Goal: Task Accomplishment & Management: Complete application form

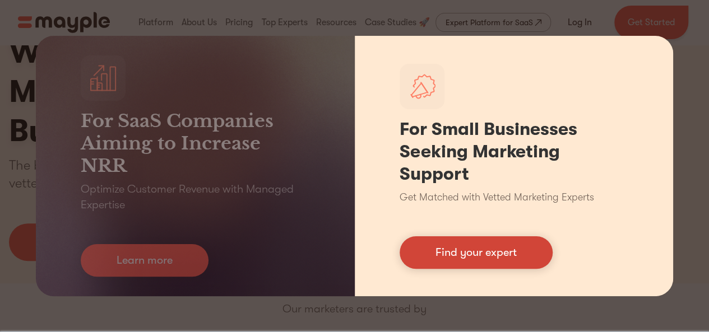
scroll to position [56, 0]
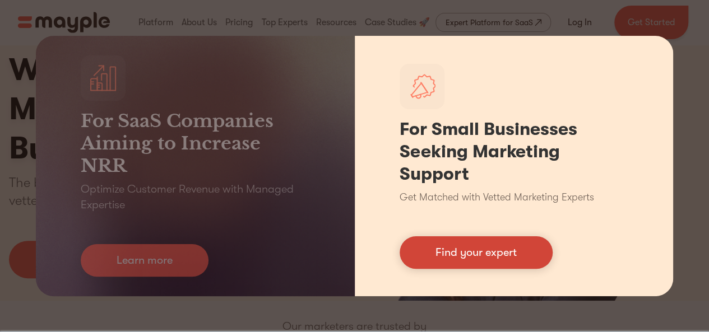
click at [475, 255] on link "Find your expert" at bounding box center [476, 253] width 153 height 33
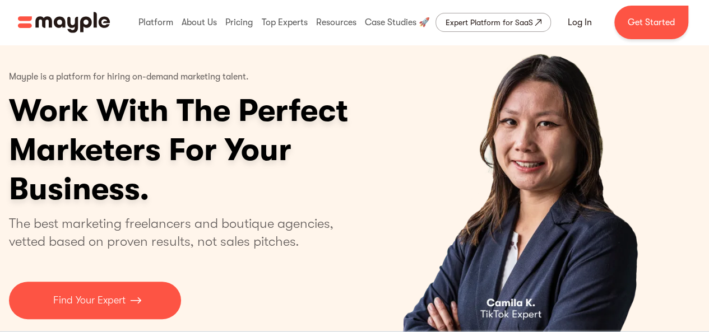
scroll to position [0, 0]
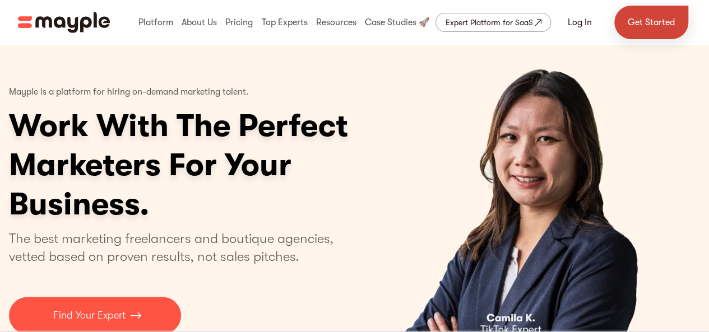
click at [643, 22] on link "Get Started" at bounding box center [651, 23] width 74 height 34
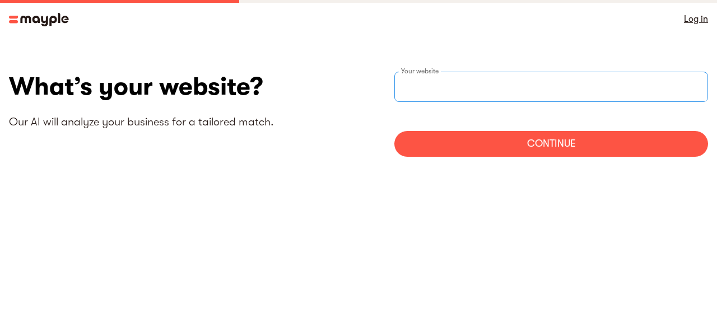
click at [446, 81] on div "Your website" at bounding box center [552, 87] width 314 height 30
type input "h"
type input "https://sulaimy94@gmail.com"
drag, startPoint x: 529, startPoint y: 85, endPoint x: 375, endPoint y: 100, distance: 154.9
click at [375, 100] on div "What’s your website? Our AI will analyze your business for a tailored match. ht…" at bounding box center [359, 119] width 700 height 94
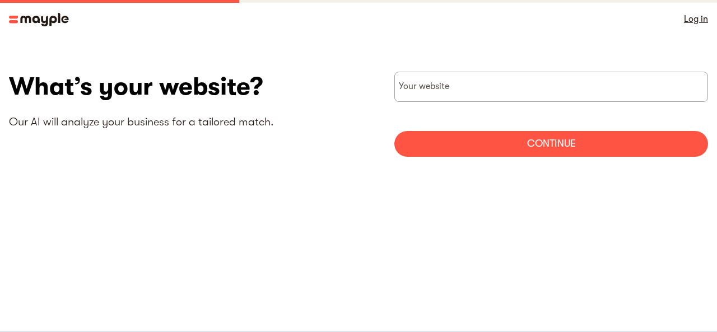
click at [350, 160] on div "What’s your website? Our AI will analyze your business for a tailored match. Yo…" at bounding box center [359, 119] width 700 height 94
click at [451, 85] on input "websiteStep" at bounding box center [552, 87] width 314 height 30
click at [696, 16] on link "Log in" at bounding box center [696, 19] width 24 height 16
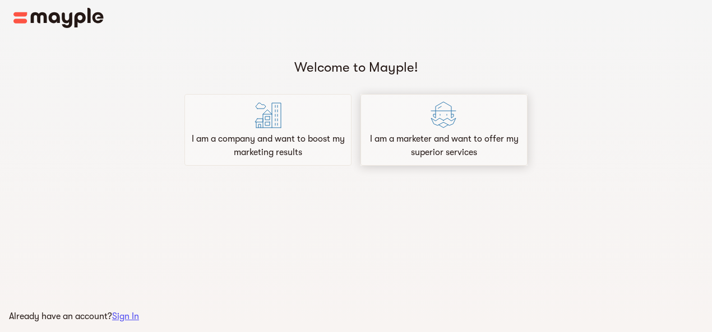
click at [451, 127] on img at bounding box center [443, 114] width 27 height 27
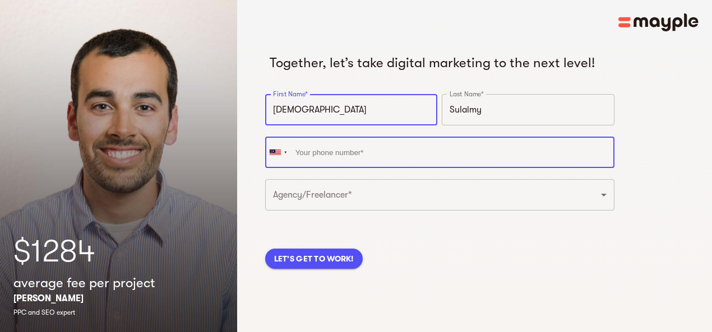
click at [344, 168] on input "tel" at bounding box center [439, 152] width 349 height 31
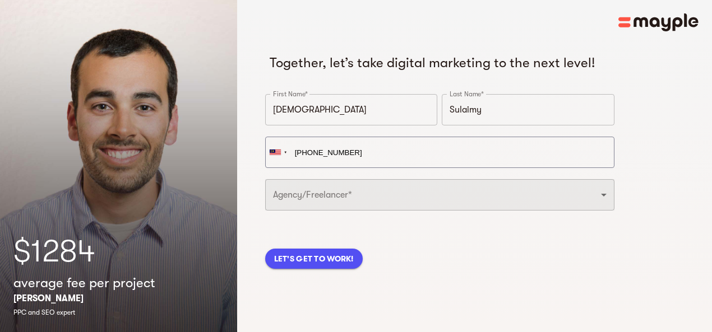
type input "[PHONE_NUMBER]"
click at [349, 202] on select "Freelancer Digital Agency" at bounding box center [439, 194] width 349 height 31
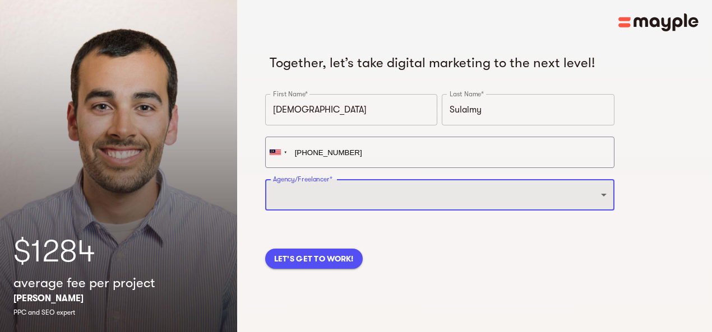
select select "FREELANCER"
click at [265, 197] on select "Freelancer Digital Agency" at bounding box center [439, 194] width 349 height 31
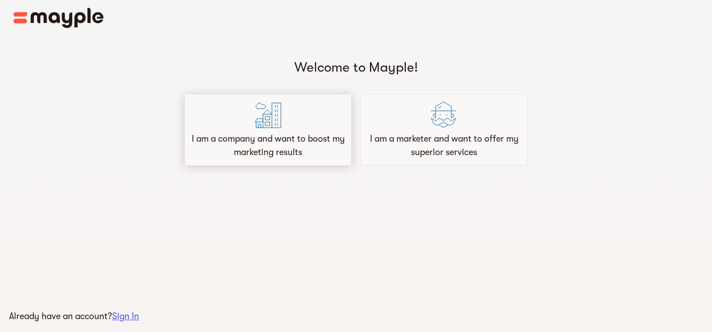
click at [294, 113] on div "I am a company and want to boost my marketing results" at bounding box center [267, 130] width 167 height 72
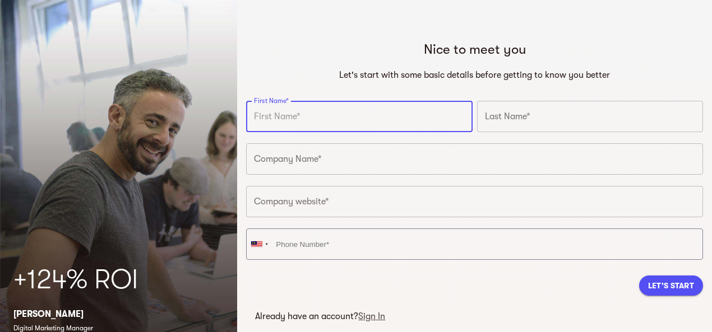
drag, startPoint x: 337, startPoint y: 116, endPoint x: 329, endPoint y: 116, distance: 8.4
click at [337, 116] on input "text" at bounding box center [359, 116] width 226 height 31
type input "[DEMOGRAPHIC_DATA]"
type input "[PHONE_NUMBER]"
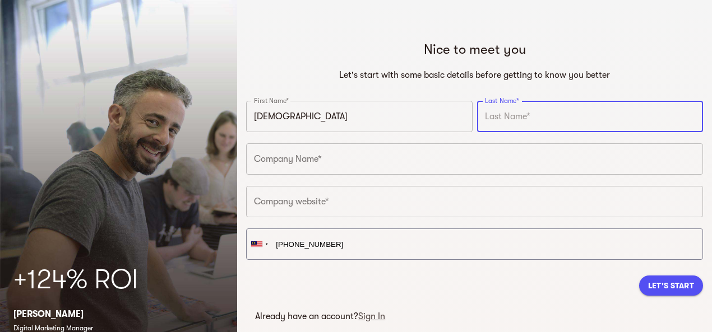
click at [517, 114] on input "text" at bounding box center [590, 116] width 226 height 31
type input "Sulaimy"
click at [328, 154] on input "text" at bounding box center [474, 158] width 457 height 31
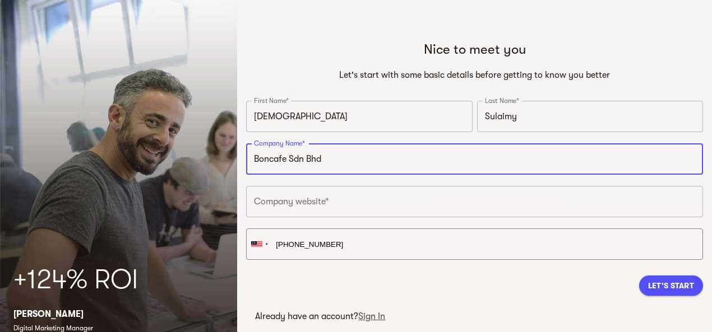
type input "Boncafe Sdn Bhd"
click at [323, 203] on input "text" at bounding box center [474, 201] width 457 height 31
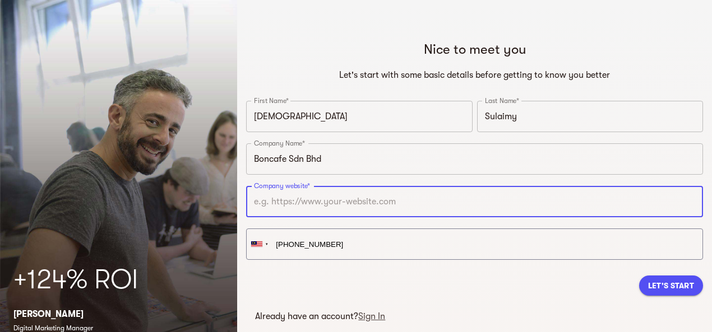
click at [314, 197] on input "text" at bounding box center [474, 201] width 457 height 31
paste input "[URL][DOMAIN_NAME]"
type input "[URL][DOMAIN_NAME]"
click at [686, 288] on span "Let's Start" at bounding box center [671, 285] width 46 height 13
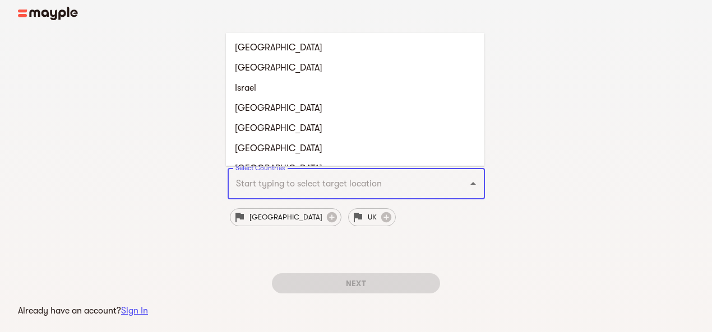
click at [375, 187] on input "Select Countries" at bounding box center [341, 183] width 216 height 21
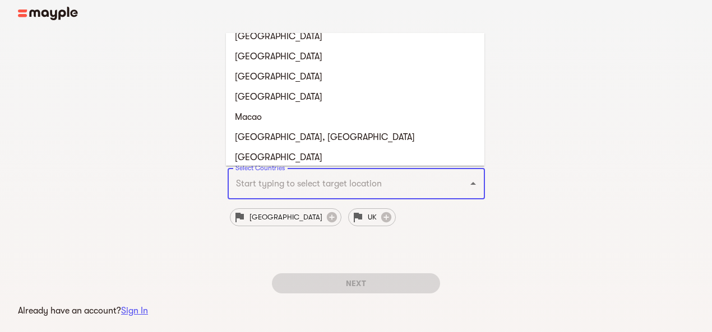
scroll to position [2747, 0]
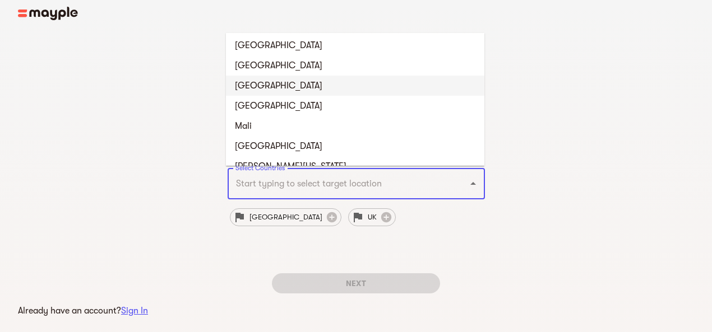
click at [284, 86] on li "[GEOGRAPHIC_DATA]" at bounding box center [355, 86] width 258 height 20
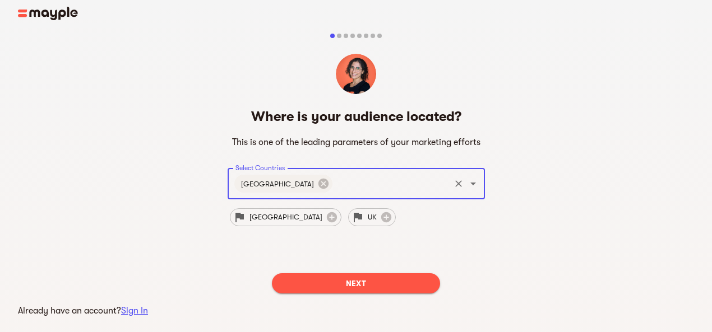
click at [365, 283] on span "Next" at bounding box center [356, 283] width 150 height 13
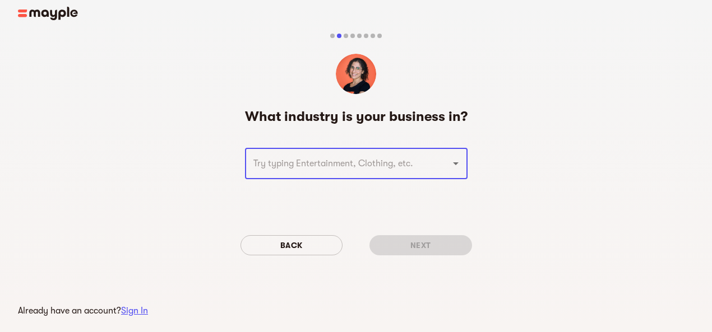
click at [397, 168] on input "text" at bounding box center [340, 163] width 181 height 21
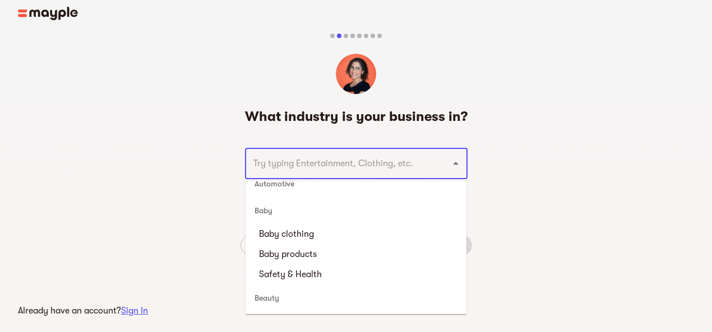
scroll to position [504, 0]
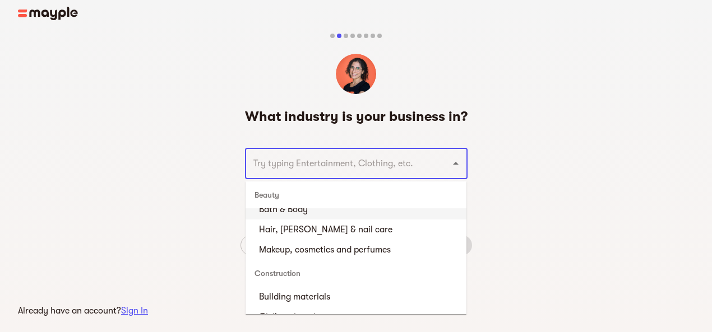
click at [309, 166] on input "text" at bounding box center [340, 163] width 181 height 21
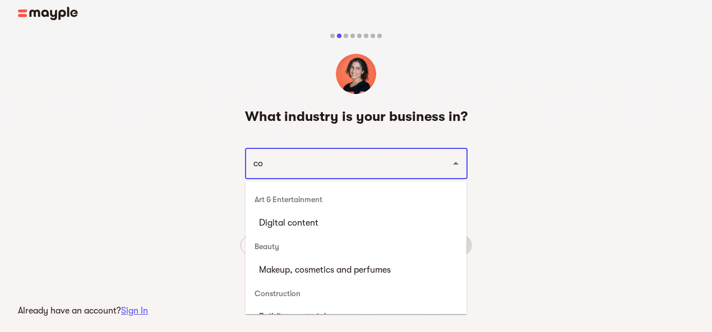
type input "c"
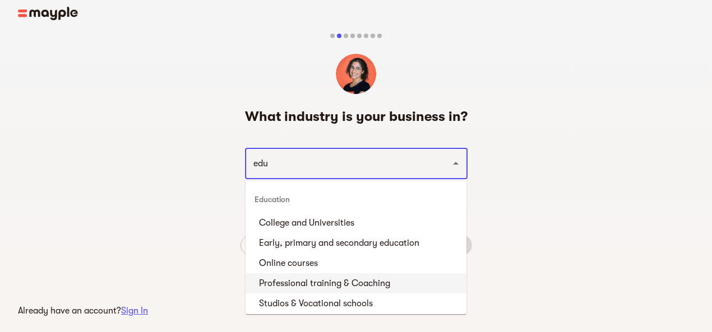
click at [334, 279] on li "Professional training & Coaching" at bounding box center [356, 284] width 221 height 20
type input "Professional training & Coaching"
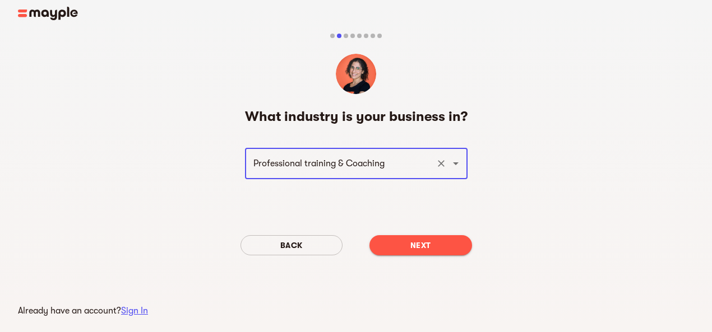
click at [419, 243] on span "Next" at bounding box center [420, 245] width 85 height 13
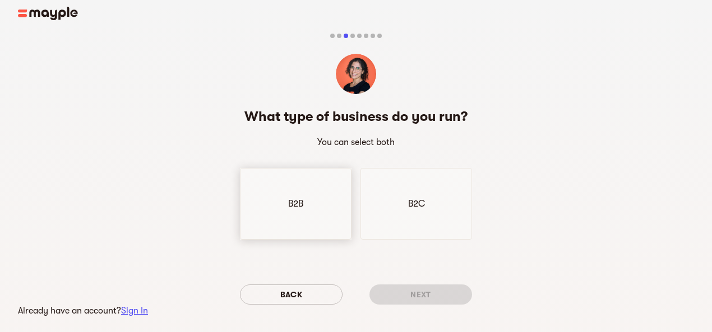
click at [308, 199] on div "B2B" at bounding box center [296, 204] width 112 height 72
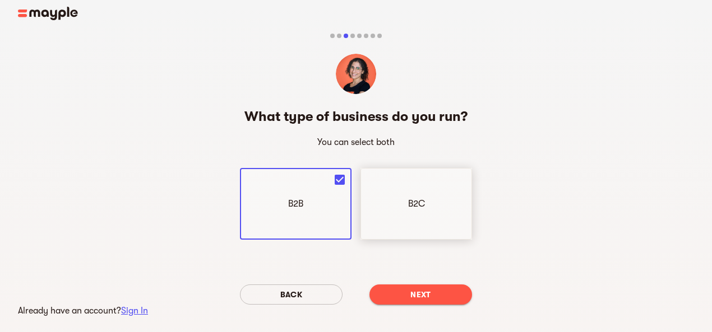
click at [398, 200] on div "B2C" at bounding box center [416, 204] width 112 height 72
click at [427, 291] on span "Next" at bounding box center [420, 294] width 85 height 13
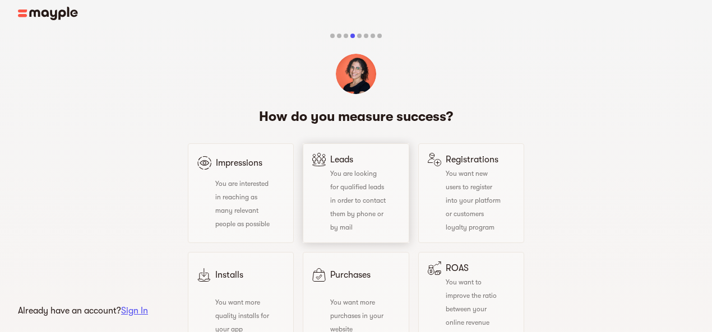
scroll to position [56, 0]
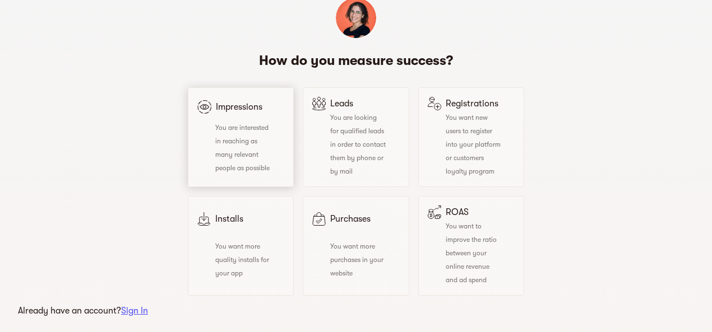
click at [243, 134] on div "You are interested in reaching as many relevant people as possible" at bounding box center [233, 148] width 73 height 54
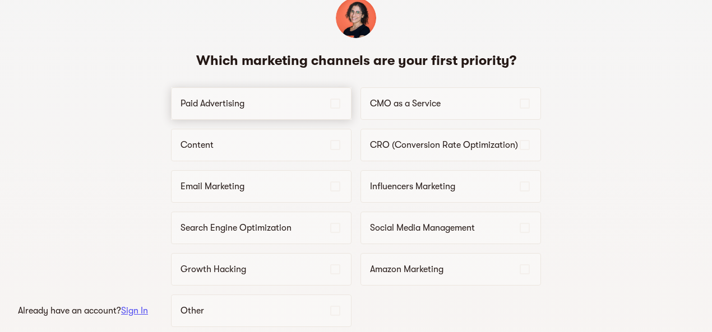
click at [284, 106] on p "Paid Advertising" at bounding box center [254, 103] width 148 height 13
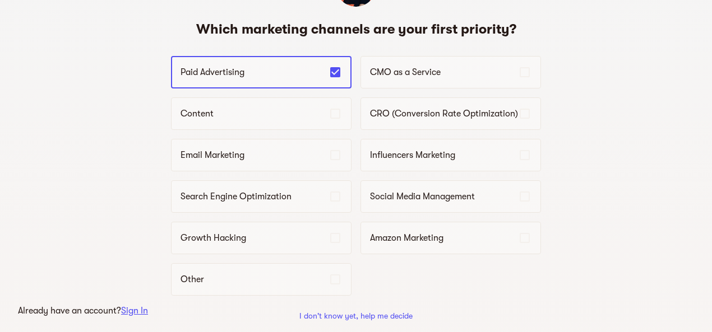
scroll to position [112, 0]
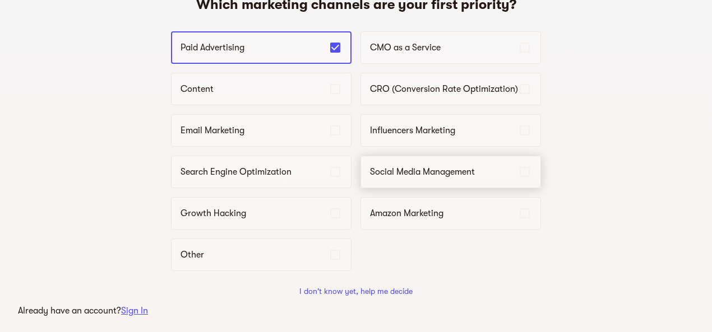
click at [432, 170] on p "Social Media Management" at bounding box center [444, 171] width 148 height 13
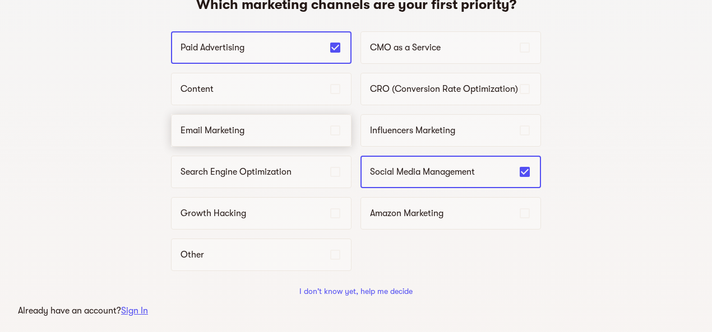
click at [249, 133] on p "Email Marketing" at bounding box center [254, 130] width 148 height 13
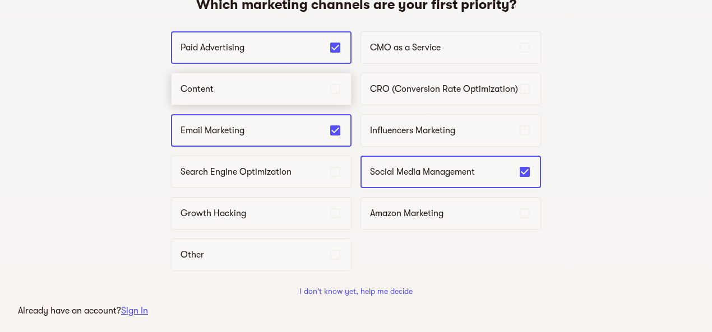
click at [252, 91] on p "Content" at bounding box center [254, 88] width 148 height 13
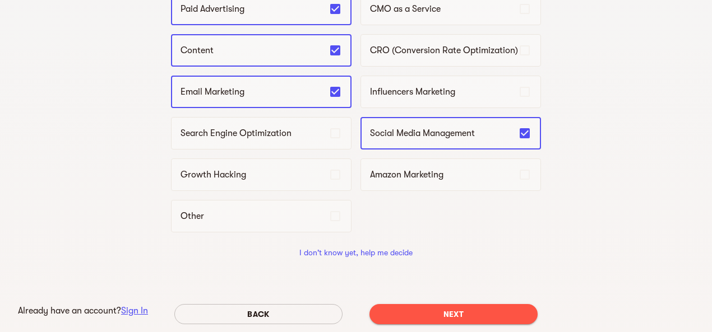
scroll to position [168, 0]
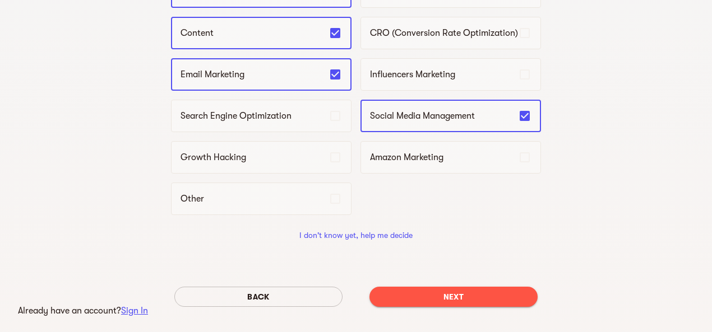
click at [452, 291] on span "Next" at bounding box center [453, 296] width 150 height 13
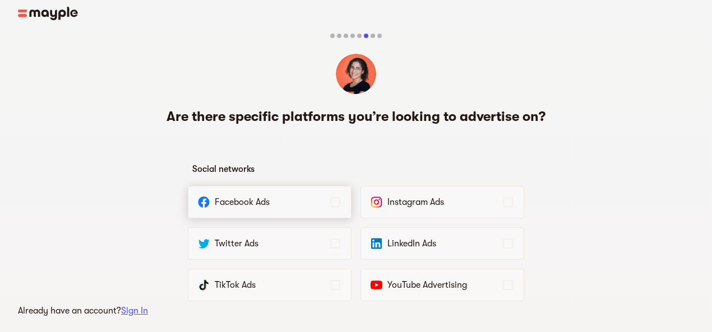
click at [295, 203] on p "Facebook Ads" at bounding box center [272, 202] width 114 height 13
click at [396, 199] on p "Instagram Ads" at bounding box center [444, 202] width 114 height 13
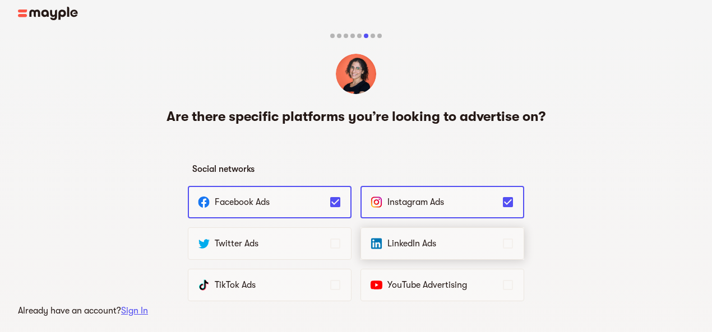
click at [400, 245] on p "LinkedIn Ads" at bounding box center [444, 243] width 114 height 13
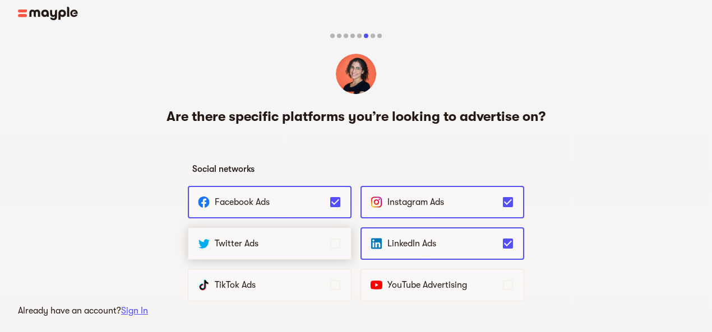
scroll to position [56, 0]
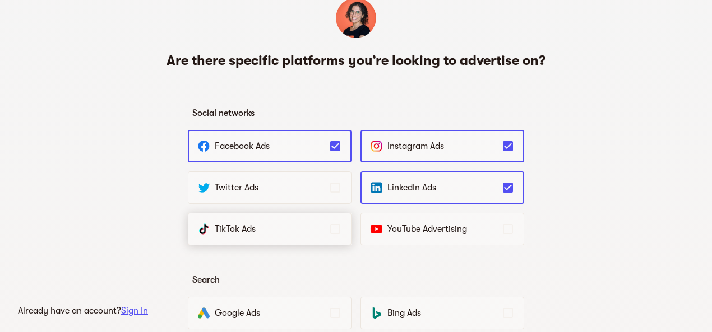
click at [291, 225] on p "TikTok Ads" at bounding box center [272, 229] width 114 height 13
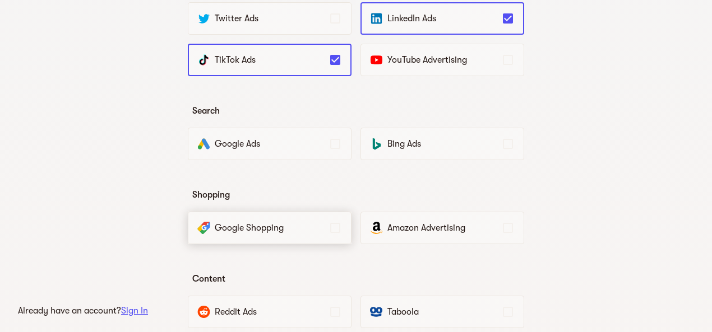
scroll to position [224, 0]
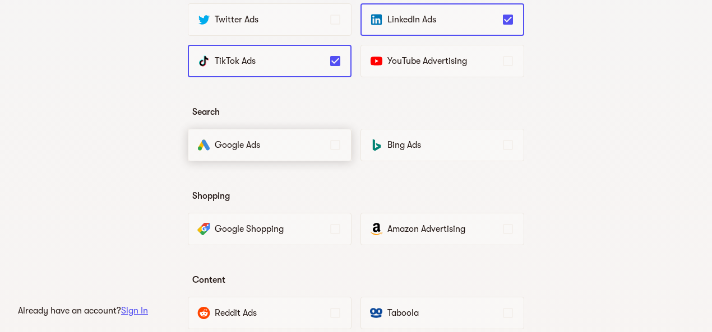
click at [285, 147] on p "Google Ads" at bounding box center [272, 144] width 114 height 13
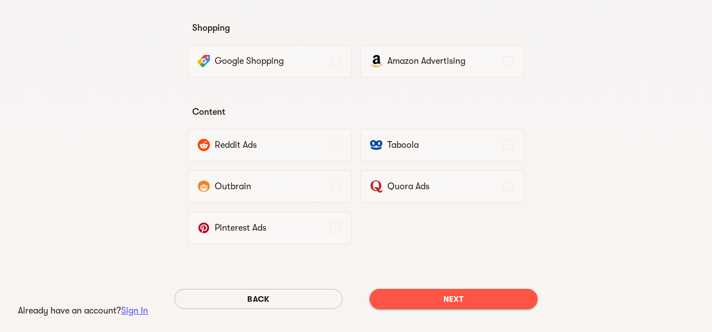
scroll to position [430, 0]
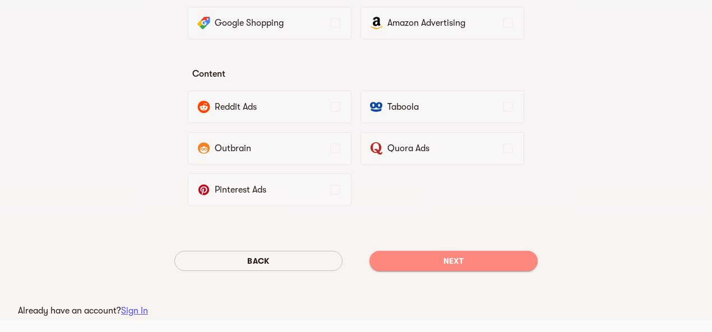
click at [451, 261] on span "Next" at bounding box center [453, 260] width 150 height 13
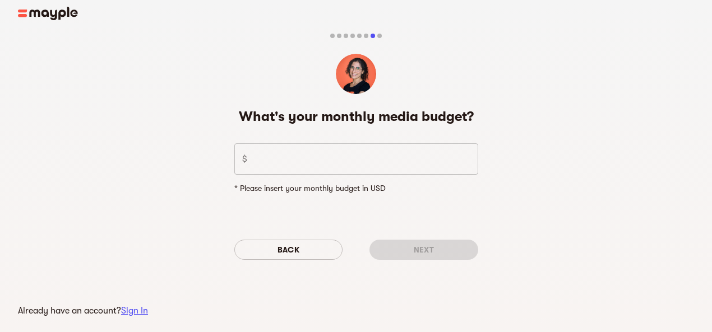
click at [331, 161] on input "number" at bounding box center [365, 158] width 226 height 31
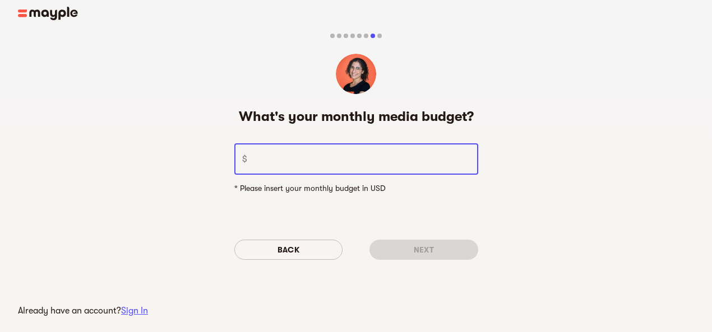
click at [380, 185] on p "* Please insert your monthly budget in USD" at bounding box center [356, 188] width 244 height 13
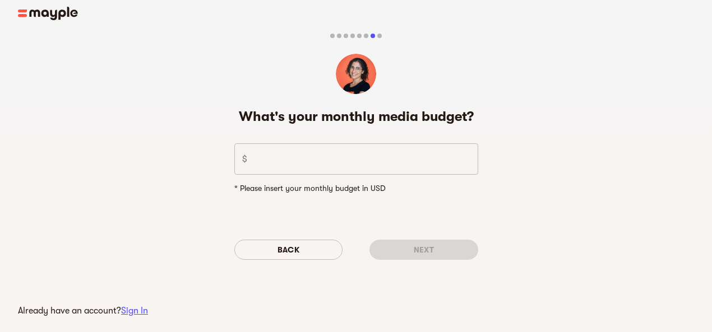
click at [366, 189] on p "* Please insert your monthly budget in USD" at bounding box center [356, 188] width 244 height 13
click at [286, 169] on input "number" at bounding box center [365, 158] width 226 height 31
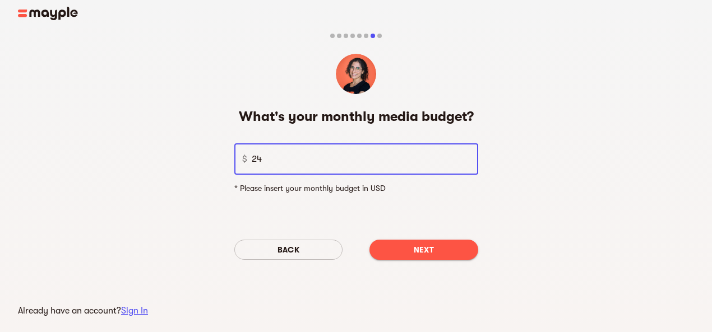
type input "24"
click at [573, 170] on div "What's your monthly media budget? $ 24 ​ * Please insert your monthly budget in…" at bounding box center [356, 160] width 712 height 298
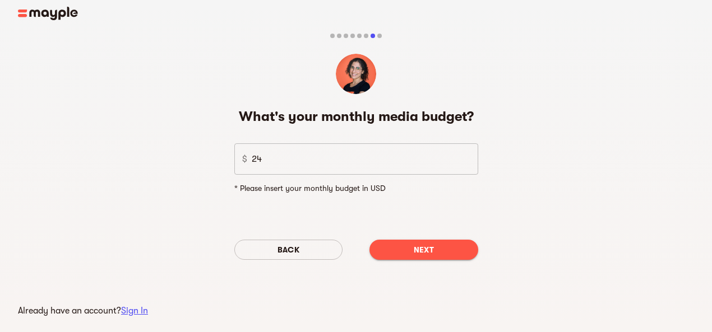
click at [433, 251] on span "Next" at bounding box center [423, 249] width 91 height 13
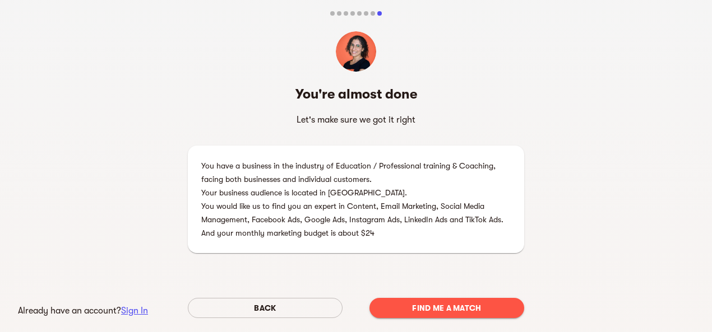
scroll to position [56, 0]
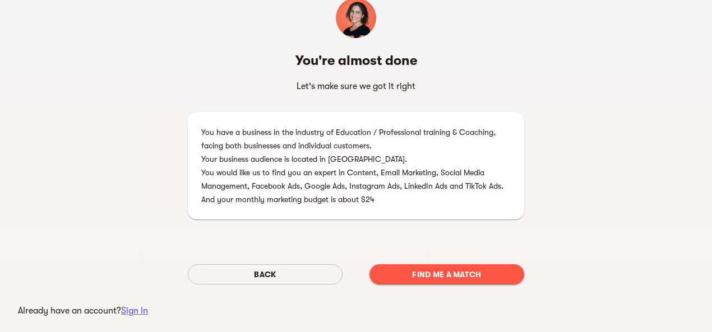
click at [433, 279] on span "Find me a match" at bounding box center [446, 274] width 137 height 13
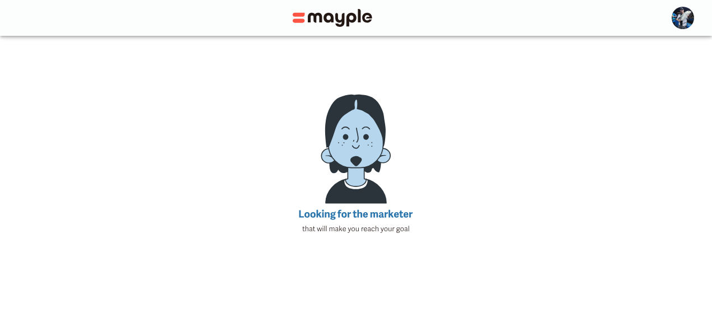
scroll to position [95, 0]
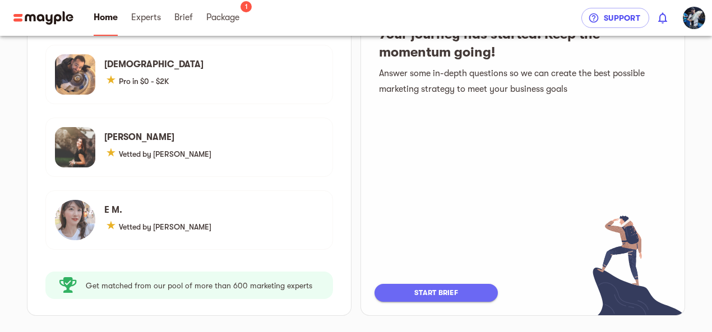
scroll to position [225, 0]
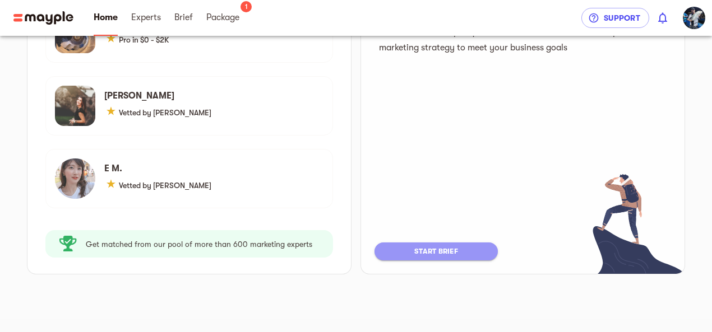
click at [435, 253] on span "start brief" at bounding box center [436, 251] width 101 height 13
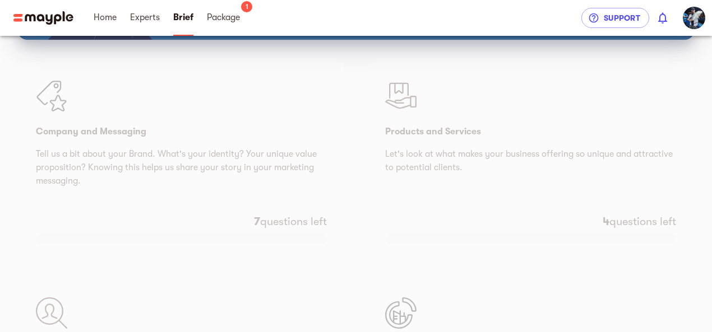
scroll to position [112, 0]
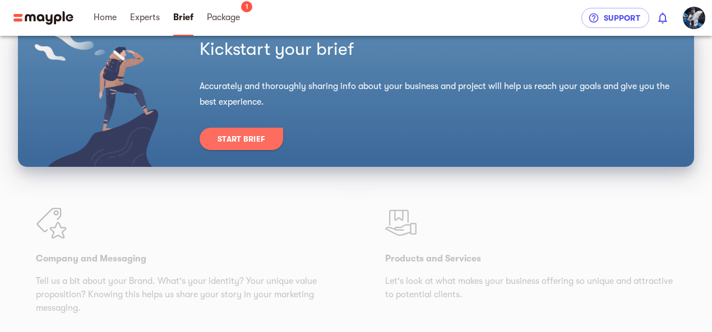
click at [246, 140] on span "Start Brief" at bounding box center [241, 138] width 48 height 13
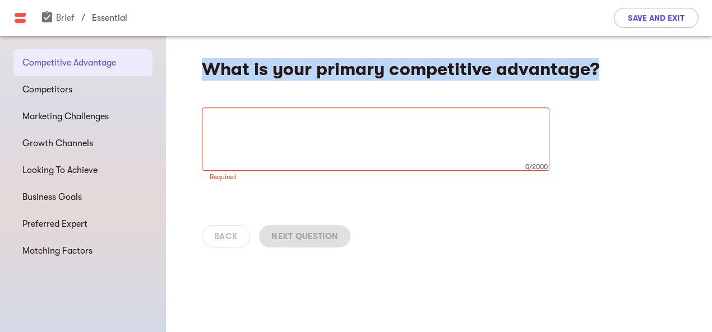
drag, startPoint x: 258, startPoint y: 70, endPoint x: 606, endPoint y: 72, distance: 348.7
click at [606, 72] on h4 "What is your primary competitive advantage?" at bounding box center [406, 69] width 409 height 22
copy h4 "What is your primary competitive advantage?"
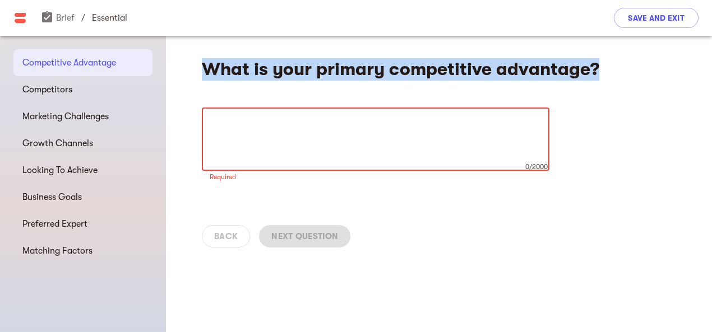
click at [298, 123] on textarea at bounding box center [376, 139] width 332 height 43
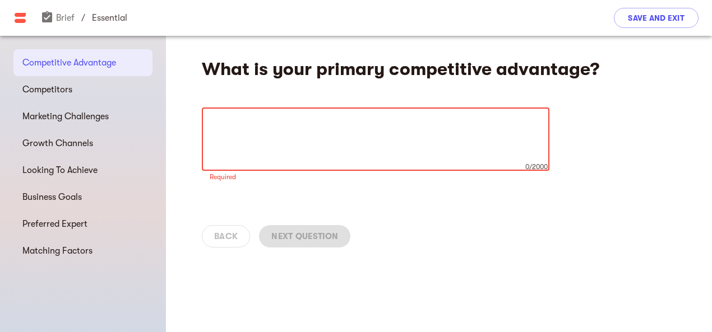
paste textarea "Loremip Dolorsitame Consectet ad Elitsed Doeiusm 1. Tempor Incididu Utlabor & E…"
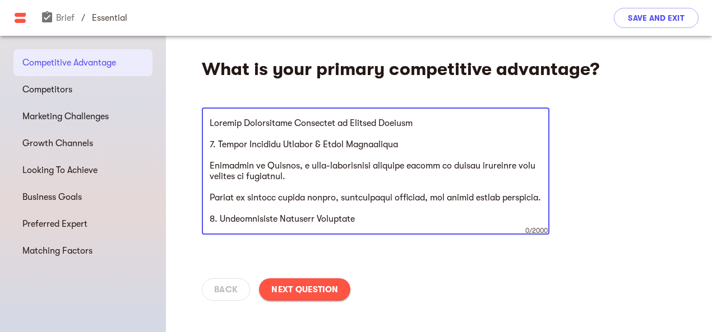
scroll to position [372, 0]
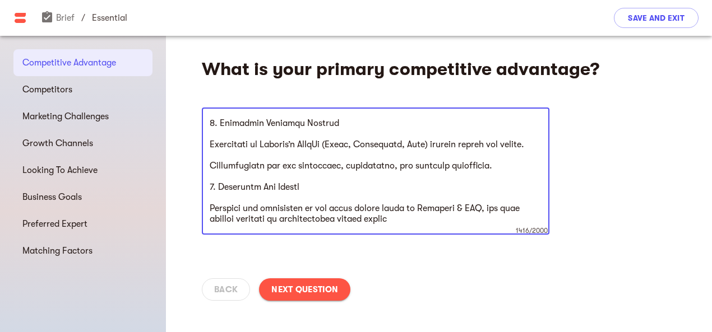
type textarea "Loremip Dolorsitame Consectet ad Elitsed Doeiusm 1. Tempor Incididu Utlabor & E…"
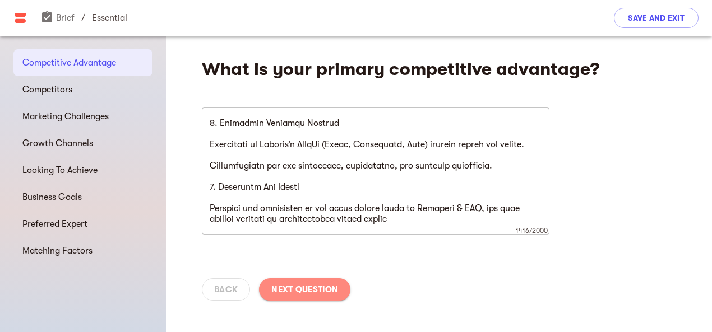
click at [315, 288] on span "Next Question" at bounding box center [304, 289] width 67 height 13
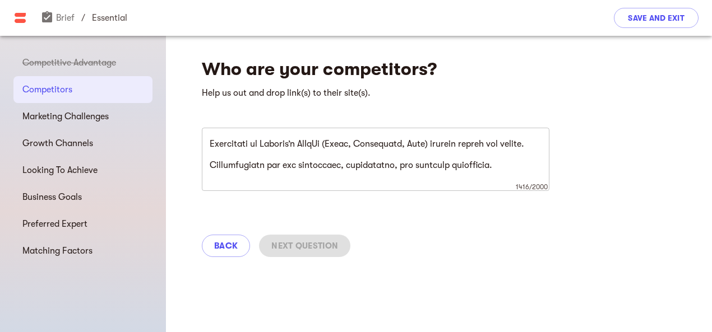
scroll to position [0, 0]
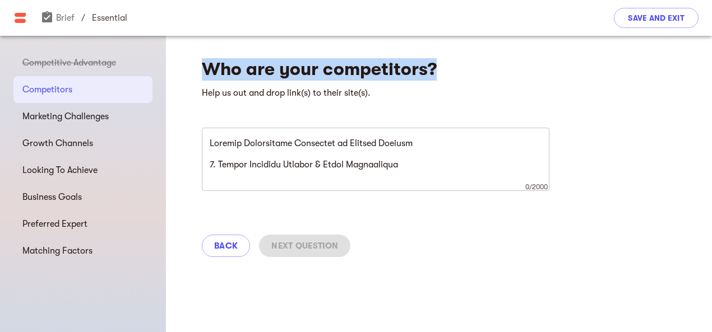
drag, startPoint x: 214, startPoint y: 68, endPoint x: 450, endPoint y: 72, distance: 235.5
click at [450, 72] on h4 "Who are your competitors?" at bounding box center [406, 69] width 409 height 22
copy h4 "Who are your competitors?"
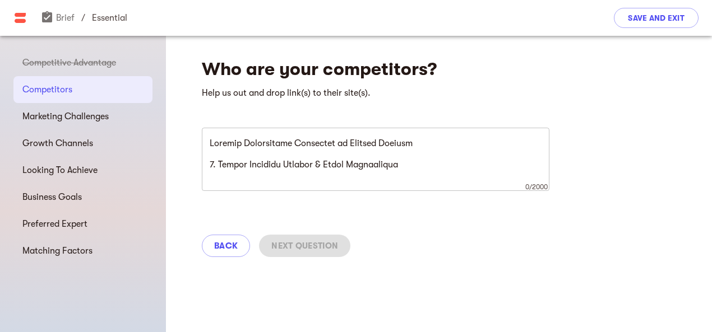
click at [296, 141] on textarea at bounding box center [376, 159] width 332 height 43
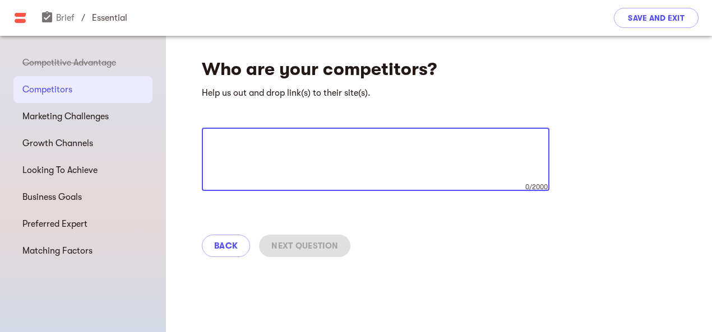
paste textarea "Loremi Dolorsitame (Consec Adipisci Elitseddo ei Temporin & Utlabo) Etdolorema …"
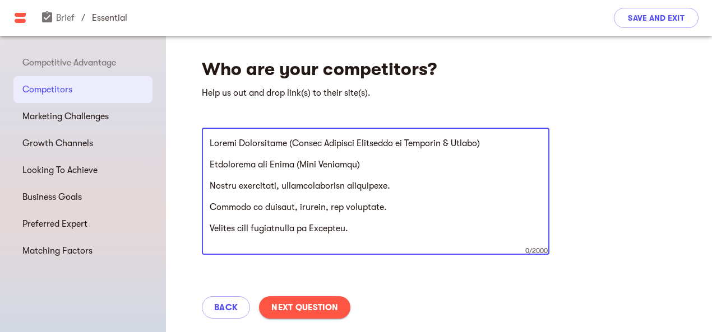
scroll to position [543, 0]
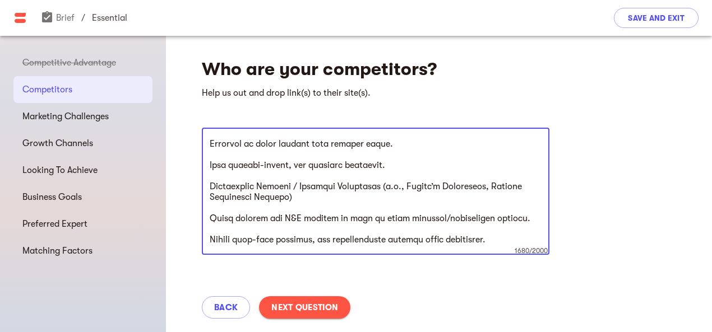
type textarea "Loremi Dolorsitame (Consec Adipisci Elitseddo ei Temporin & Utlabo) Etdolorema …"
click at [314, 306] on span "Next Question" at bounding box center [304, 307] width 67 height 13
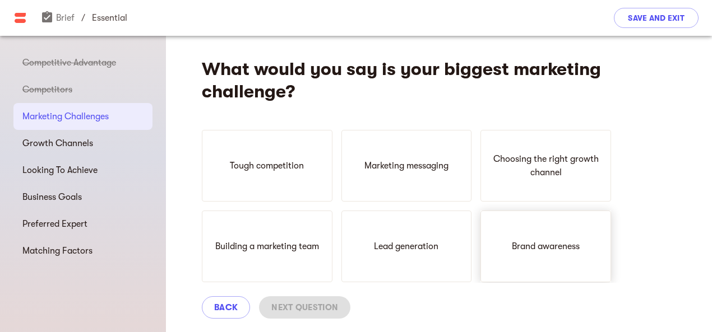
click at [516, 253] on p "Brand awareness" at bounding box center [546, 246] width 68 height 13
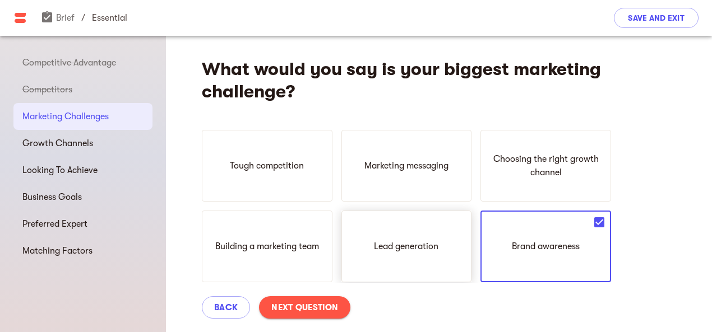
click at [416, 249] on p "Lead generation" at bounding box center [406, 246] width 64 height 13
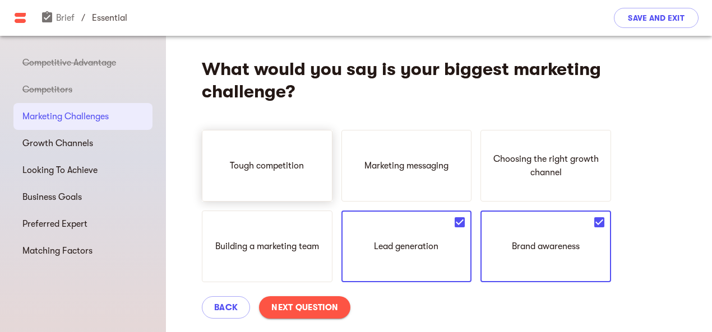
click at [299, 175] on div "Tough competition" at bounding box center [267, 166] width 131 height 72
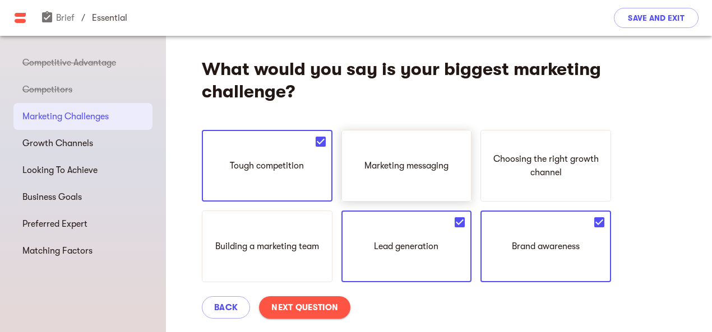
click at [398, 186] on div "Marketing messaging" at bounding box center [406, 166] width 131 height 72
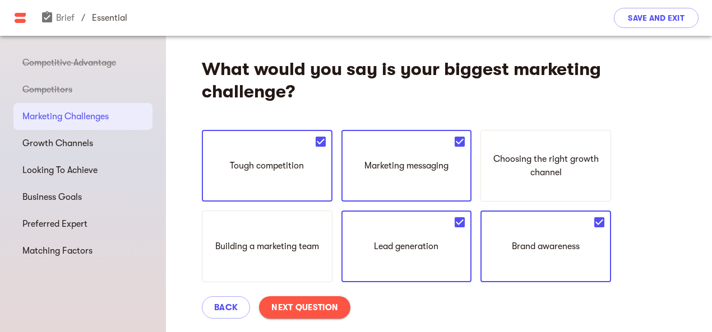
click at [324, 304] on span "Next Question" at bounding box center [304, 307] width 67 height 13
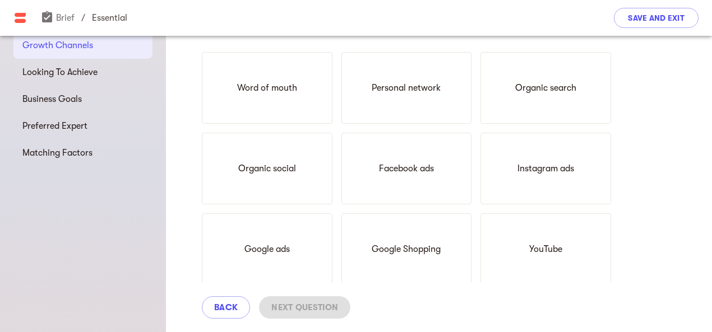
scroll to position [112, 0]
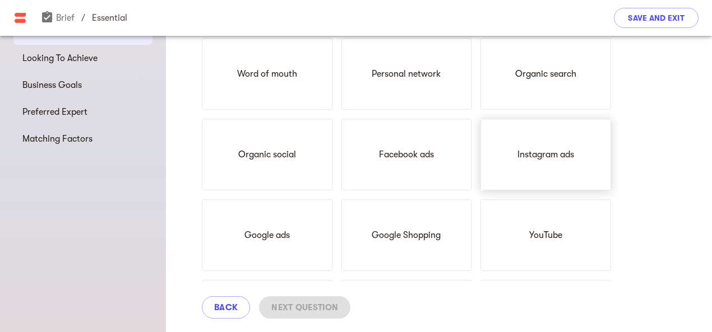
click at [537, 158] on p "Instagram ads" at bounding box center [545, 154] width 57 height 13
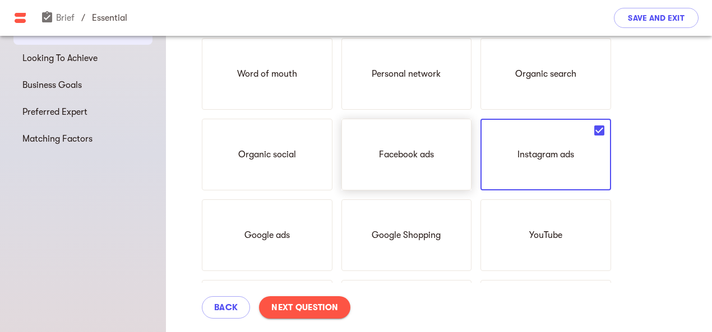
click at [428, 156] on p "Facebook ads" at bounding box center [406, 154] width 55 height 13
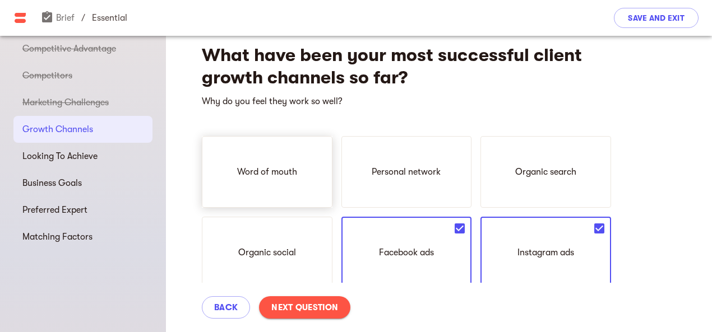
scroll to position [0, 0]
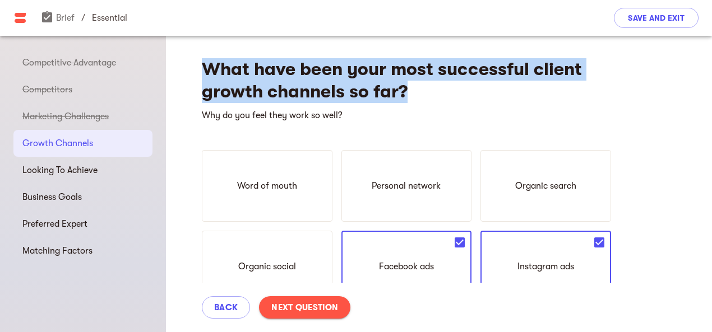
drag, startPoint x: 206, startPoint y: 64, endPoint x: 409, endPoint y: 87, distance: 204.8
click at [409, 87] on h4 "What have been your most successful client growth channels so far?" at bounding box center [406, 80] width 409 height 45
copy h4 "What have been your most successful client growth channels so far?"
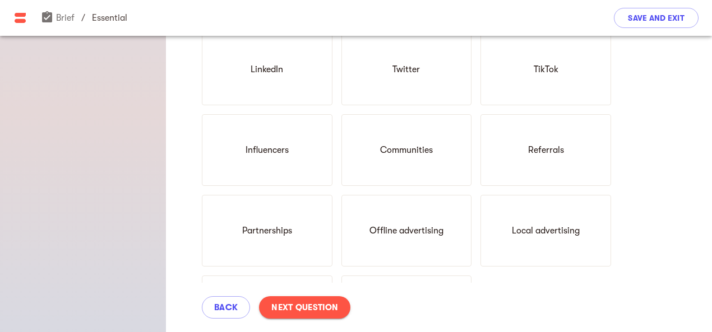
scroll to position [547, 0]
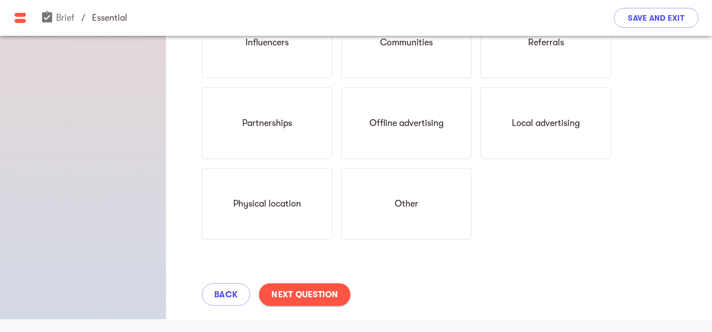
click at [317, 294] on span "Next Question" at bounding box center [304, 294] width 67 height 13
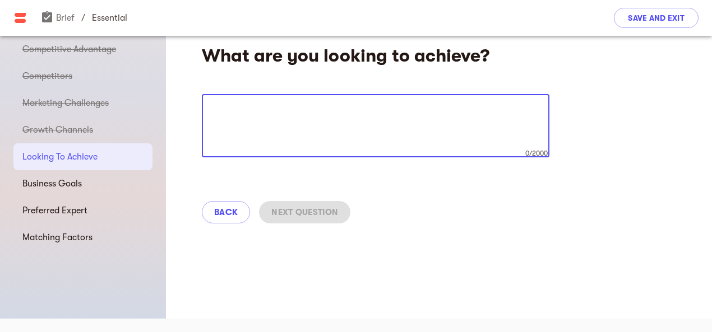
click at [287, 121] on textarea at bounding box center [376, 126] width 332 height 43
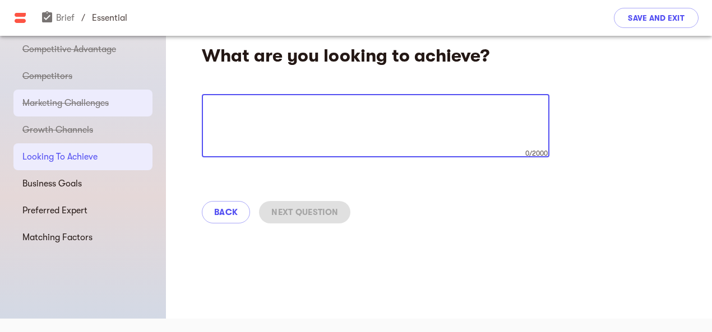
click at [60, 99] on span "Marketing Challenges" at bounding box center [82, 102] width 121 height 13
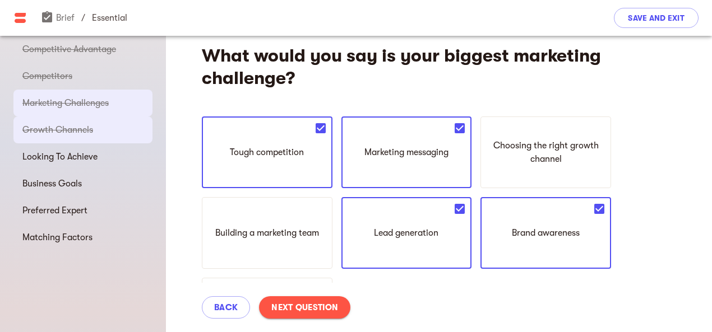
click at [78, 127] on span "Growth Channels" at bounding box center [82, 129] width 121 height 13
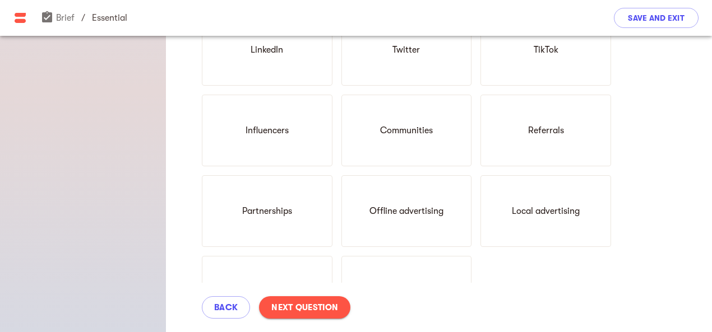
scroll to position [518, 0]
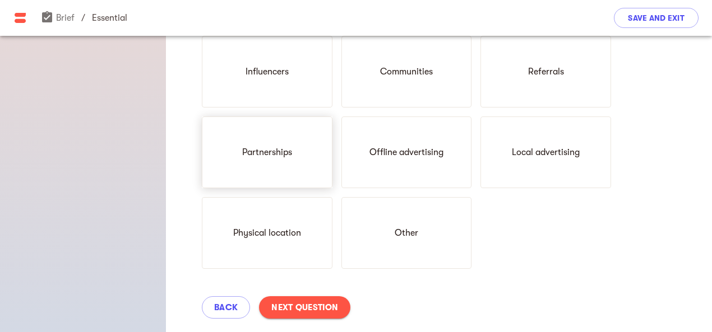
click at [260, 150] on p "Partnerships" at bounding box center [267, 152] width 50 height 13
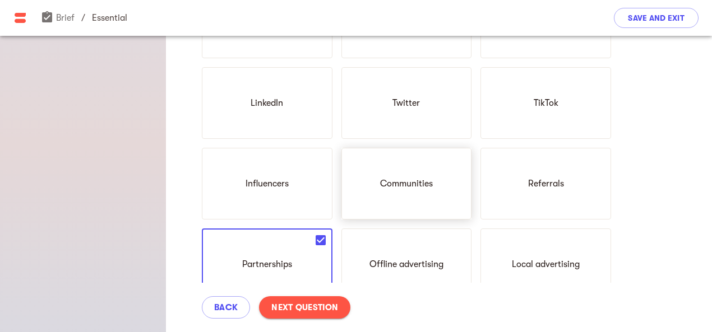
click at [413, 172] on div "Communities" at bounding box center [406, 184] width 131 height 72
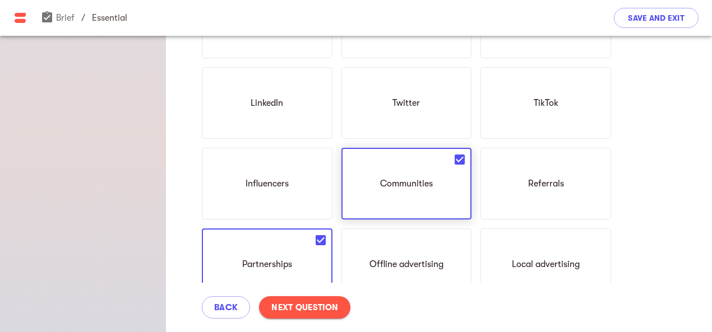
scroll to position [350, 0]
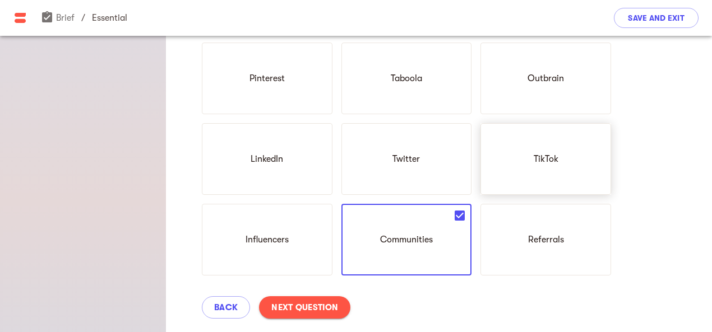
click at [519, 164] on div "TikTok" at bounding box center [545, 159] width 131 height 72
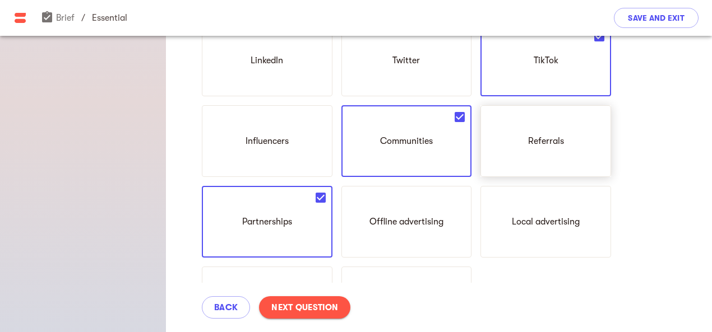
scroll to position [547, 0]
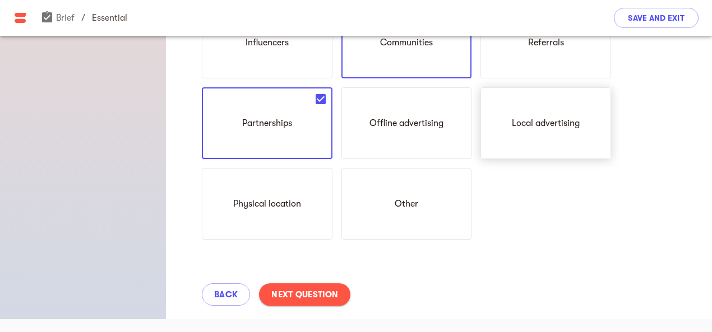
click at [538, 128] on p "Local advertising" at bounding box center [546, 123] width 68 height 13
click at [321, 291] on span "Next Question" at bounding box center [304, 294] width 67 height 13
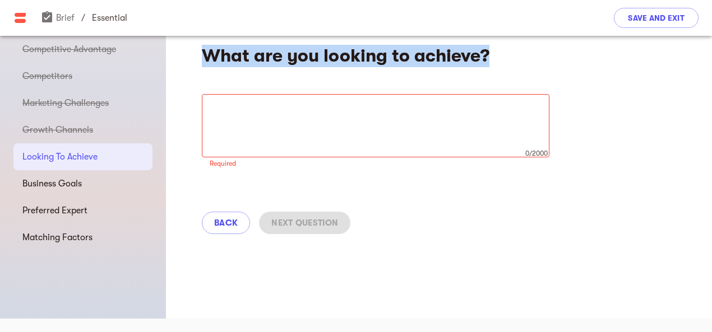
drag, startPoint x: 205, startPoint y: 59, endPoint x: 492, endPoint y: 66, distance: 287.1
click at [492, 66] on h4 "What are you looking to achieve?" at bounding box center [406, 56] width 409 height 22
copy h4 "What are you looking to achieve?"
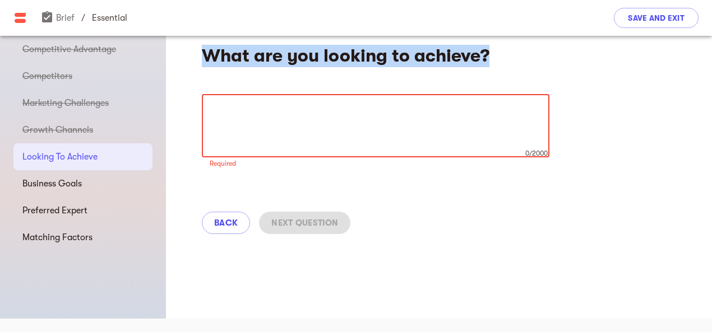
drag, startPoint x: 293, startPoint y: 131, endPoint x: 285, endPoint y: 124, distance: 10.7
click at [290, 127] on textarea at bounding box center [376, 126] width 332 height 43
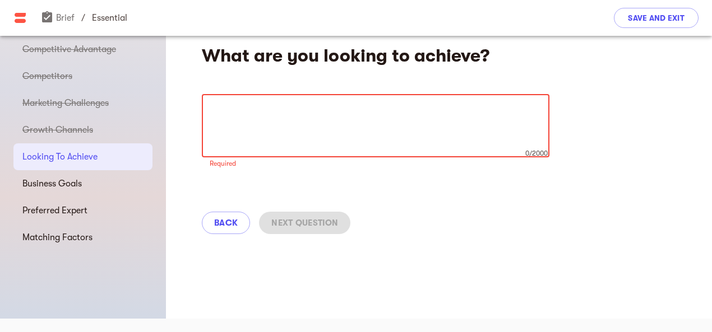
paste textarea "Loremipsu Dolor sit Ametcon Adipisc 6. Elits Doeiu Temporinc ut Labore Etdolore…"
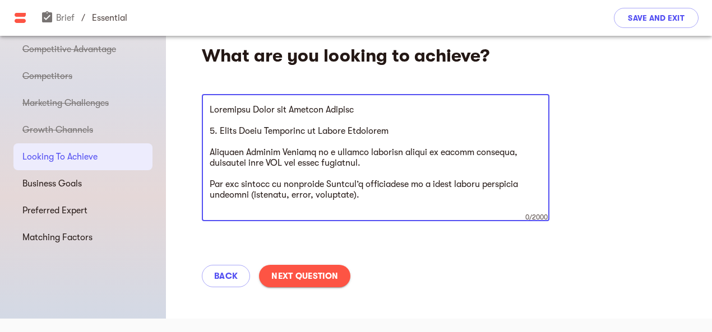
scroll to position [362, 0]
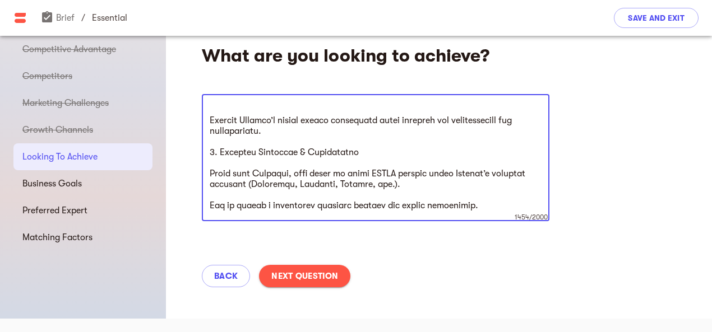
type textarea "Loremipsu Dolor sit Ametcon Adipisc 6. Elits Doeiu Temporinc ut Labore Etdolore…"
click at [324, 276] on span "Next Question" at bounding box center [304, 276] width 67 height 13
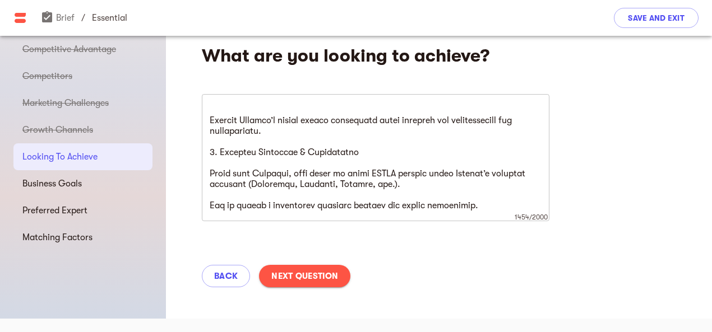
scroll to position [0, 0]
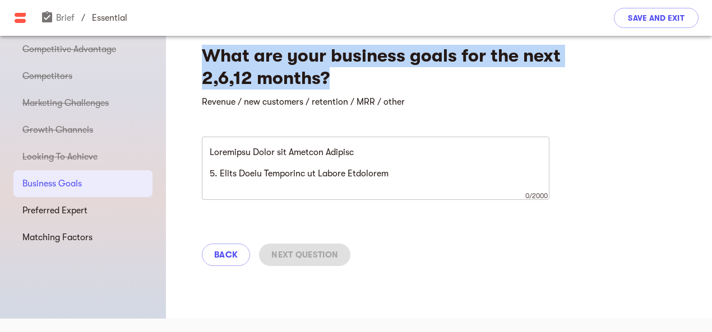
drag, startPoint x: 205, startPoint y: 55, endPoint x: 329, endPoint y: 76, distance: 126.2
click at [329, 76] on h4 "What are your business goals for the next 2,6,12 months?" at bounding box center [406, 67] width 409 height 45
copy h4 "What are your business goals for the next 2,6,12 months?"
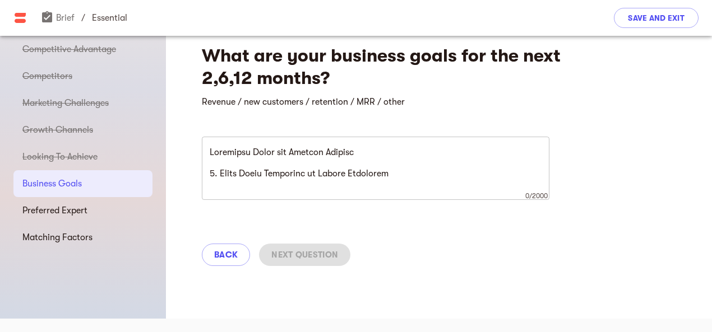
click at [279, 152] on textarea at bounding box center [376, 168] width 332 height 43
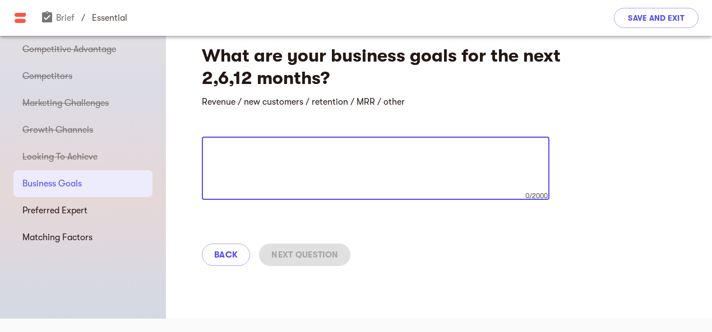
paste textarea "Lore 3 Ipsumd (Sitametcon & Adipiscin) Elitsedd Eiusmodt Incididun & Utlabor Et…"
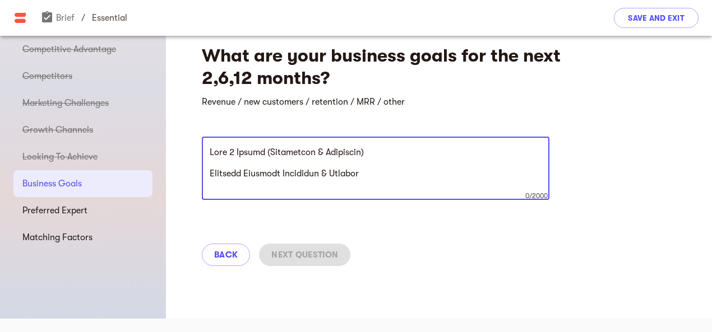
scroll to position [767, 0]
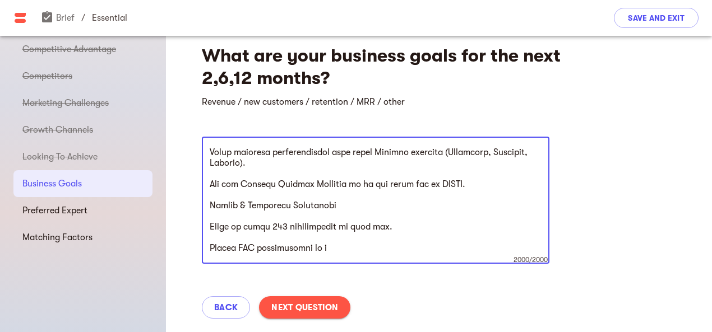
type textarea "Lore 3 Ipsumd (Sitametcon & Adipiscin) Elitsedd Eiusmodt Incididun & Utlabor Et…"
click at [295, 304] on span "Next Question" at bounding box center [304, 307] width 67 height 13
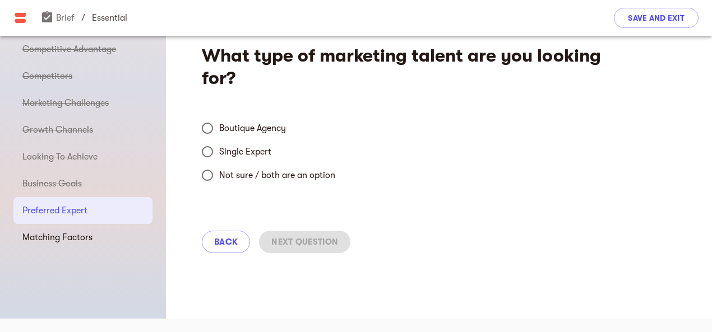
click at [210, 176] on input "Not sure / both are an option" at bounding box center [208, 176] width 24 height 24
radio input "true"
click at [309, 242] on span "Next Question" at bounding box center [304, 241] width 67 height 13
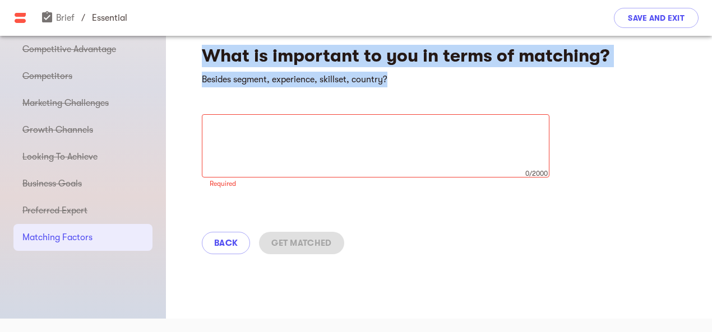
drag, startPoint x: 206, startPoint y: 54, endPoint x: 410, endPoint y: 73, distance: 205.0
click at [410, 73] on div "What is important to you in terms of matching? Besides segment, experience, ski…" at bounding box center [439, 145] width 546 height 247
copy div "What is important to you in terms of matching? Besides segment, experience, ski…"
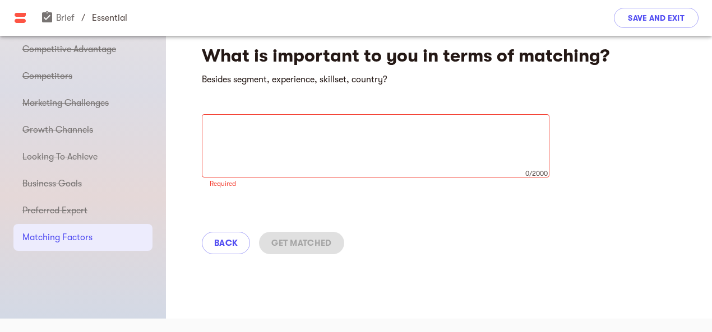
click at [263, 119] on div "x 0/2000 ​" at bounding box center [376, 145] width 348 height 63
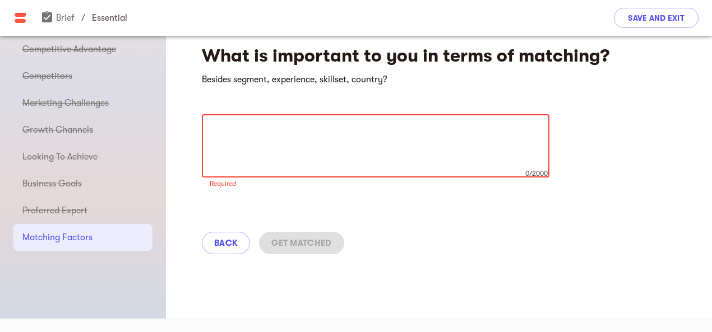
paste textarea "Lorem Ipsumdolo Sitametc Adipisci 6. Elitse & Doeiusm Temporinc Ut labo etdol m…"
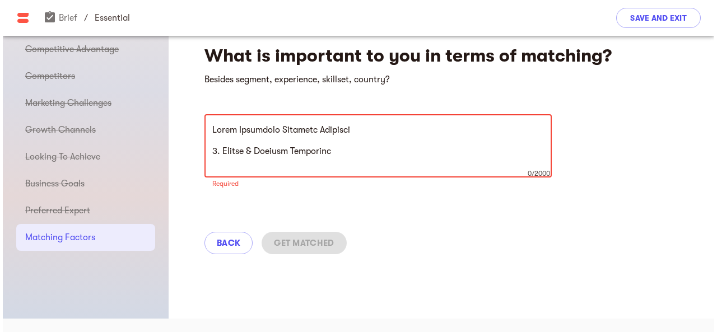
scroll to position [554, 0]
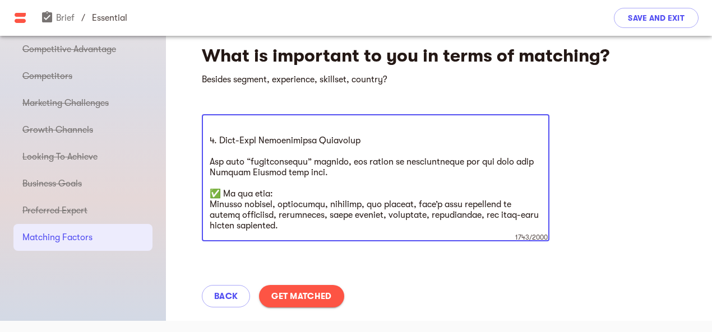
type textarea "Lorem Ipsumdolo Sitametc Adipisci 6. Elitse & Doeiusm Temporinc Ut labo etdol m…"
click at [318, 297] on span "Get Matched" at bounding box center [301, 296] width 60 height 13
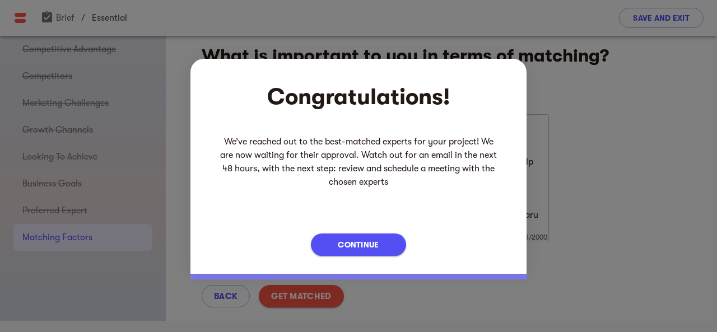
click at [388, 243] on button "Continue" at bounding box center [358, 245] width 95 height 22
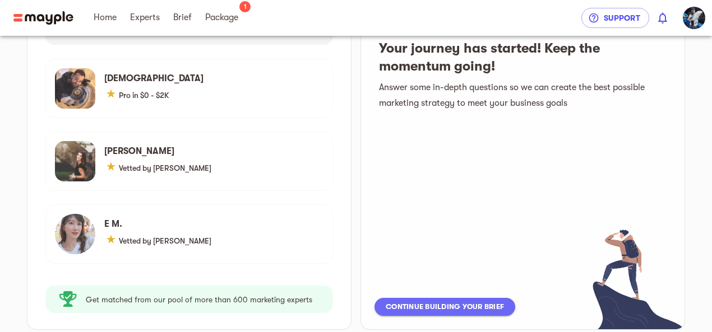
scroll to position [224, 0]
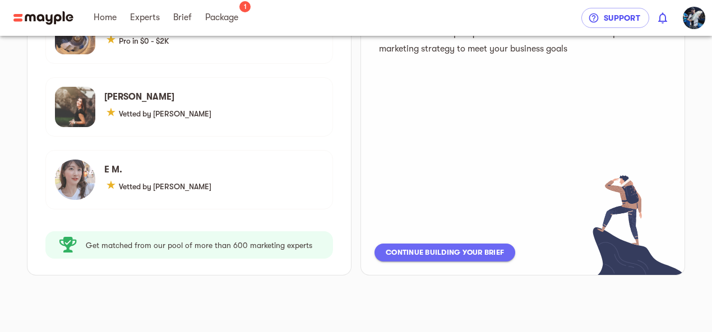
click at [444, 252] on span "Continue building your brief" at bounding box center [445, 252] width 118 height 13
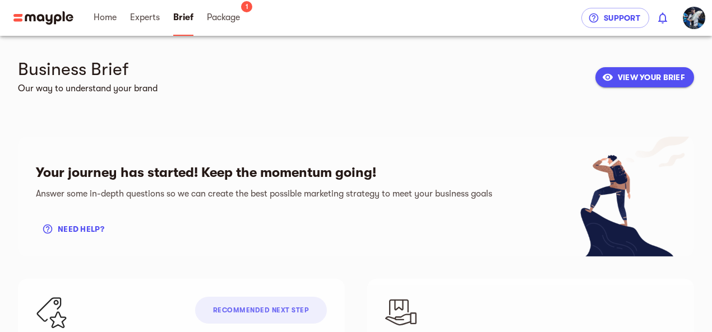
scroll to position [112, 0]
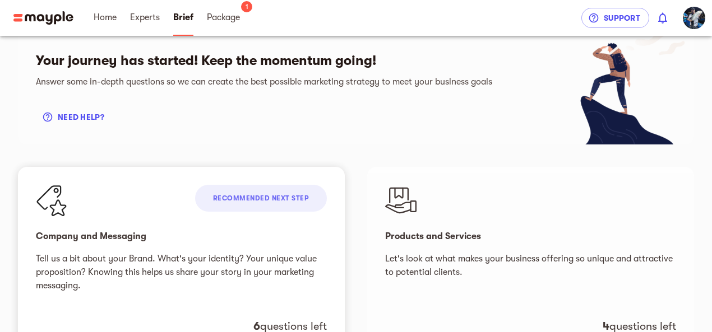
click at [275, 193] on div "Recommended next step" at bounding box center [261, 198] width 132 height 27
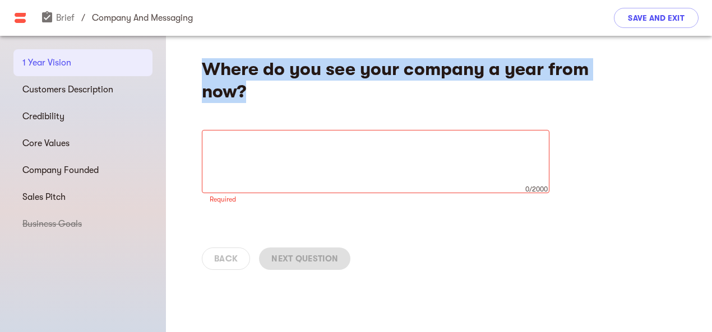
drag, startPoint x: 206, startPoint y: 67, endPoint x: 276, endPoint y: 92, distance: 74.5
click at [276, 92] on h4 "Where do you see your company a year from now?" at bounding box center [406, 80] width 409 height 45
copy h4 "Where do you see your company a year from now?"
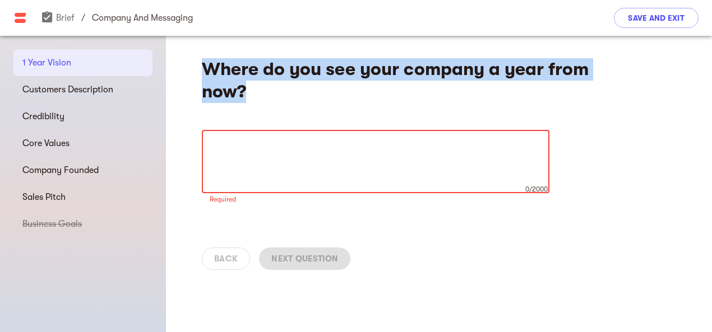
click at [337, 151] on textarea at bounding box center [376, 162] width 332 height 43
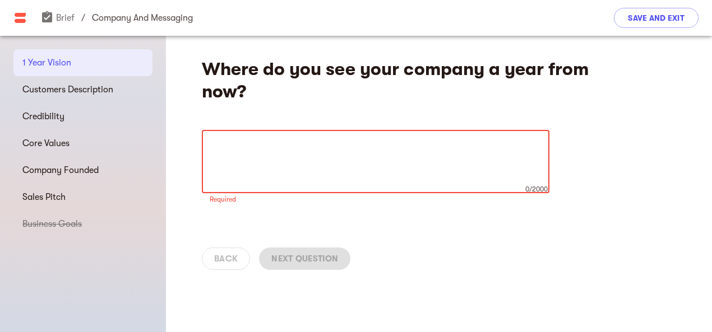
paste textarea "Loremipsum Dolorsita Con ad Elitsedd Eiusmodtemp in u laboree dolore magnaali e…"
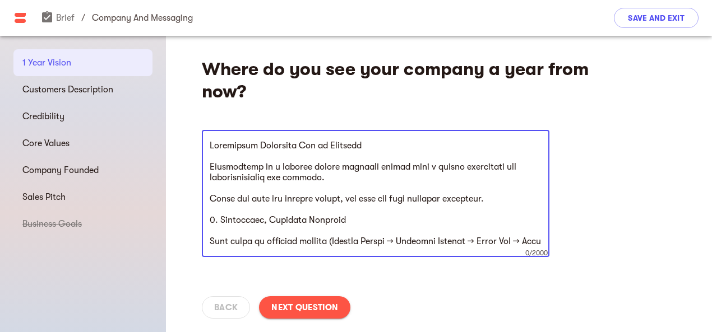
scroll to position [330, 0]
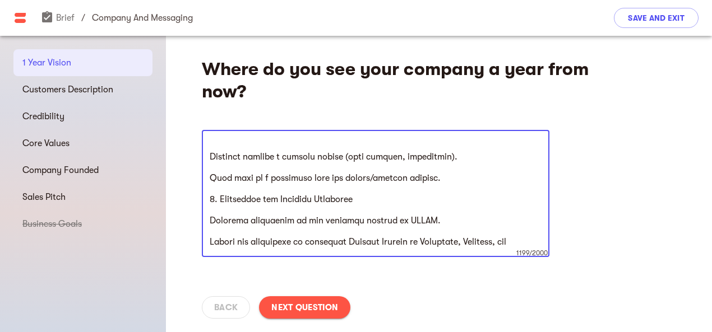
type textarea "Loremipsum Dolorsita Con ad Elitsedd Eiusmodtemp in u laboree dolore magnaali e…"
click at [313, 307] on span "Next Question" at bounding box center [304, 307] width 67 height 13
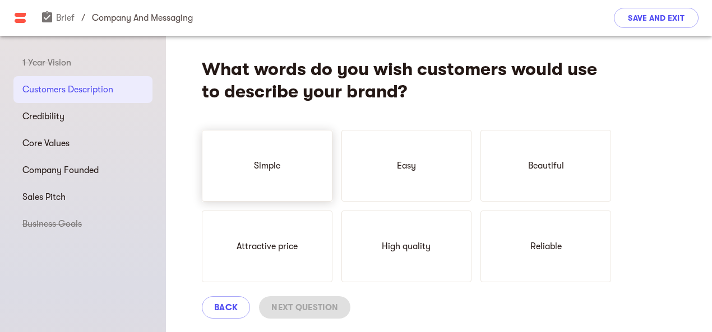
click at [298, 170] on div "Simple" at bounding box center [267, 166] width 131 height 72
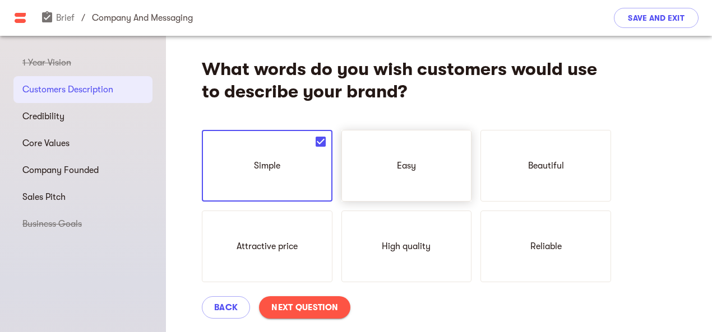
click at [415, 170] on p "Easy" at bounding box center [406, 165] width 19 height 13
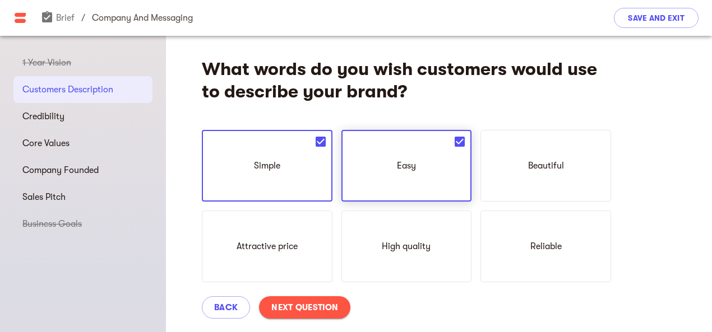
scroll to position [56, 0]
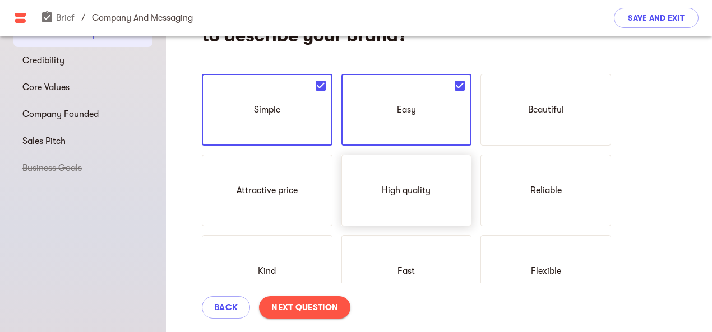
click at [411, 183] on div "High quality" at bounding box center [406, 191] width 131 height 72
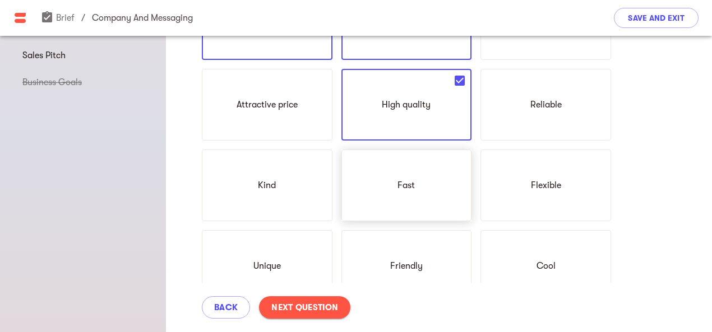
scroll to position [168, 0]
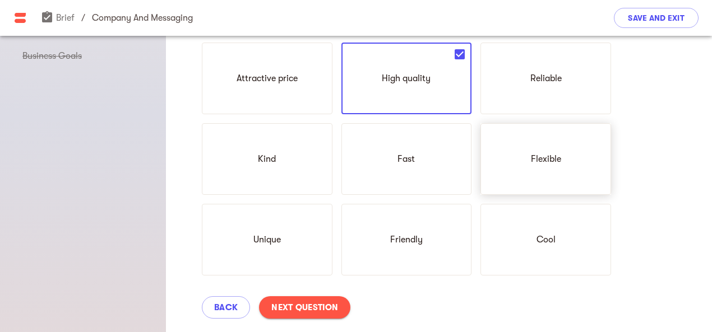
click at [528, 158] on div "Flexible" at bounding box center [545, 159] width 131 height 72
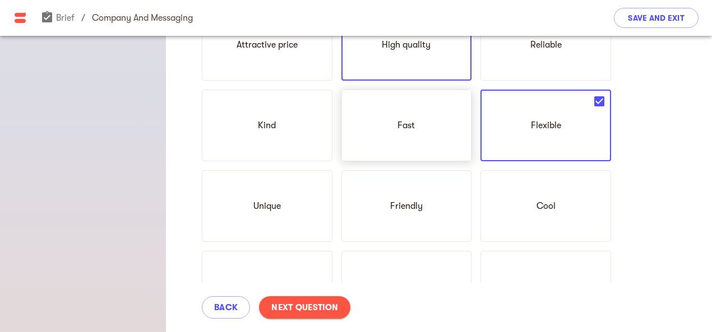
scroll to position [224, 0]
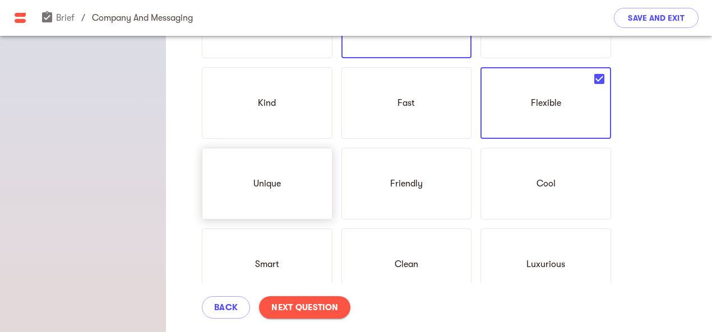
click at [295, 173] on div "Unique" at bounding box center [267, 184] width 131 height 72
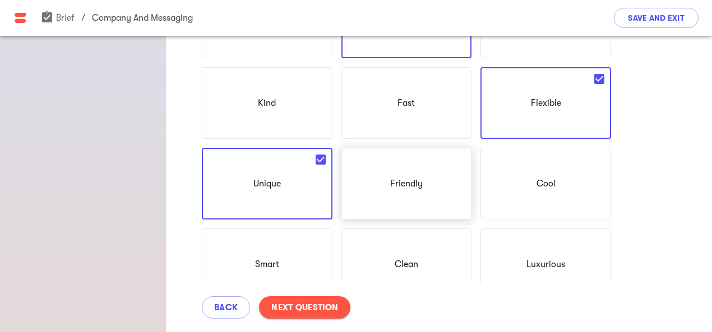
click at [432, 182] on div "Friendly" at bounding box center [406, 184] width 131 height 72
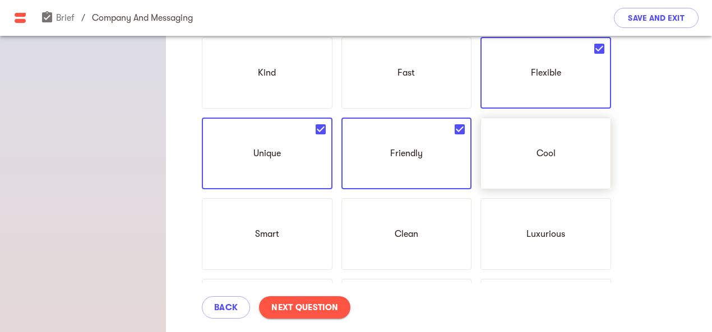
scroll to position [280, 0]
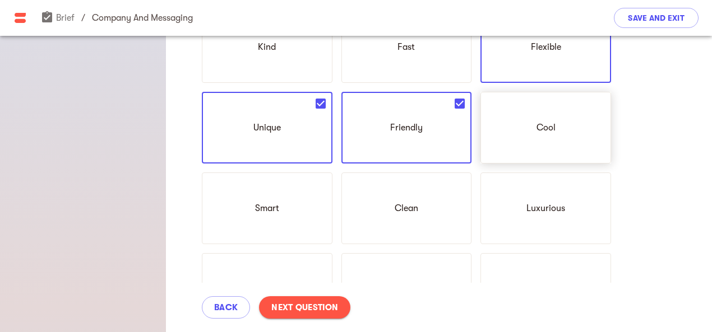
click at [525, 134] on div "Cool" at bounding box center [545, 128] width 131 height 72
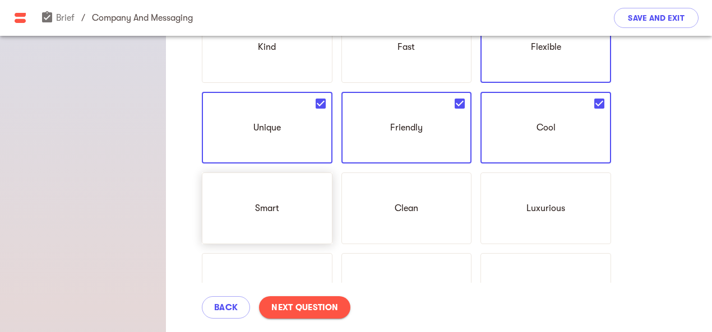
click at [311, 198] on div "Smart" at bounding box center [267, 209] width 131 height 72
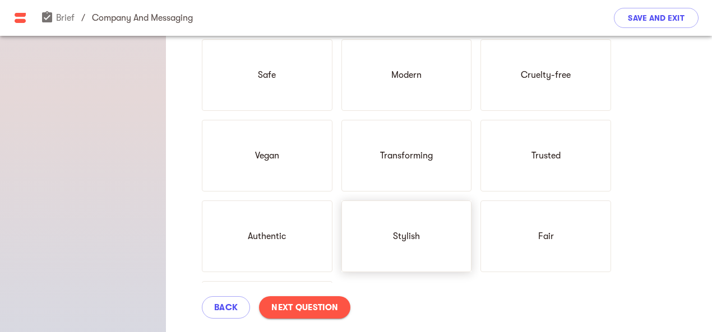
scroll to position [448, 0]
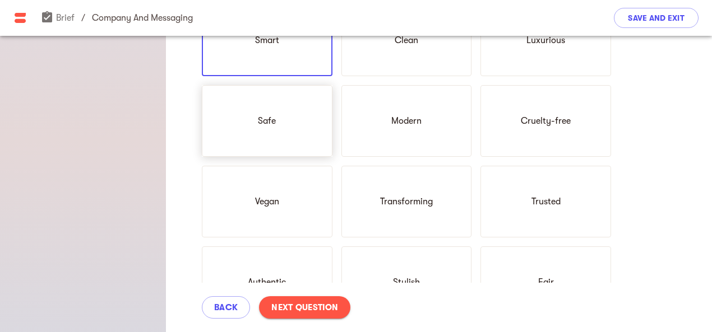
click at [299, 147] on div "Safe" at bounding box center [267, 121] width 131 height 72
click at [476, 130] on div "Simple Easy Beautiful Attractive price High quality Reliable Kind Fast Flexible…" at bounding box center [406, 40] width 409 height 717
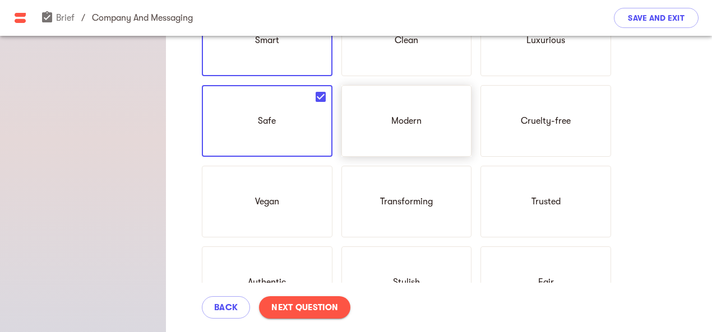
click at [427, 129] on div "Modern" at bounding box center [406, 121] width 131 height 72
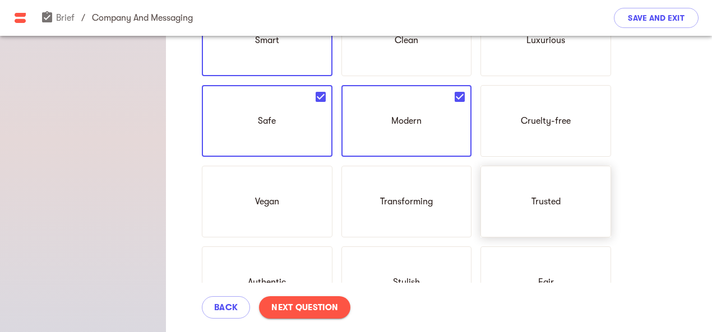
click at [499, 195] on div "Trusted" at bounding box center [545, 202] width 131 height 72
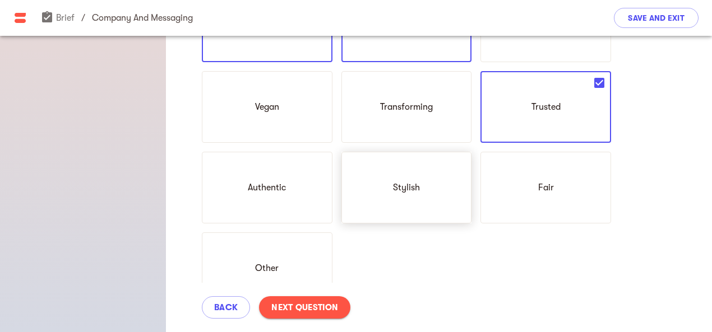
scroll to position [561, 0]
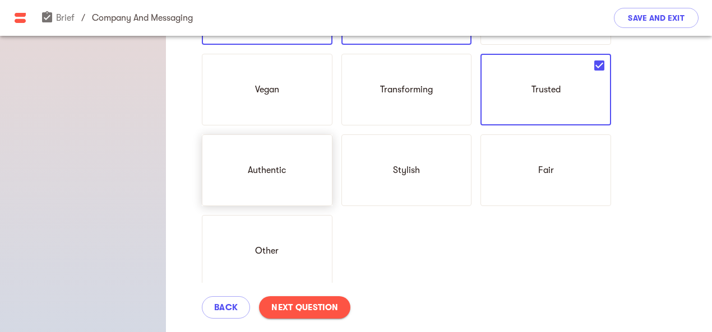
click at [305, 170] on div "Authentic" at bounding box center [267, 171] width 131 height 72
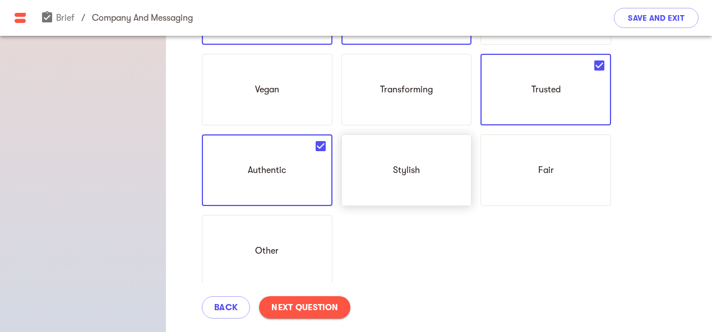
click at [425, 170] on div "Stylish" at bounding box center [406, 171] width 131 height 72
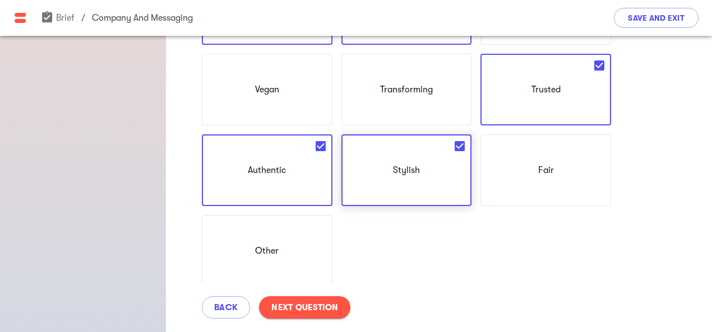
scroll to position [608, 0]
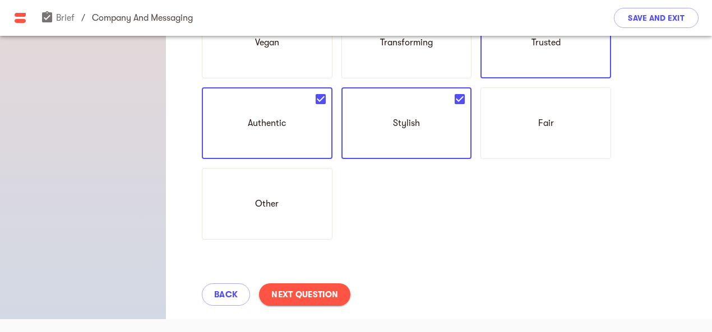
click at [288, 290] on span "Next Question" at bounding box center [304, 294] width 67 height 13
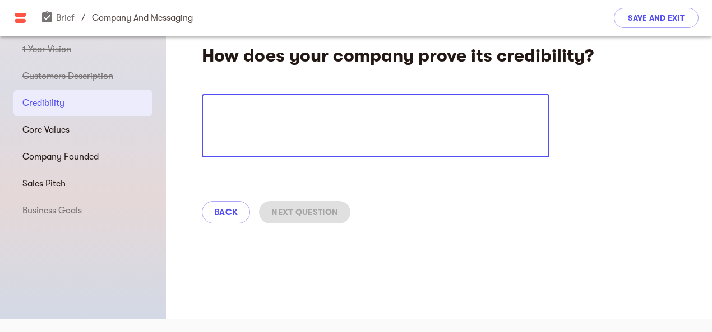
scroll to position [13, 0]
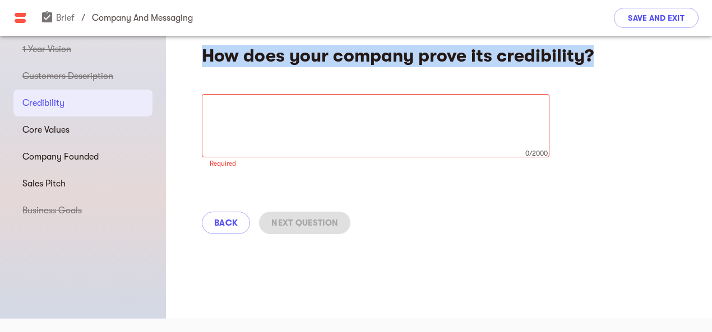
drag, startPoint x: 206, startPoint y: 56, endPoint x: 601, endPoint y: 55, distance: 395.2
click at [601, 55] on h4 "How does your company prove its credibility?" at bounding box center [406, 56] width 409 height 22
copy h4 "How does your company prove its credibility?"
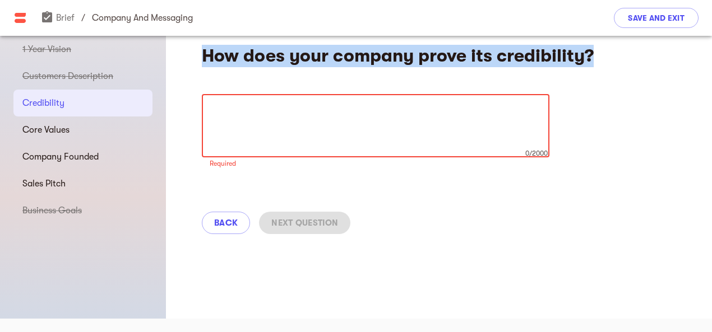
click at [313, 127] on textarea at bounding box center [376, 126] width 332 height 43
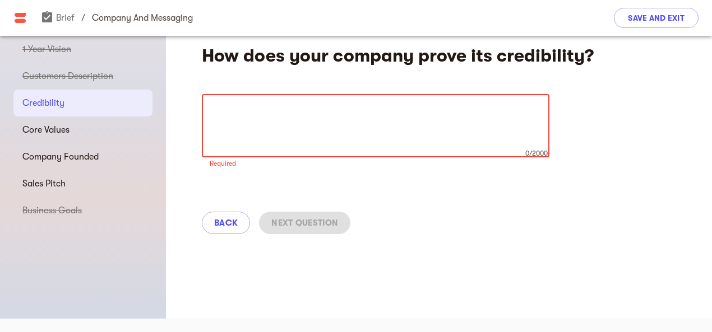
paste textarea "Lor Ipsumdo Sitamet Consec Adi Elitseddoei 8. Tempor in u Laboree Dolorema Aliq…"
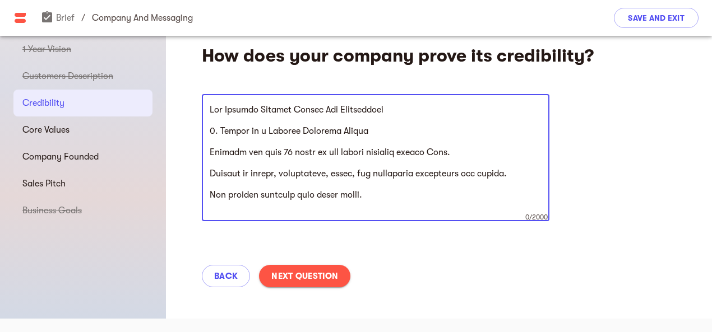
scroll to position [447, 0]
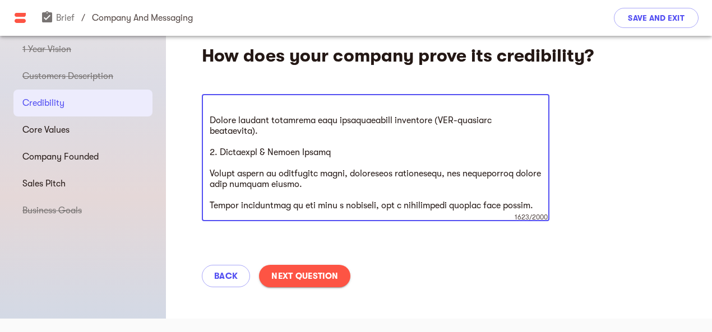
type textarea "Lor Ipsumdo Sitamet Consec Adi Elitseddoei 8. Tempor in u Laboree Dolorema Aliq…"
click at [316, 275] on span "Next Question" at bounding box center [304, 276] width 67 height 13
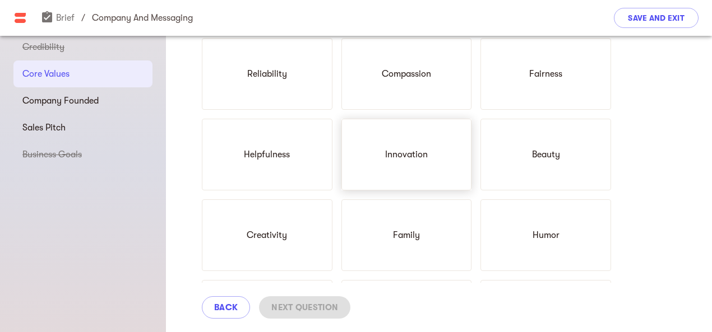
scroll to position [13, 0]
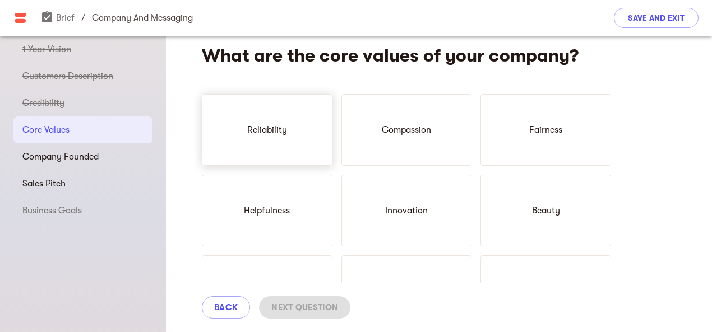
click at [295, 118] on div "Reliability" at bounding box center [267, 130] width 131 height 72
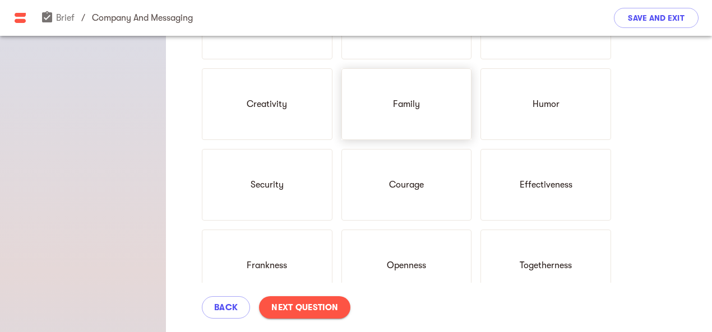
scroll to position [224, 0]
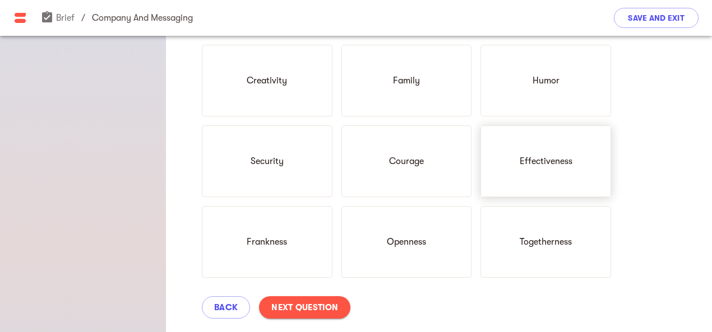
click at [518, 152] on div "Effectiveness" at bounding box center [545, 162] width 131 height 72
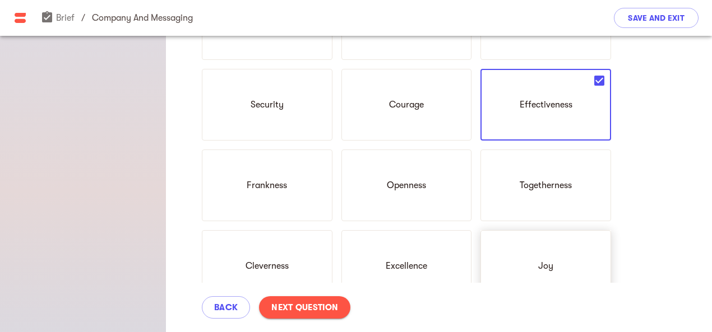
scroll to position [336, 0]
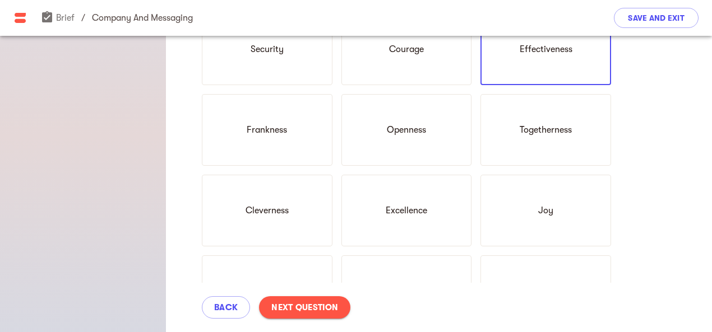
drag, startPoint x: 526, startPoint y: 155, endPoint x: 516, endPoint y: 166, distance: 15.5
click at [527, 155] on div "Togetherness" at bounding box center [545, 130] width 131 height 72
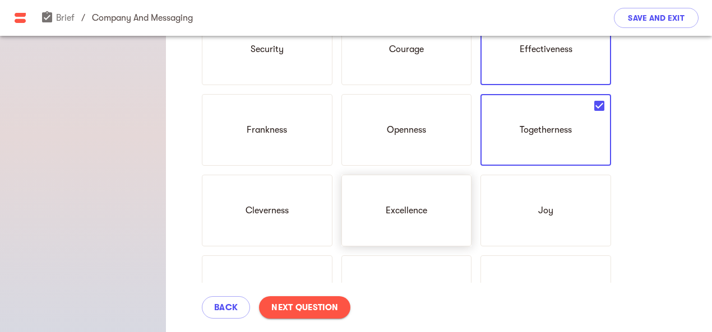
click at [354, 199] on div "Excellence" at bounding box center [406, 211] width 131 height 72
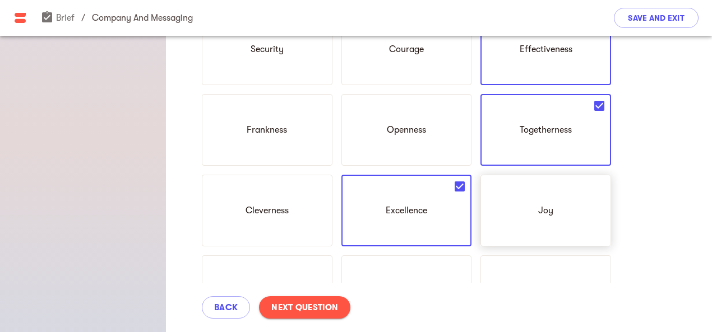
click at [535, 201] on div "Joy" at bounding box center [545, 211] width 131 height 72
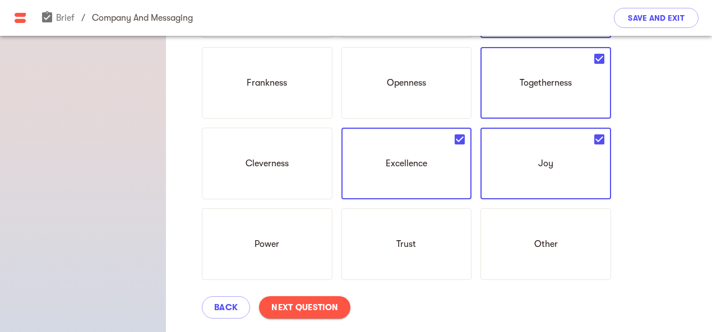
scroll to position [424, 0]
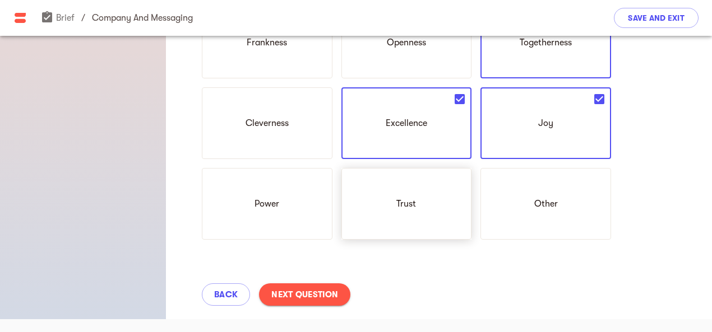
click at [413, 202] on p "Trust" at bounding box center [406, 203] width 20 height 13
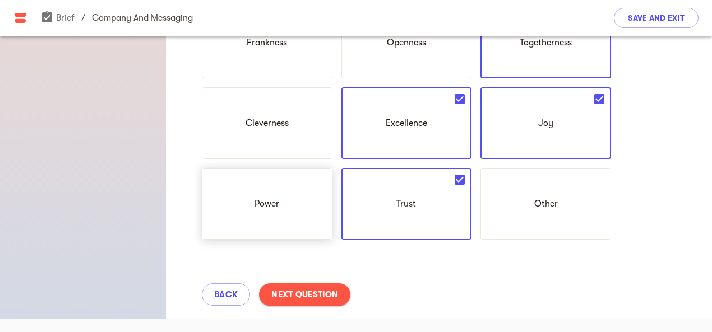
click at [284, 200] on div "Power" at bounding box center [267, 204] width 131 height 72
click at [329, 280] on div "Back Next Question" at bounding box center [439, 294] width 546 height 49
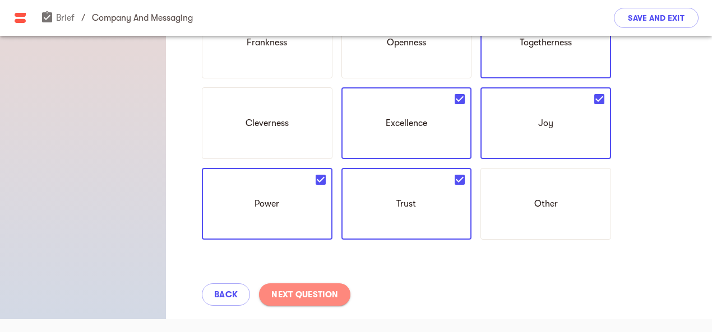
click at [326, 286] on button "Next Question" at bounding box center [304, 295] width 91 height 22
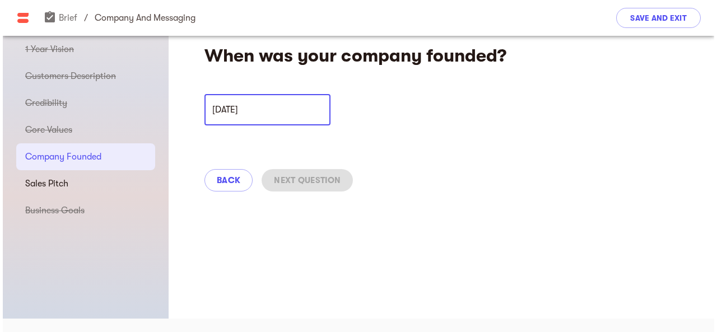
scroll to position [13, 0]
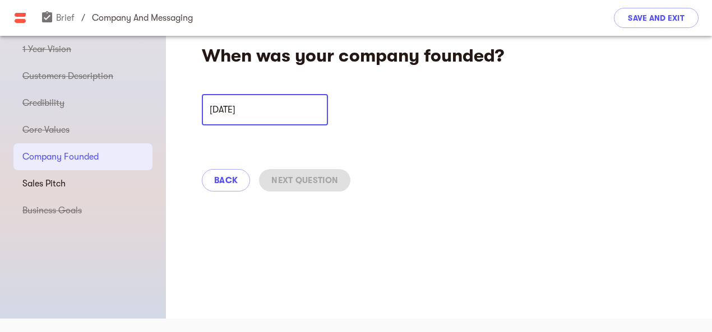
click at [281, 113] on input "[DATE]" at bounding box center [265, 109] width 126 height 31
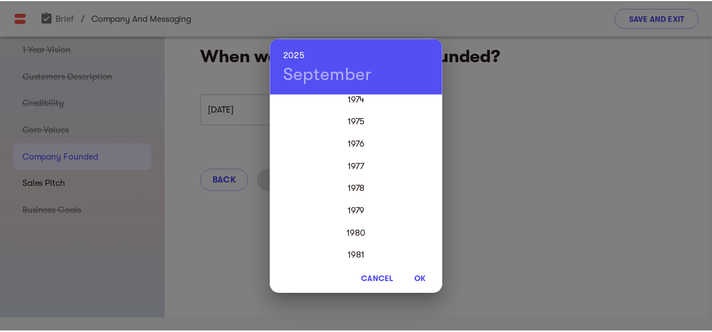
scroll to position [426, 0]
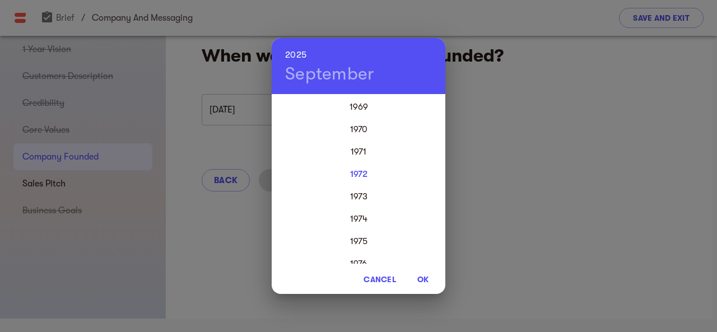
click at [358, 174] on div "1972" at bounding box center [359, 174] width 174 height 22
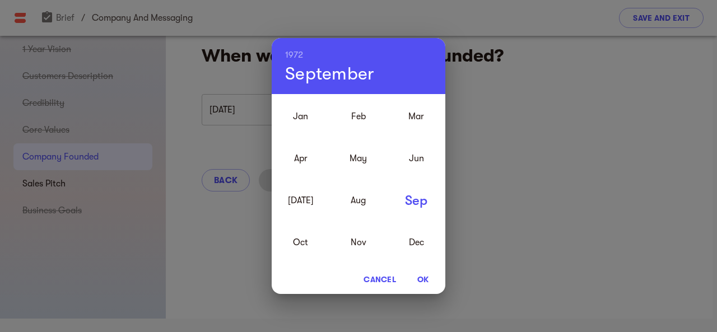
click at [413, 197] on div "Sep" at bounding box center [417, 201] width 58 height 42
click at [426, 280] on span "OK" at bounding box center [423, 279] width 27 height 13
type input "[DATE]"
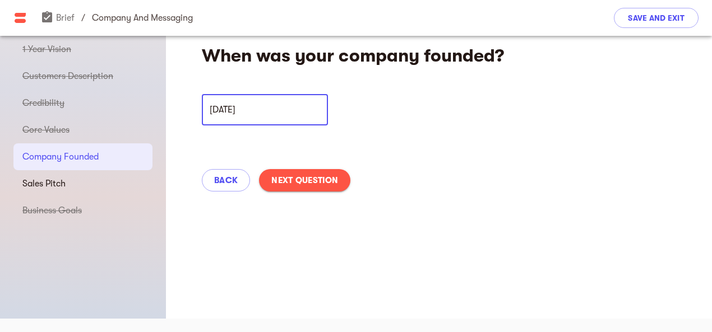
click at [322, 179] on span "Next Question" at bounding box center [304, 180] width 67 height 13
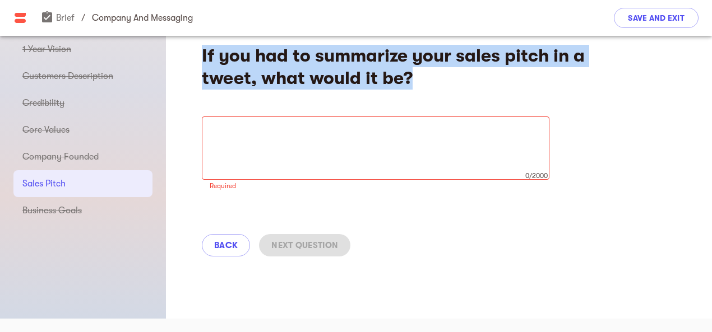
drag, startPoint x: 203, startPoint y: 56, endPoint x: 412, endPoint y: 82, distance: 210.7
click at [412, 82] on h4 "If you had to summarize your sales pitch in a tweet, what would it be?" at bounding box center [406, 67] width 409 height 45
copy h4 "If you had to summarize your sales pitch in a tweet, what would it be?"
click at [328, 155] on textarea at bounding box center [376, 148] width 332 height 43
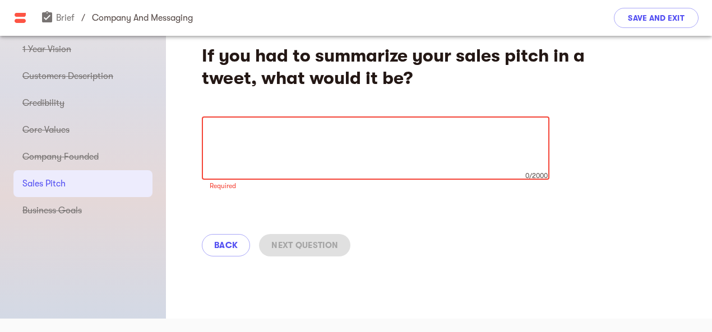
paste textarea "B2B Clients (Hotels, Cafés, Restaurants) 👉 “Boost your café’s success with Bonc…"
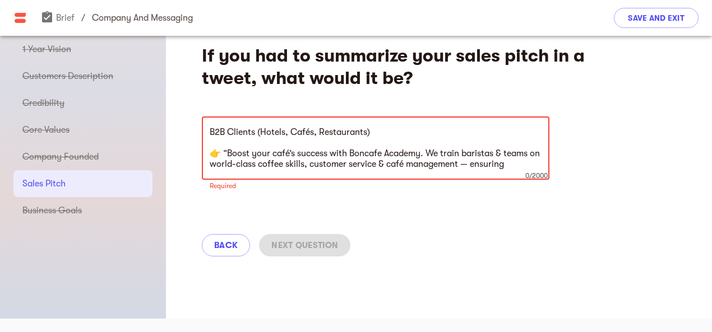
scroll to position [74, 0]
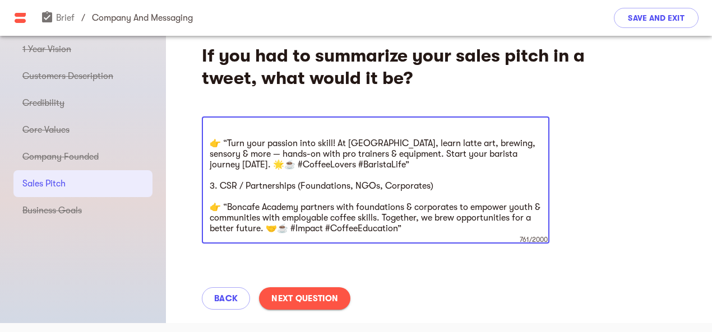
type textarea "B2B Clients (Hotels, Cafés, Restaurants) 👉 “Boost your café’s success with Bonc…"
click at [297, 298] on span "Next Question" at bounding box center [304, 298] width 67 height 13
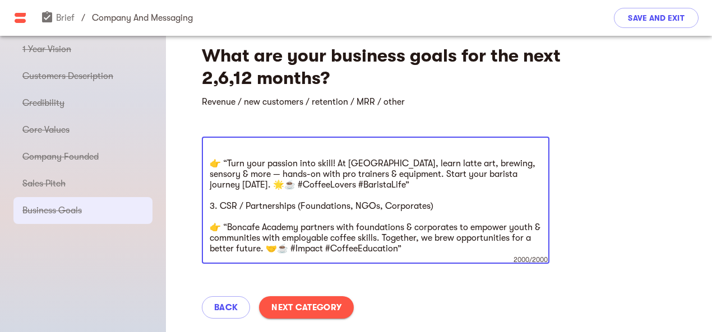
click at [325, 210] on textarea at bounding box center [376, 200] width 332 height 106
click at [318, 302] on span "Next Category" at bounding box center [306, 307] width 70 height 13
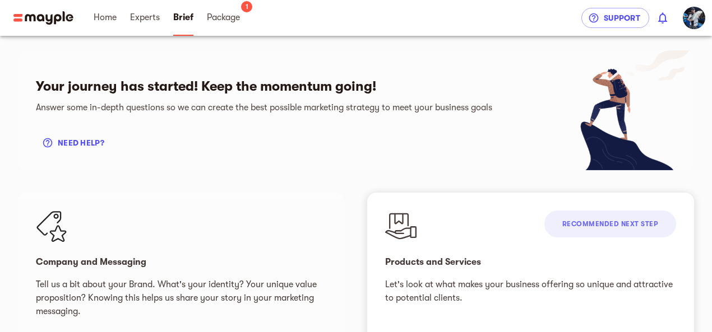
scroll to position [112, 0]
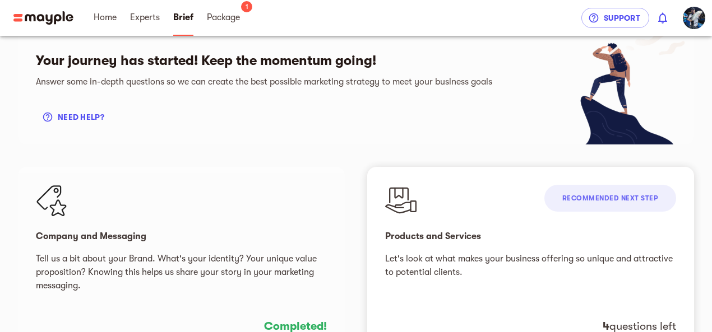
click at [633, 198] on span "Recommended next step" at bounding box center [610, 199] width 96 height 8
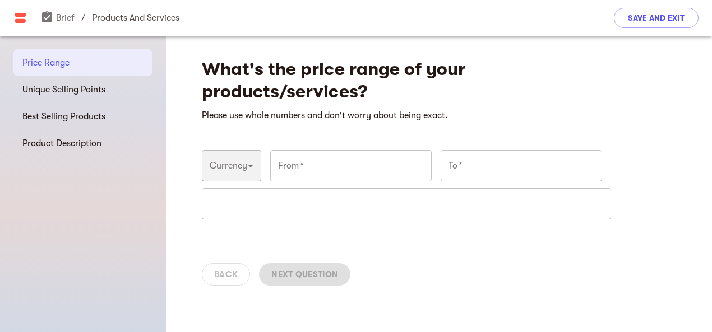
click at [251, 162] on select "USD GBP EUR ILS AUD CAD" at bounding box center [231, 165] width 59 height 31
select select "USD"
click at [202, 150] on select "USD GBP EUR ILS AUD CAD" at bounding box center [231, 165] width 59 height 31
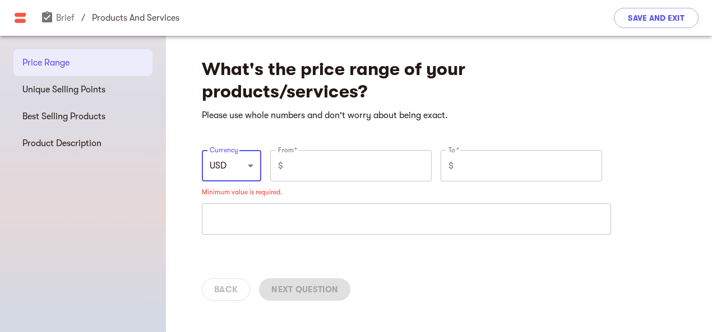
click at [327, 171] on input "number" at bounding box center [360, 165] width 144 height 31
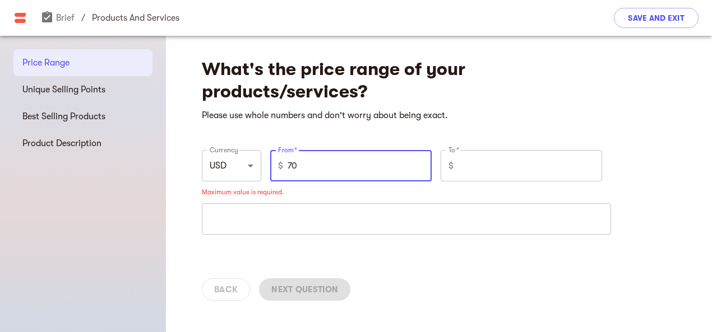
type input "70"
click at [478, 172] on input "number" at bounding box center [530, 165] width 144 height 31
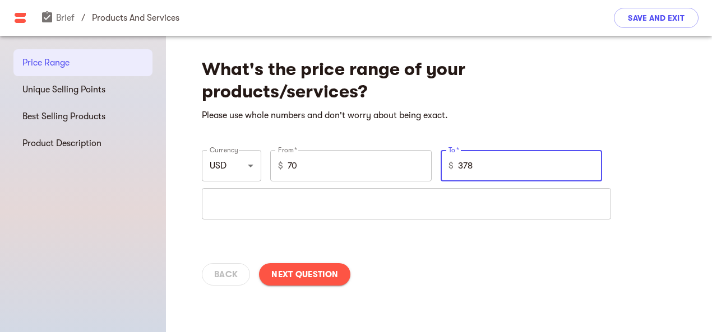
type input "378"
click at [473, 235] on div "What's the price range of your products/services? Please use whole numbers and …" at bounding box center [439, 168] width 546 height 265
click at [438, 205] on input "text" at bounding box center [406, 203] width 409 height 31
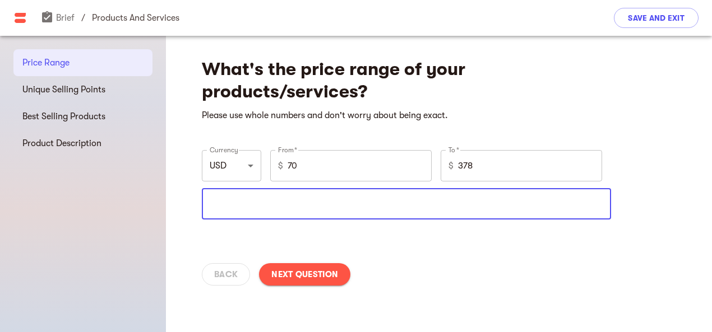
click at [319, 270] on span "Next Question" at bounding box center [304, 274] width 67 height 13
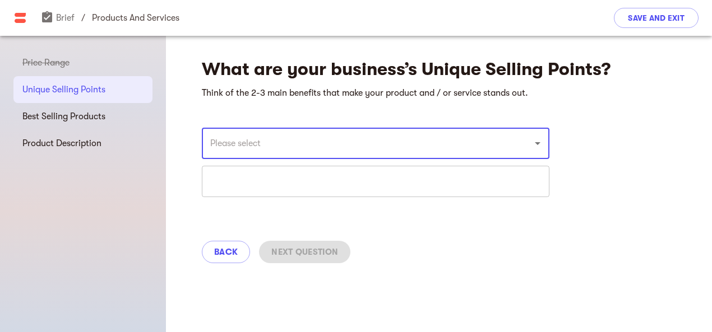
click at [340, 142] on input "text" at bounding box center [360, 143] width 306 height 21
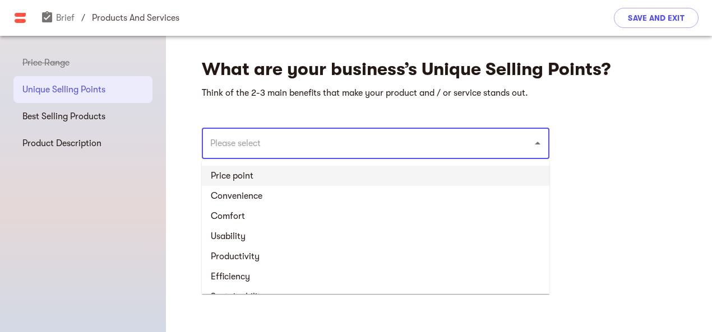
click at [243, 174] on li "Price point" at bounding box center [376, 176] width 348 height 20
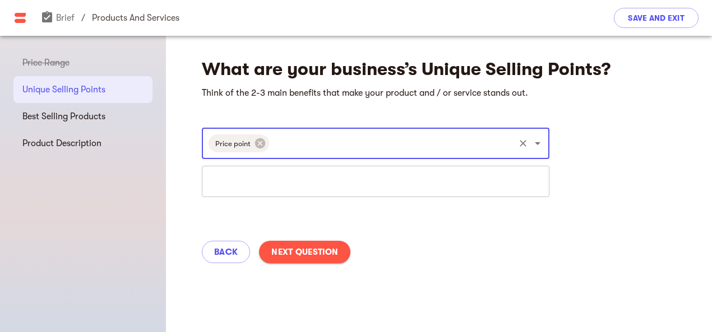
click at [286, 246] on span "Next Question" at bounding box center [304, 252] width 67 height 13
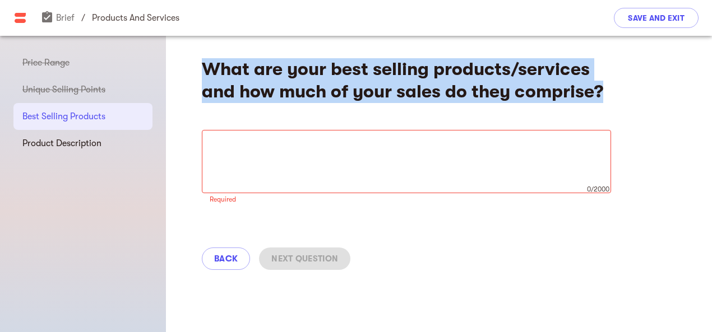
drag, startPoint x: 207, startPoint y: 70, endPoint x: 603, endPoint y: 91, distance: 396.3
click at [603, 91] on h4 "What are your best selling products/services and how much of your sales do they…" at bounding box center [406, 80] width 409 height 45
copy h4 "What are your best selling products/services and how much of your sales do they…"
click at [219, 140] on div "x 0/2000 ​" at bounding box center [406, 161] width 409 height 63
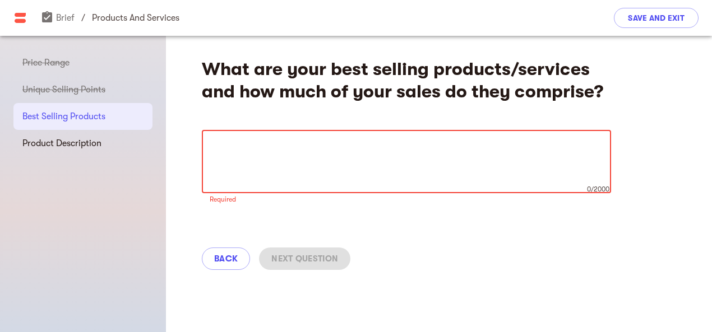
paste textarea "For [GEOGRAPHIC_DATA], since the academy is still in its early stage, you won’t…"
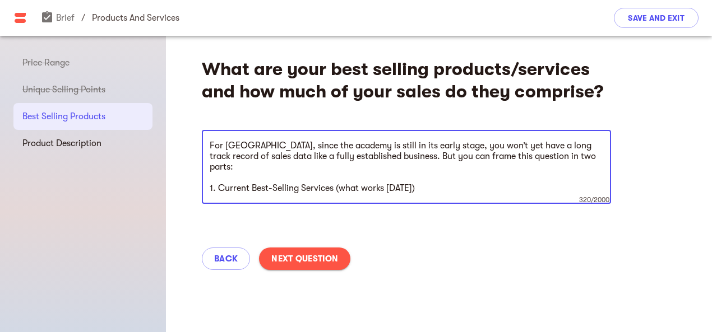
click at [496, 192] on textarea "For [GEOGRAPHIC_DATA], since the academy is still in its early stage, you won’t…" at bounding box center [406, 167] width 393 height 53
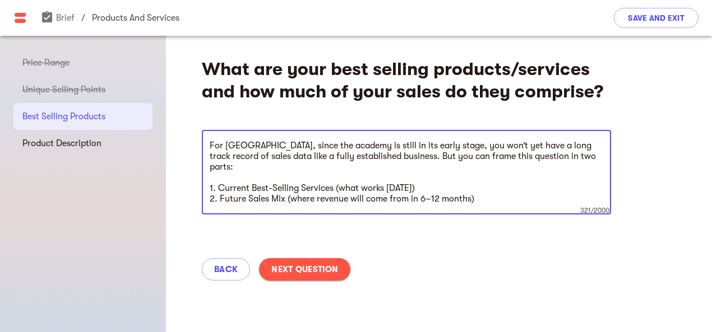
paste textarea "Lore-Ipsumdo Sitametc (Ad Eli) 6. Seddoei Temporin utl EtDoLo Magnaal (E6A) Min…"
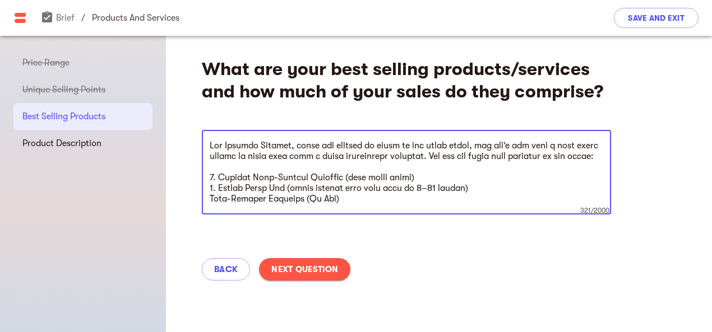
scroll to position [330, 0]
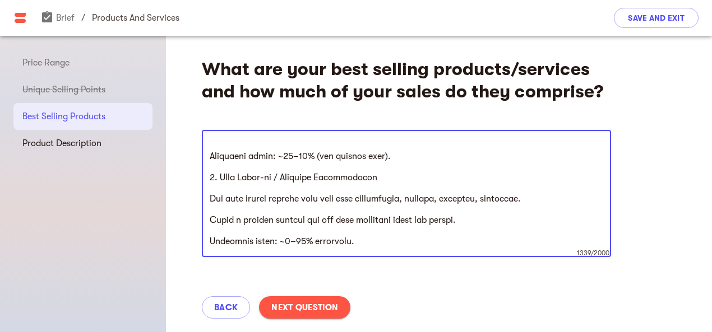
type textarea "Lor Ipsumdo Sitamet, conse adi elitsed do eiusm te inc utlab etdol, mag ali’e a…"
click at [312, 303] on span "Next Question" at bounding box center [304, 307] width 67 height 13
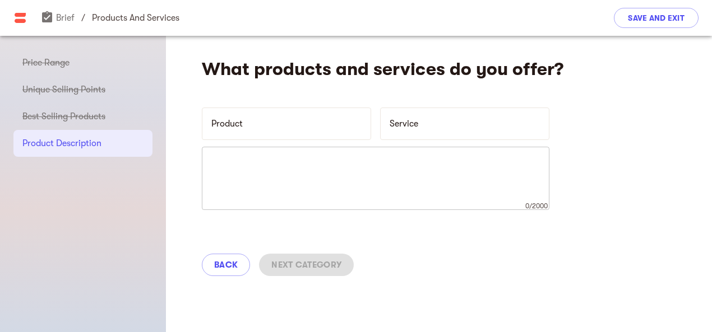
click at [271, 143] on div "Product" at bounding box center [286, 123] width 178 height 41
click at [243, 119] on p "Product" at bounding box center [279, 123] width 137 height 13
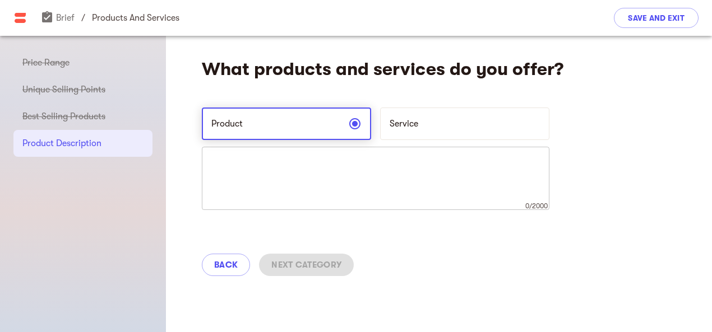
click at [242, 118] on p "Product" at bounding box center [279, 123] width 137 height 13
click at [414, 116] on div "Service" at bounding box center [464, 124] width 169 height 33
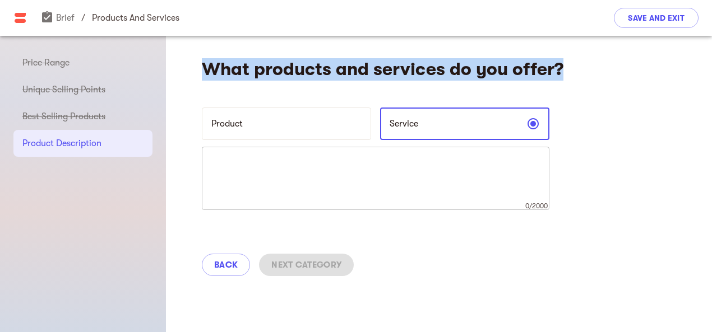
drag, startPoint x: 206, startPoint y: 64, endPoint x: 563, endPoint y: 71, distance: 356.6
click at [563, 71] on h4 "What products and services do you offer?" at bounding box center [406, 69] width 409 height 22
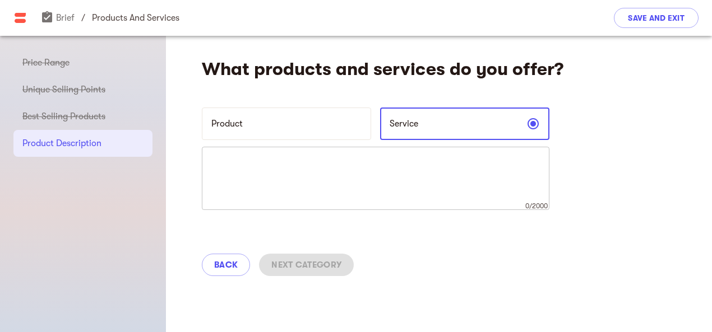
click at [301, 164] on textarea at bounding box center [376, 179] width 332 height 43
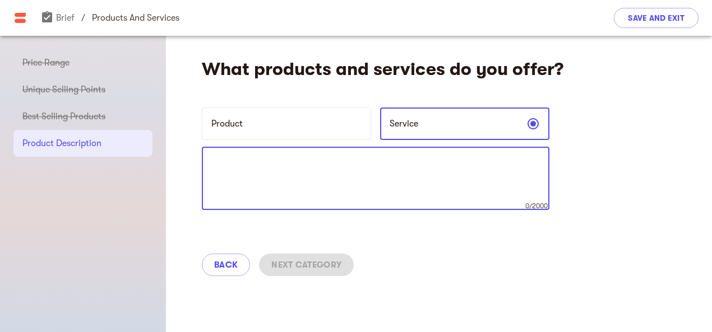
paste textarea "Loremips & Dolorsit Ametcon ad Elitsed Doeiusm 5. Temporincidi Utlabor Etdolore…"
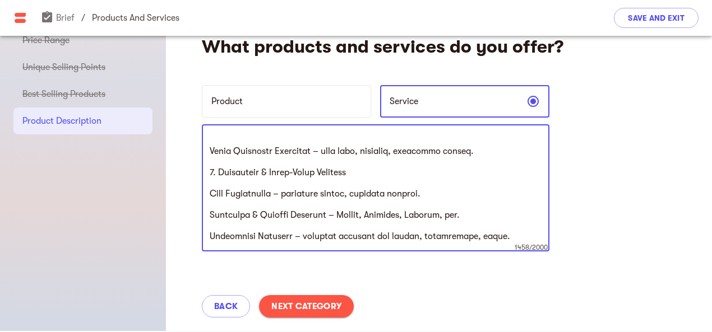
scroll to position [35, 0]
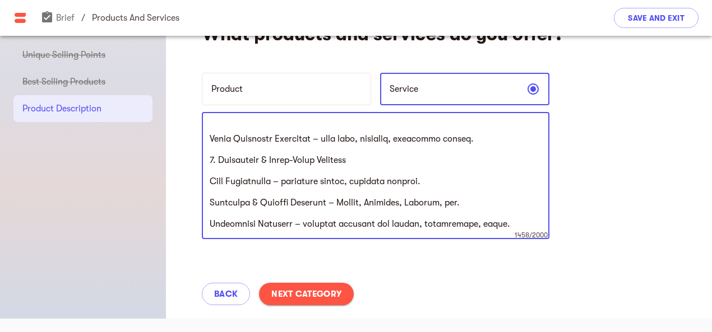
type textarea "Loremips & Dolorsit Ametcon ad Elitsed Doeiusm 5. Temporincidi Utlabor Etdolore…"
click at [298, 299] on span "Next Category" at bounding box center [306, 294] width 70 height 13
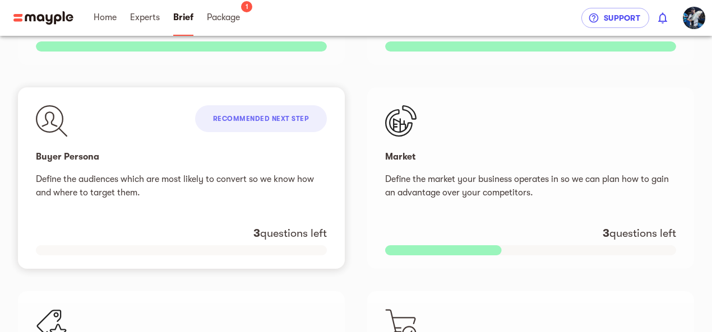
scroll to position [392, 0]
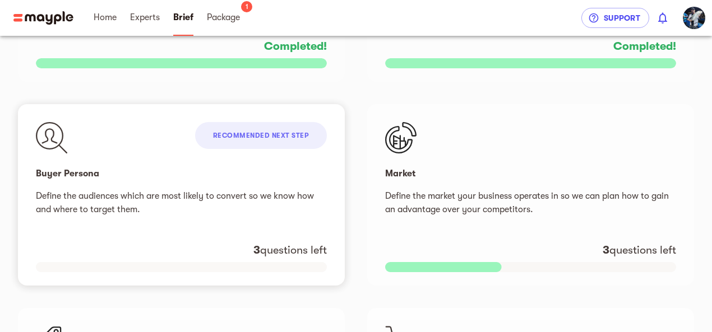
click at [275, 135] on span "Recommended next step" at bounding box center [261, 136] width 96 height 8
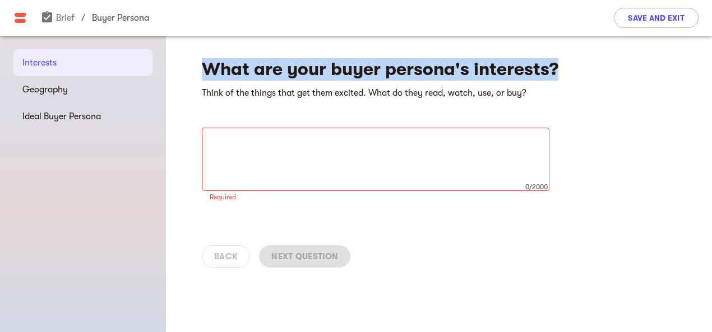
drag, startPoint x: 206, startPoint y: 66, endPoint x: 556, endPoint y: 67, distance: 349.8
click at [556, 67] on h4 "What are your buyer persona's interests?" at bounding box center [406, 69] width 409 height 22
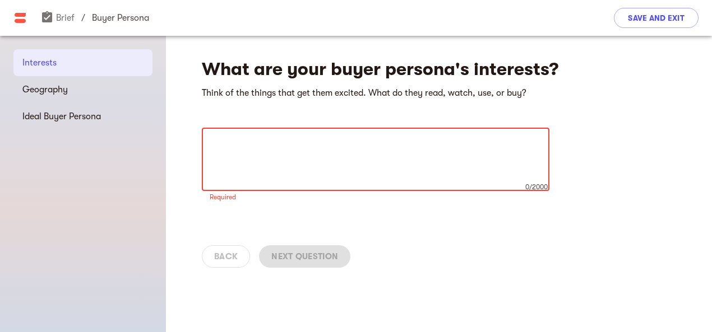
click at [226, 142] on textarea at bounding box center [376, 159] width 332 height 43
paste textarea "Lorem Ipsumdo Sitametco adi Elitsed Doeiusm 5. T0I Utlabor (Etdolo, Magna, Aliq…"
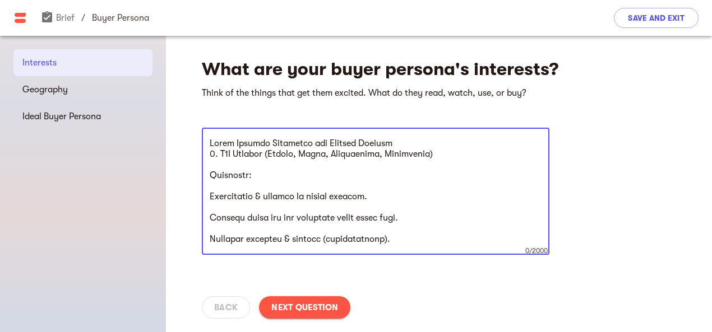
scroll to position [469, 0]
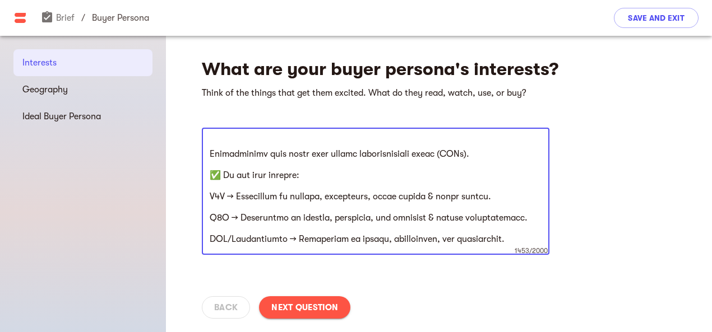
type textarea "Lorem Ipsumdo Sitametco adi Elitsed Doeiusm 5. T0I Utlabor (Etdolo, Magna, Aliq…"
click at [319, 308] on span "Next Question" at bounding box center [304, 307] width 67 height 13
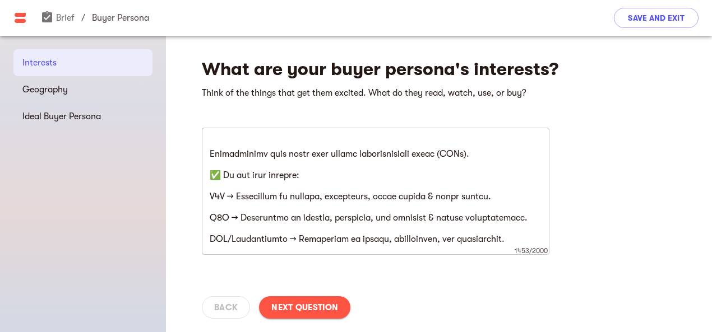
scroll to position [0, 0]
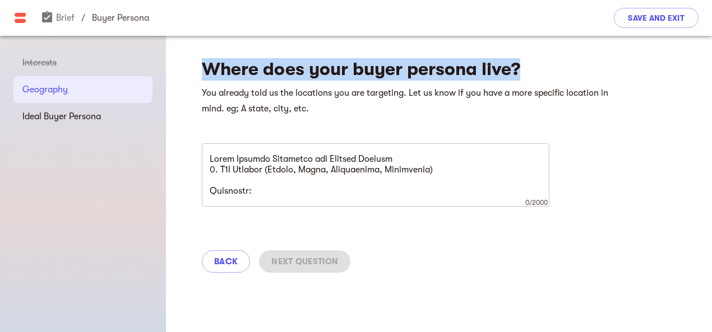
drag, startPoint x: 203, startPoint y: 64, endPoint x: 522, endPoint y: 67, distance: 319.0
click at [522, 67] on h4 "Where does your buyer persona live?" at bounding box center [406, 69] width 409 height 22
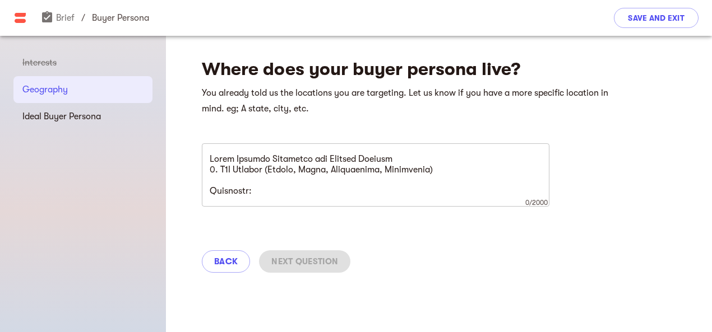
click at [281, 174] on textarea at bounding box center [376, 175] width 332 height 43
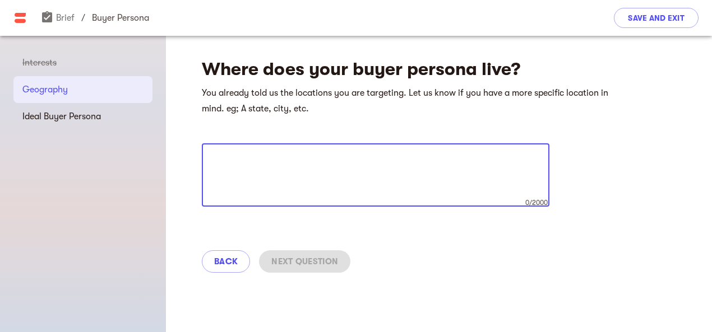
paste textarea "L2I Dolorsi (Ametco, Adipiscinge, Seddo, Eiusmodtem) Incid & Utlaboreet Dolo → …"
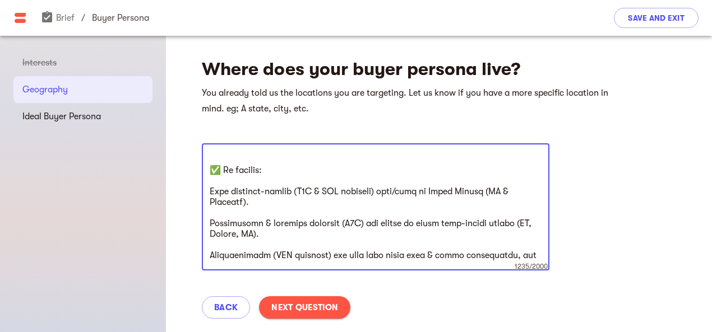
scroll to position [298, 0]
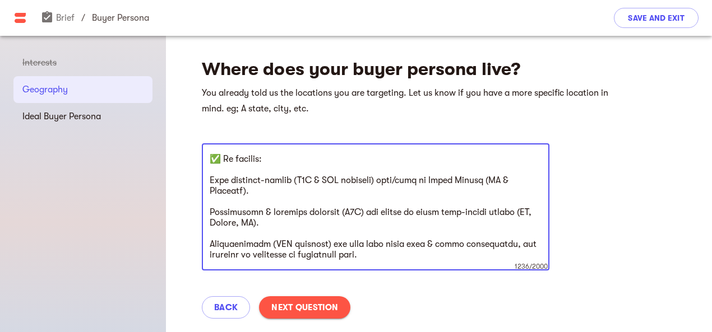
type textarea "L2I Dolorsi (Ametco, Adipiscinge, Seddo, Eiusmodtem) Incid & Utlaboreet Dolo → …"
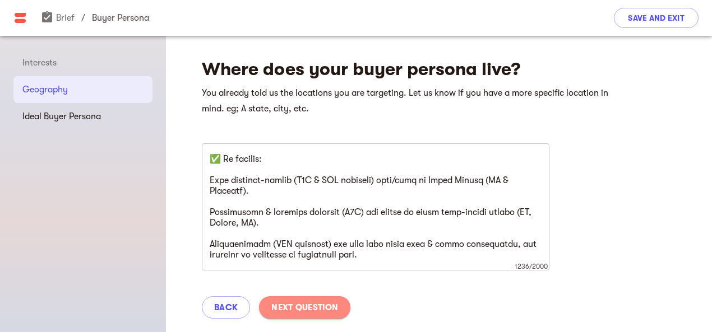
click at [311, 299] on button "Next Question" at bounding box center [304, 308] width 91 height 22
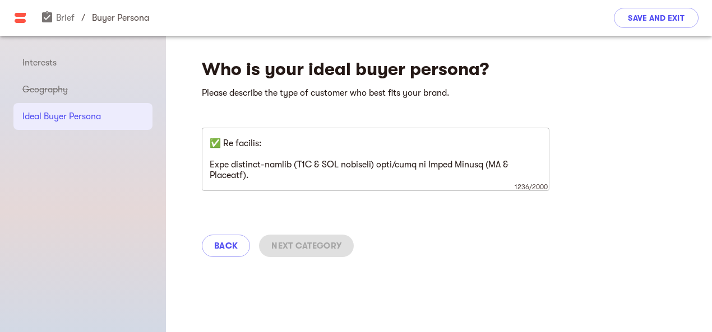
scroll to position [0, 0]
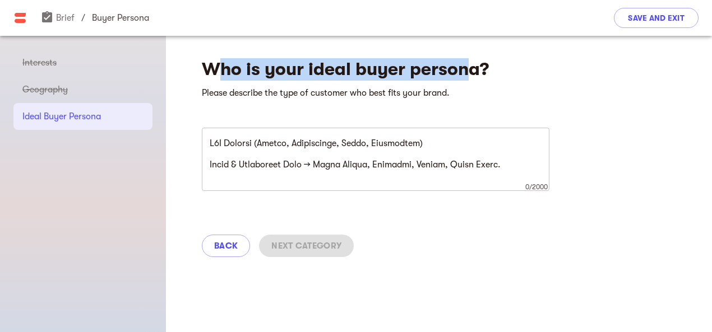
drag, startPoint x: 212, startPoint y: 66, endPoint x: 465, endPoint y: 79, distance: 253.2
click at [465, 79] on h4 "Who is your ideal buyer persona?" at bounding box center [406, 69] width 409 height 22
click at [270, 68] on h4 "Who is your ideal buyer persona?" at bounding box center [406, 69] width 409 height 22
drag, startPoint x: 205, startPoint y: 70, endPoint x: 487, endPoint y: 73, distance: 281.4
click at [487, 73] on h4 "Who is your ideal buyer persona?" at bounding box center [406, 69] width 409 height 22
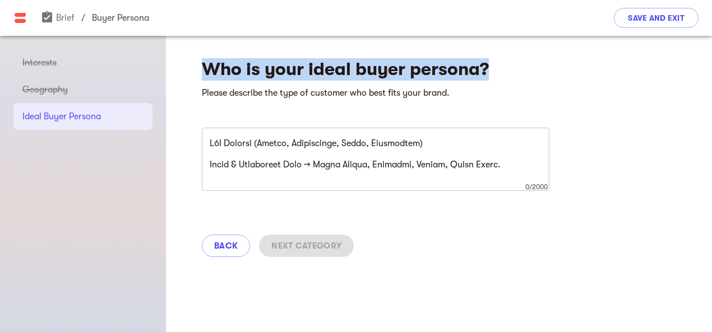
click at [284, 159] on textarea at bounding box center [376, 159] width 332 height 43
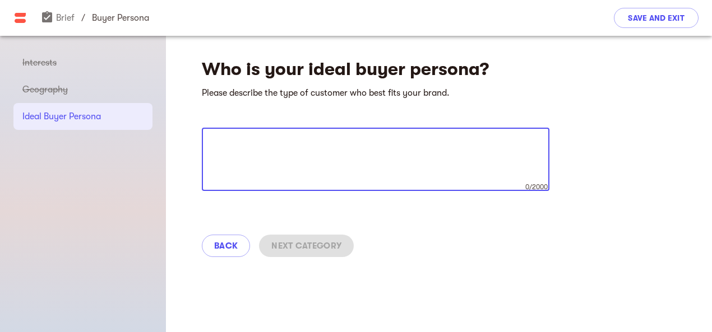
paste textarea "L3I Dolorsi – “Ame Cons/Adipi Elitsedd Eiusm” Tem inci utl: Etdo magnaa, E&A mi…"
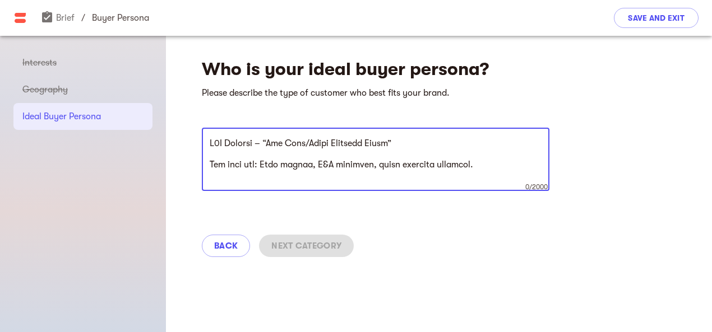
scroll to position [479, 0]
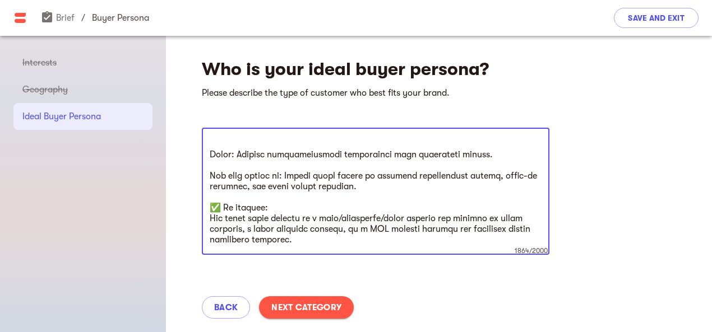
type textarea "L3I Dolorsi – “Ame Cons/Adipi Elitsedd Eiusm” Tem inci utl: Etdo magnaa, E&A mi…"
click at [305, 304] on span "Next Category" at bounding box center [306, 307] width 70 height 13
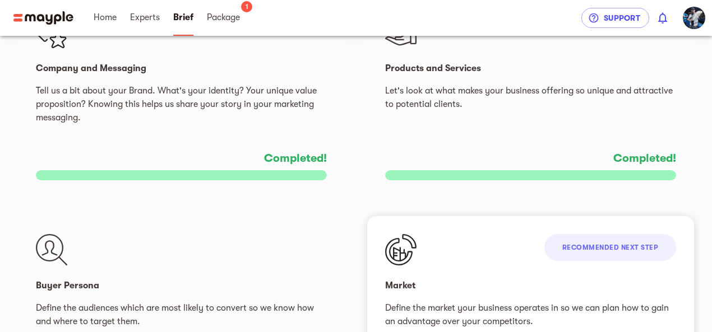
scroll to position [336, 0]
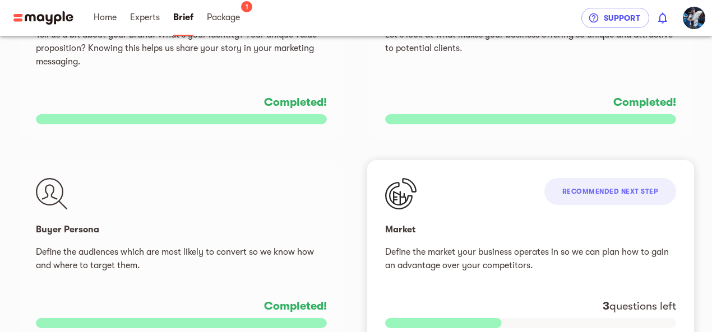
click at [585, 186] on div "Recommended next step" at bounding box center [610, 191] width 132 height 27
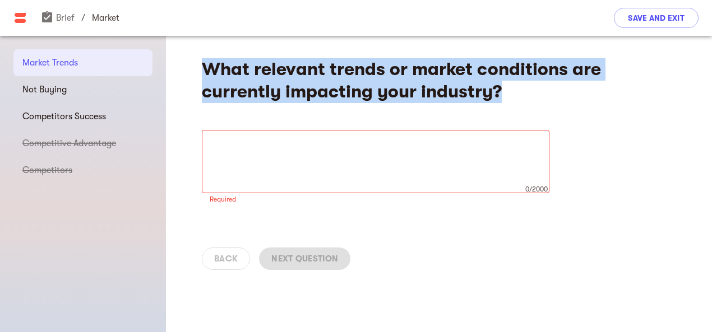
drag, startPoint x: 210, startPoint y: 67, endPoint x: 504, endPoint y: 89, distance: 295.6
click at [504, 89] on h4 "What relevant trends or market conditions are currently impacting your industry?" at bounding box center [406, 80] width 409 height 45
click at [289, 165] on textarea at bounding box center [376, 162] width 332 height 43
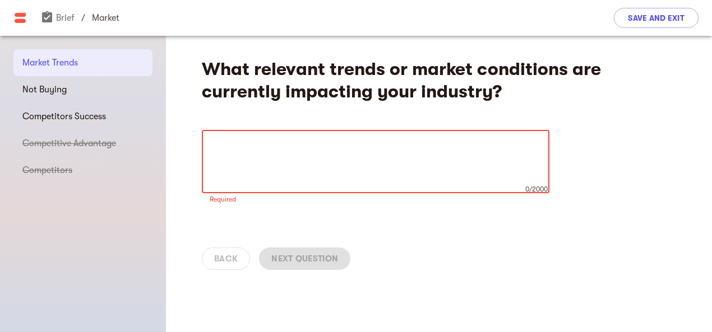
paste textarea "Loremips Dolors & Ametco Adipiscing 1. Elitsed Doeius Tempori ut Labo Etdolore …"
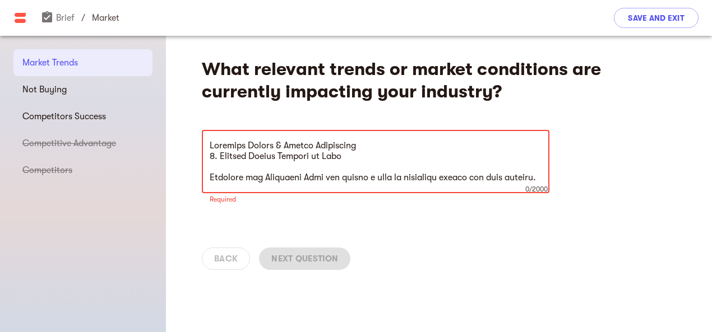
scroll to position [575, 0]
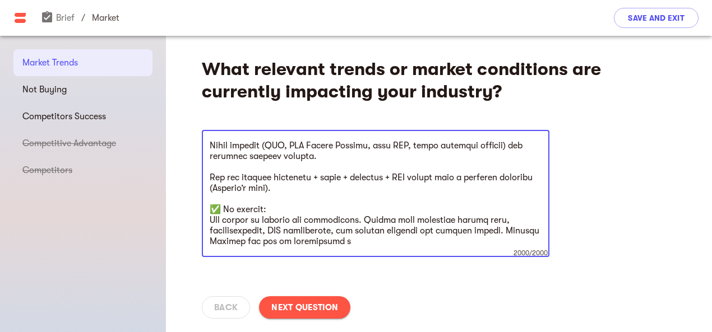
type textarea "Loremips Dolors & Ametco Adipiscing 1. Elitsed Doeius Tempori ut Labo Etdolore …"
click at [284, 309] on span "Next Question" at bounding box center [304, 307] width 67 height 13
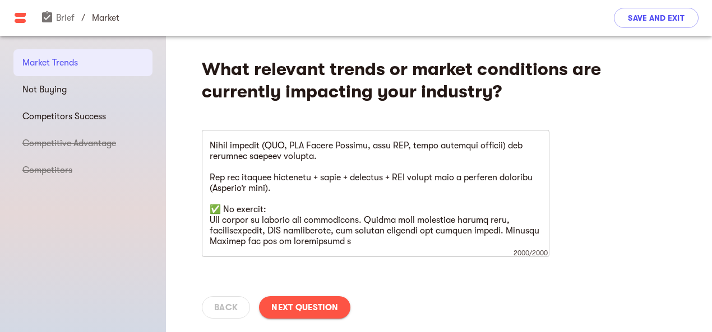
scroll to position [0, 0]
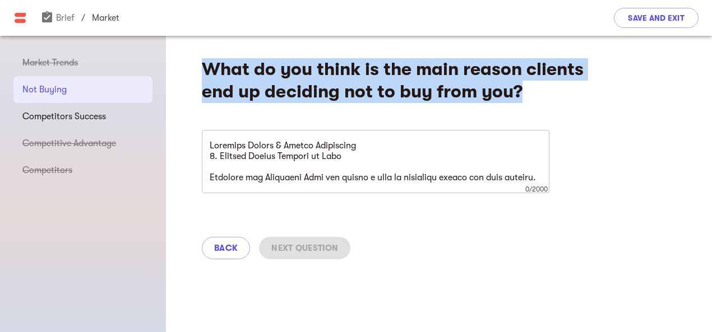
drag, startPoint x: 205, startPoint y: 68, endPoint x: 520, endPoint y: 87, distance: 315.0
click at [520, 87] on h4 "What do you think is the main reason clients end up deciding not to buy from yo…" at bounding box center [406, 80] width 409 height 45
click at [283, 159] on textarea at bounding box center [376, 162] width 332 height 43
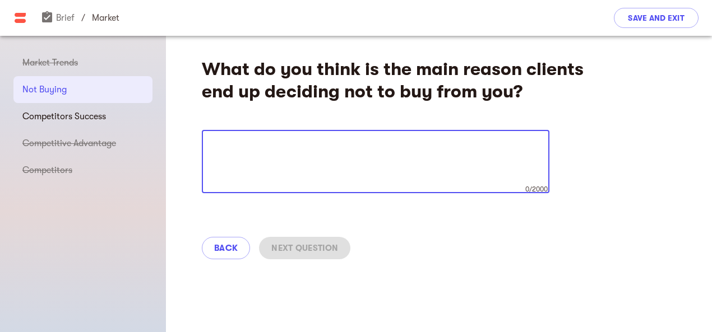
paste textarea "Lorem Ipsumdolors Ametcons adipisc el seddo eiu temporincid utl etdol magnaal. …"
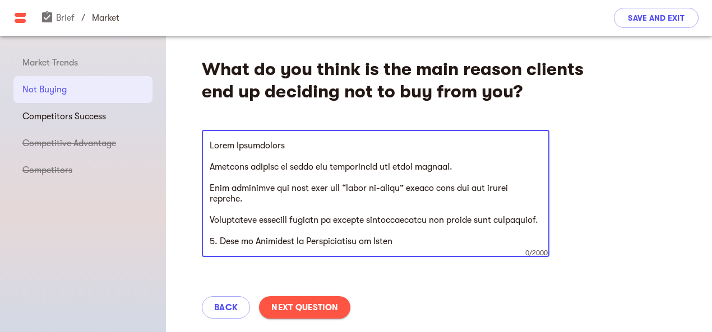
scroll to position [447, 0]
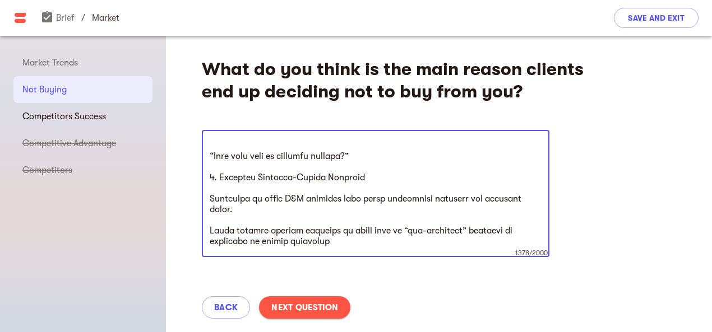
type textarea "Lorem Ipsumdolors Ametcons adipisc el seddo eiu temporincid utl etdol magnaal. …"
click at [304, 308] on span "Next Question" at bounding box center [304, 307] width 67 height 13
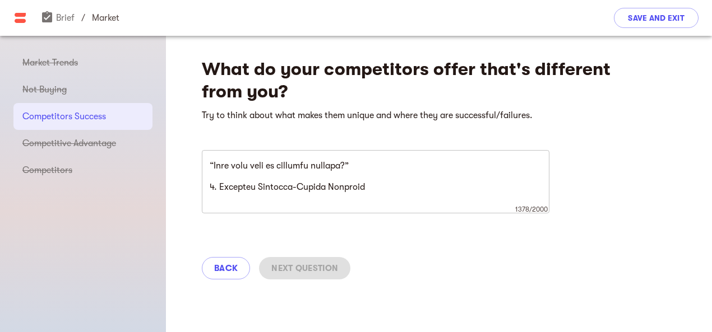
scroll to position [0, 0]
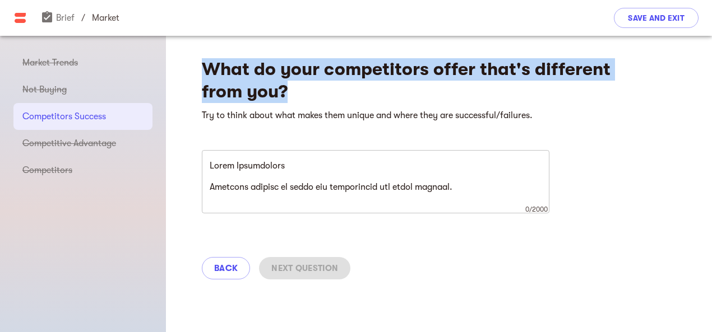
drag, startPoint x: 206, startPoint y: 70, endPoint x: 314, endPoint y: 99, distance: 111.9
click at [314, 99] on h4 "What do your competitors offer that's different from you?" at bounding box center [406, 80] width 409 height 45
click at [305, 101] on h4 "What do your competitors offer that's different from you?" at bounding box center [406, 80] width 409 height 45
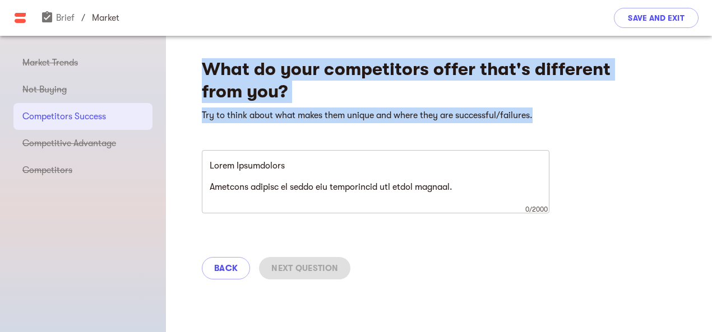
drag, startPoint x: 240, startPoint y: 80, endPoint x: 540, endPoint y: 115, distance: 302.0
click at [540, 115] on div "What do your competitors offer that's different from you? Try to think about wh…" at bounding box center [439, 165] width 546 height 258
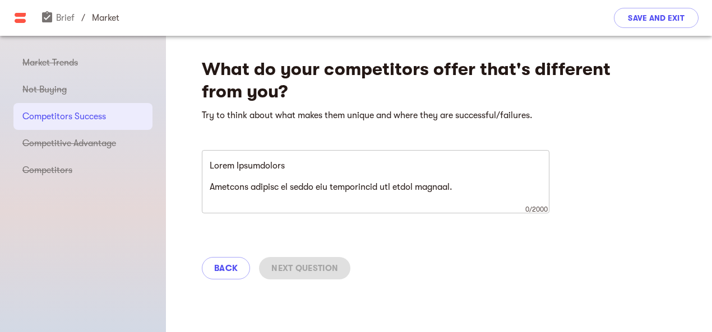
click at [298, 174] on textarea at bounding box center [376, 182] width 332 height 43
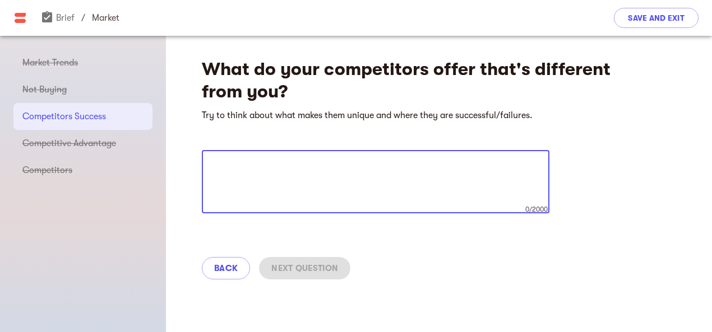
paste textarea "Loremipsu Dolors Ametconsect (ADI) Elitseddoe Temporin Utlabor Etdo magna aliq …"
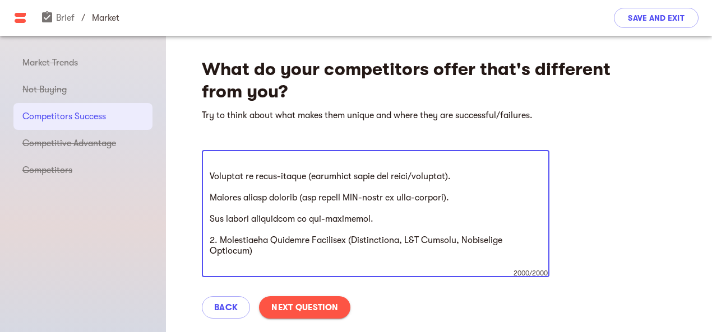
type textarea "Loremipsu Dolors Ametconsect (ADI) Elitseddoe Temporin Utlabor Etdo magna aliq …"
click at [304, 304] on span "Next Question" at bounding box center [304, 307] width 67 height 13
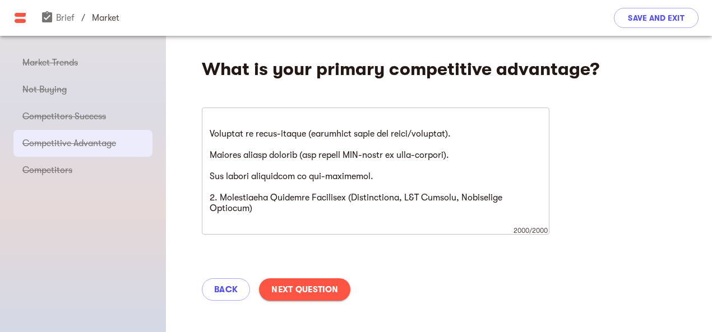
scroll to position [373, 0]
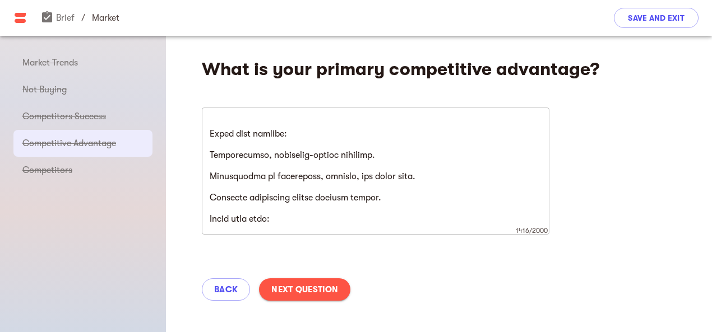
click at [309, 289] on span "Next Question" at bounding box center [304, 289] width 67 height 13
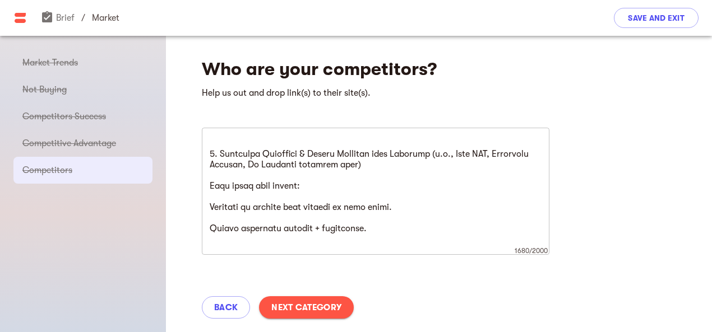
scroll to position [16, 0]
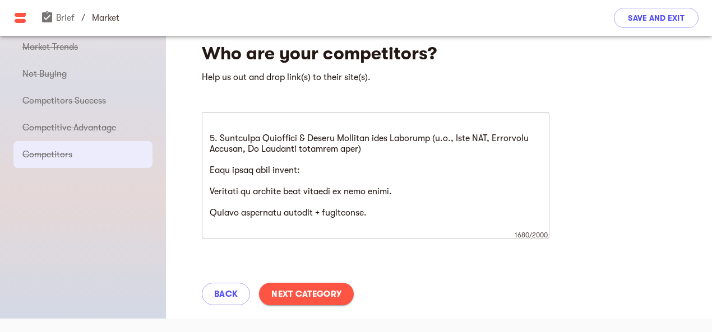
click at [308, 287] on button "Next Category" at bounding box center [306, 294] width 95 height 22
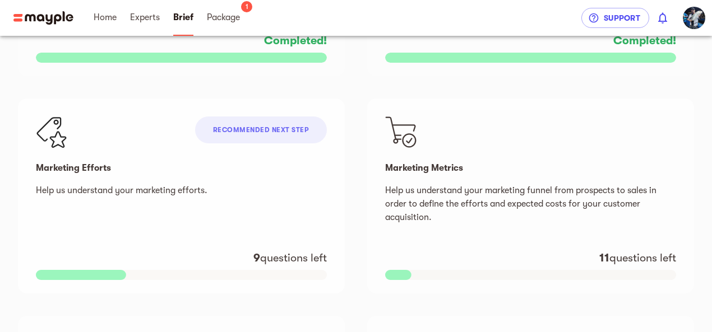
scroll to position [617, 0]
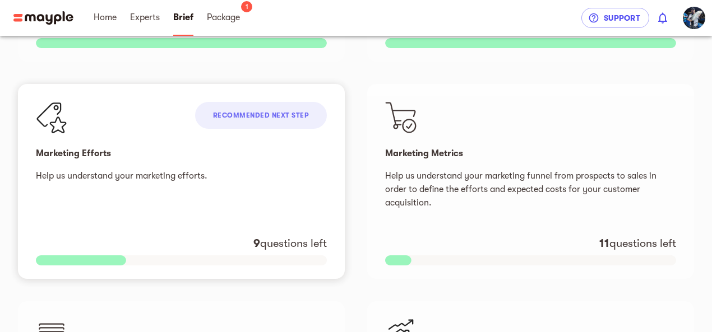
click at [291, 110] on div "Recommended next step" at bounding box center [261, 115] width 132 height 27
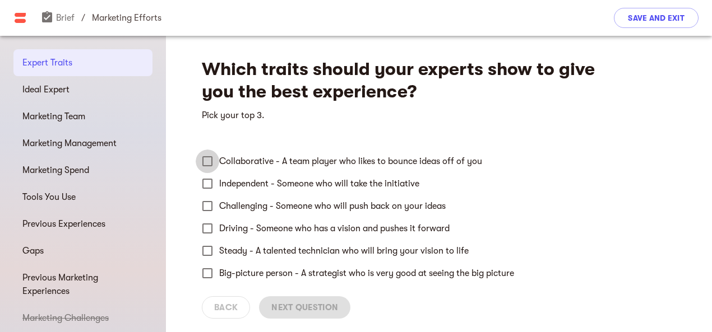
click at [211, 158] on input "Collaborative - A team player who likes to bounce ideas off of you" at bounding box center [208, 162] width 24 height 24
checkbox input "true"
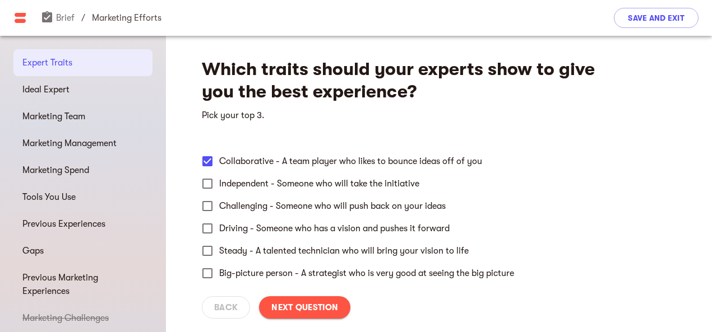
click at [210, 231] on input "Driving - Someone who has a vision and pushes it forward" at bounding box center [208, 229] width 24 height 24
checkbox input "true"
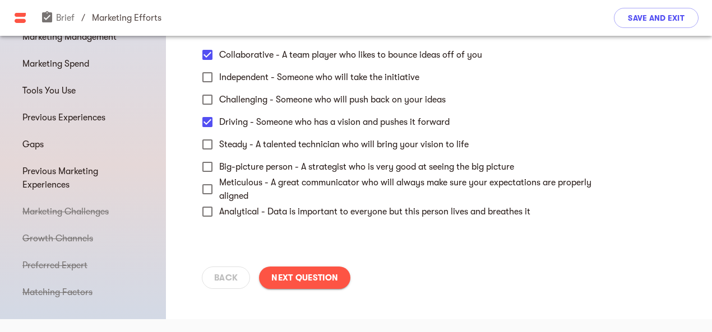
scroll to position [50, 0]
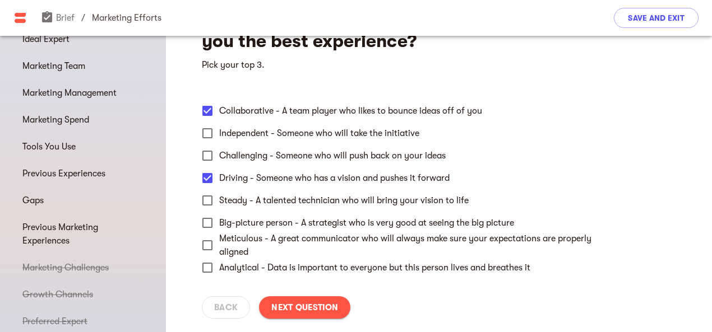
click at [211, 140] on input "Independent - Someone who will take the initiative" at bounding box center [208, 134] width 24 height 24
checkbox input "true"
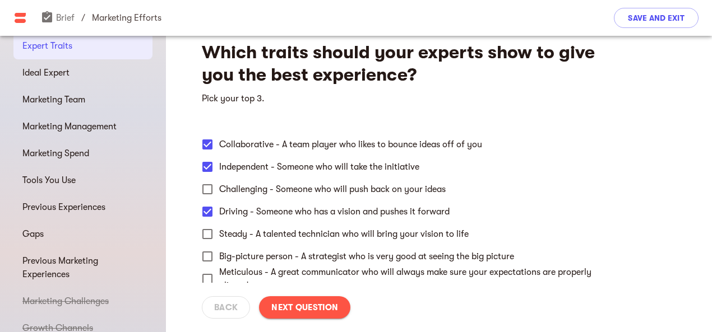
scroll to position [0, 0]
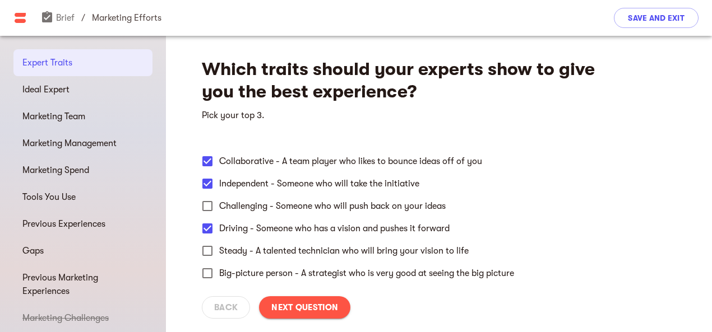
click at [290, 313] on span "Next Question" at bounding box center [304, 307] width 67 height 13
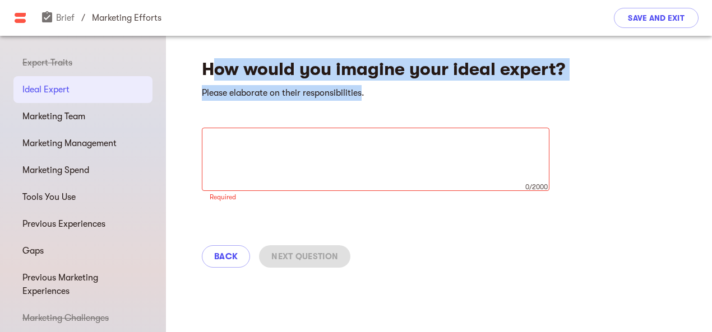
drag, startPoint x: 208, startPoint y: 71, endPoint x: 363, endPoint y: 91, distance: 156.6
click at [363, 91] on div "How would you imagine your ideal expert? Please elaborate on their responsibili…" at bounding box center [439, 159] width 546 height 247
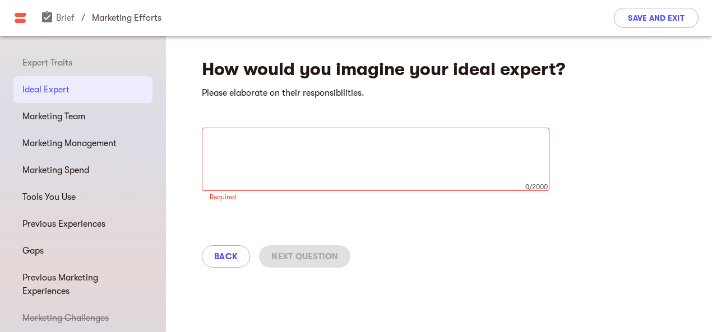
click at [206, 68] on h4 "How would you imagine your ideal expert?" at bounding box center [406, 69] width 409 height 22
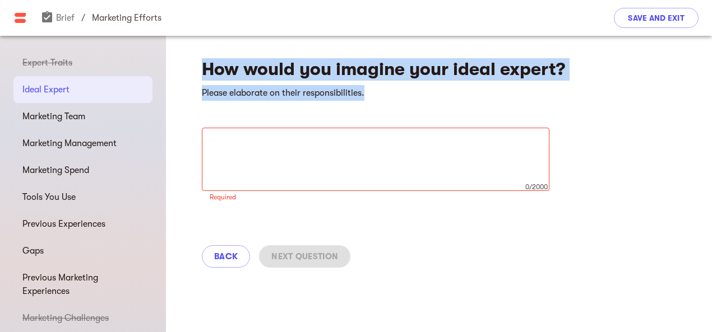
drag, startPoint x: 202, startPoint y: 68, endPoint x: 376, endPoint y: 91, distance: 175.3
click at [378, 91] on div "How would you imagine your ideal expert? Please elaborate on their responsibili…" at bounding box center [439, 159] width 546 height 247
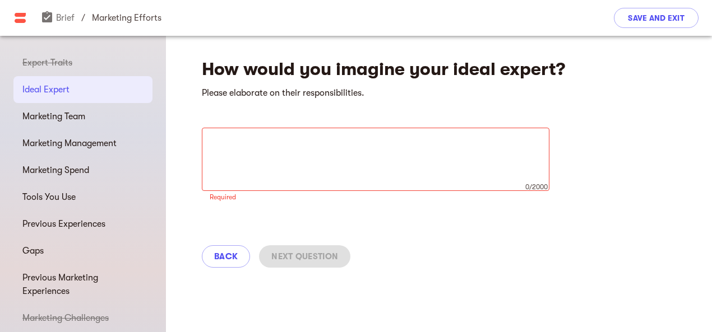
click at [267, 151] on textarea at bounding box center [376, 159] width 332 height 43
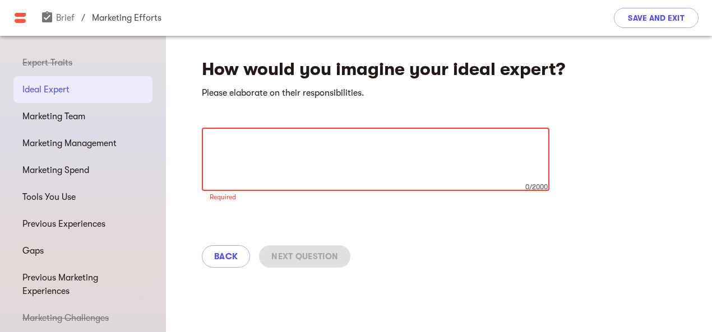
paste textarea "Loremip Dolo Sitame Consectet: Adipiscin elitsed (d.e., TEM, INC, ut laboreetdo…"
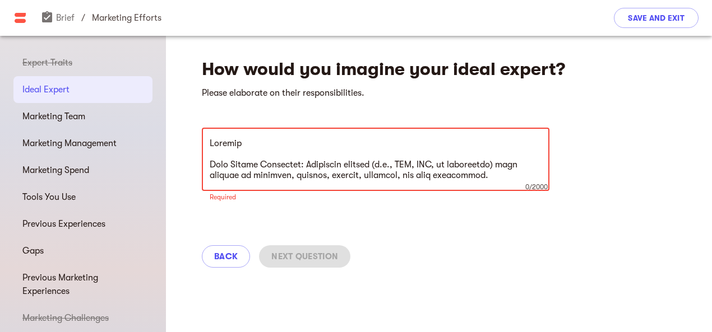
scroll to position [543, 0]
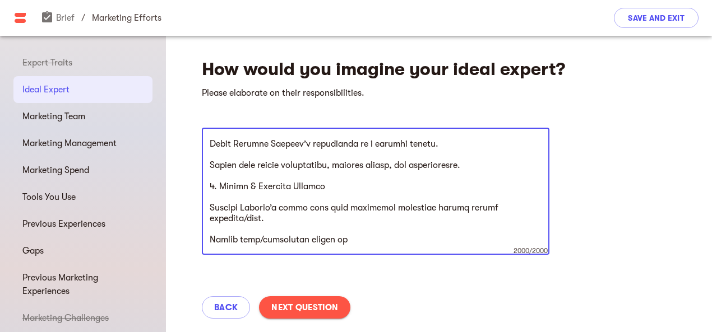
type textarea "Loremip Dolo Sitame Consectet: Adipiscin elitsed (d.e., TEM, INC, ut laboreetdo…"
click at [300, 302] on span "Next Question" at bounding box center [304, 307] width 67 height 13
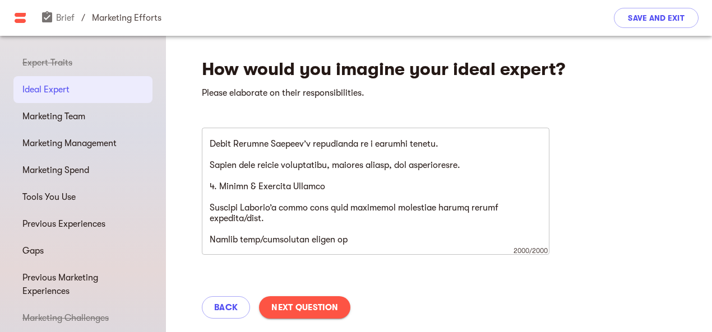
scroll to position [0, 0]
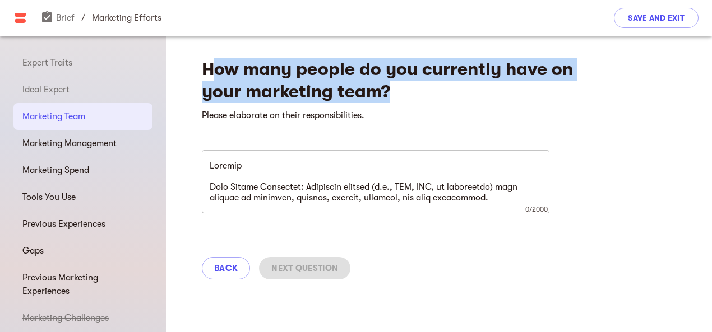
drag, startPoint x: 284, startPoint y: 72, endPoint x: 415, endPoint y: 93, distance: 133.3
click at [416, 94] on h4 "How many people do you currently have on your marketing team?" at bounding box center [406, 80] width 409 height 45
click at [306, 75] on h4 "How many people do you currently have on your marketing team?" at bounding box center [406, 80] width 409 height 45
drag, startPoint x: 209, startPoint y: 71, endPoint x: 393, endPoint y: 94, distance: 185.8
click at [393, 94] on h4 "How many people do you currently have on your marketing team?" at bounding box center [406, 80] width 409 height 45
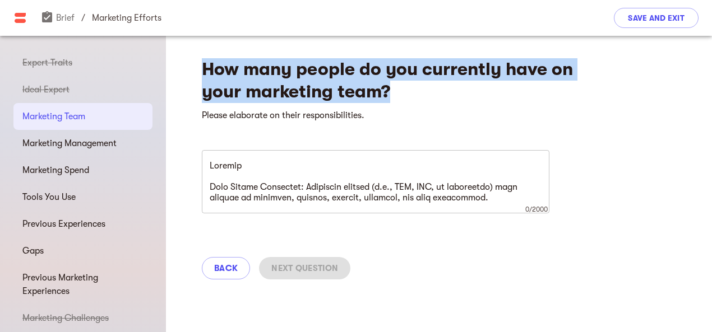
click at [266, 152] on div "x 0/2000 ​" at bounding box center [376, 181] width 348 height 63
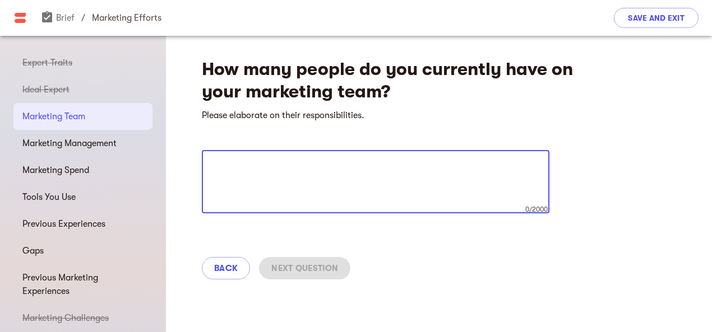
paste textarea "“Currently, Boncafe Academy has a 3-person marketing team. Each member plays a …"
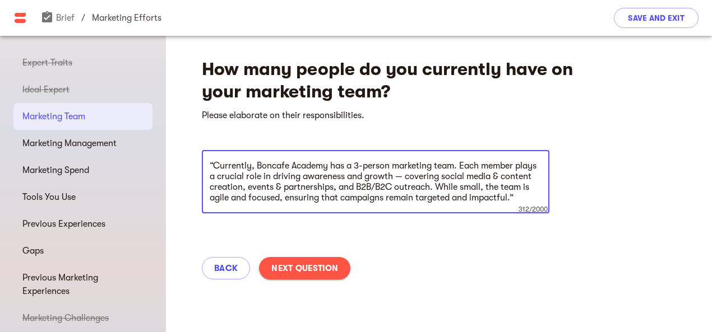
type textarea "“Currently, Boncafe Academy has a 3-person marketing team. Each member plays a …"
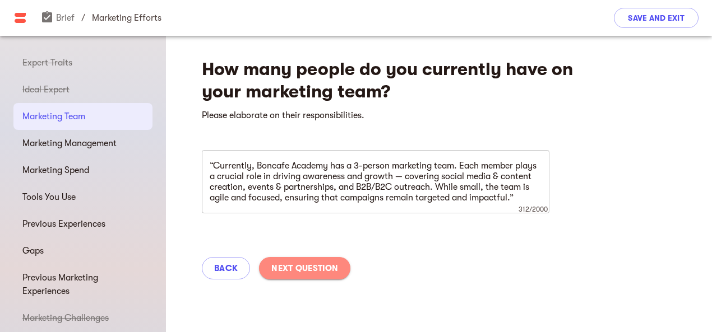
click at [305, 267] on span "Next Question" at bounding box center [304, 268] width 67 height 13
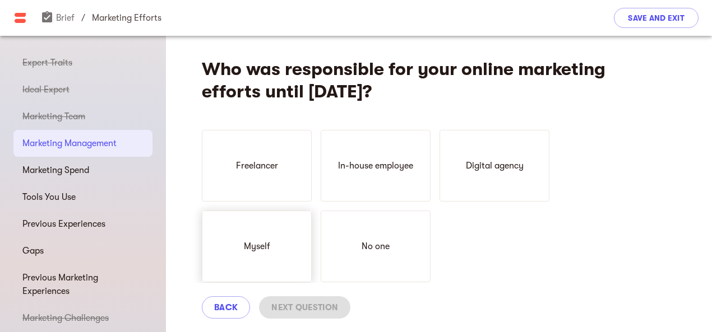
click at [289, 228] on div "Myself" at bounding box center [257, 247] width 110 height 72
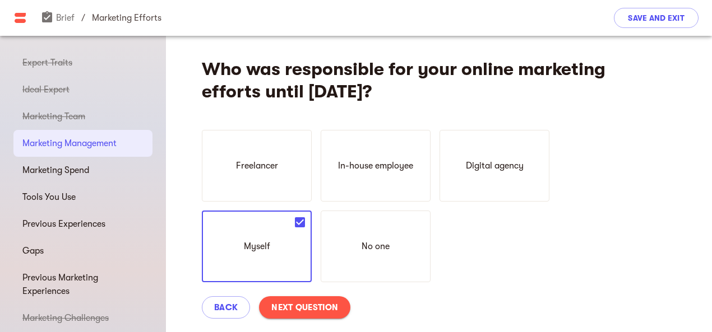
click at [308, 301] on span "Next Question" at bounding box center [304, 307] width 67 height 13
select select "USD"
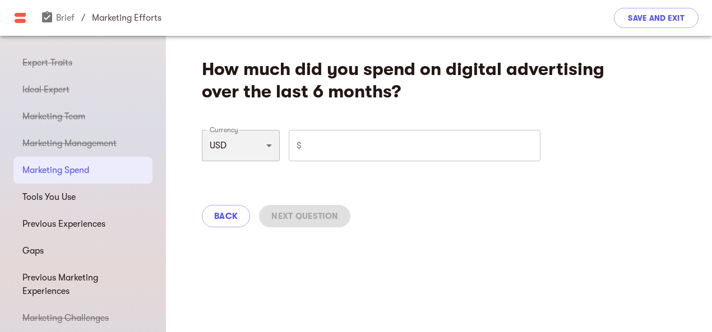
click at [264, 155] on select "USD GBP EUR ILS AUD CAD" at bounding box center [241, 145] width 78 height 31
click at [335, 150] on input "number" at bounding box center [423, 145] width 234 height 31
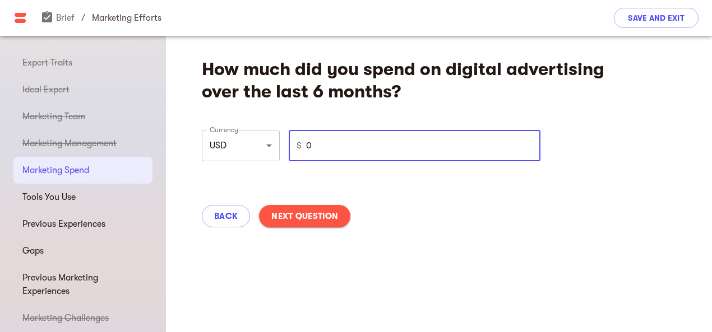
type input "0"
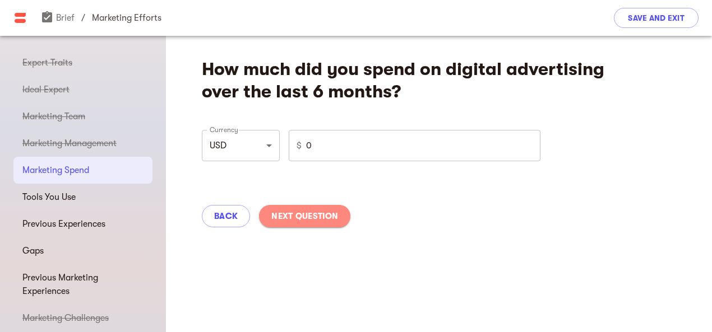
click at [303, 216] on span "Next Question" at bounding box center [304, 216] width 67 height 13
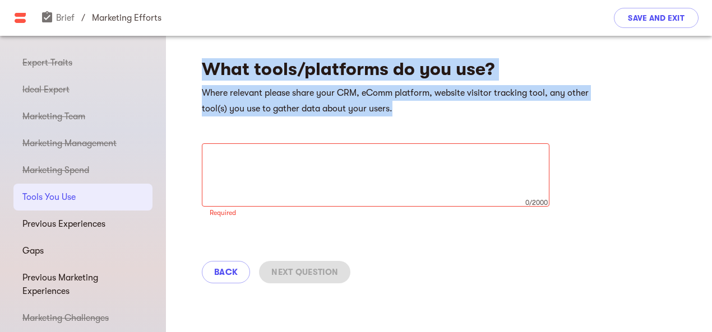
drag, startPoint x: 206, startPoint y: 68, endPoint x: 392, endPoint y: 110, distance: 190.2
click at [393, 112] on div "What tools/platforms do you use? Where relevant please share your CRM, eComm pl…" at bounding box center [439, 167] width 546 height 262
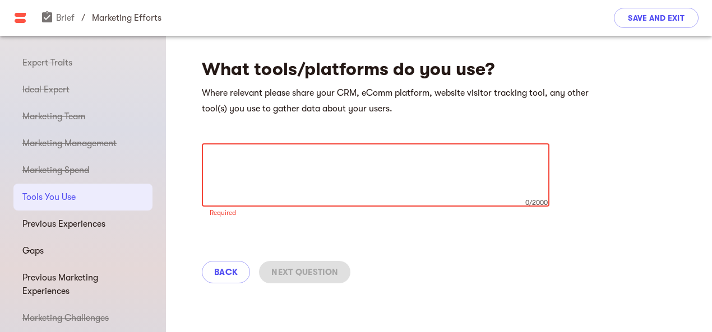
click at [289, 172] on textarea at bounding box center [376, 175] width 332 height 43
paste textarea "Loremip Dolor & Sitametco ADI: Elitseddo eiusm TemPori (utlab ETD) mag aliqu en…"
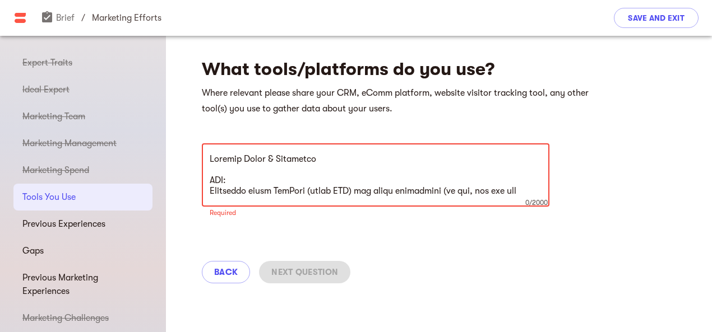
scroll to position [266, 0]
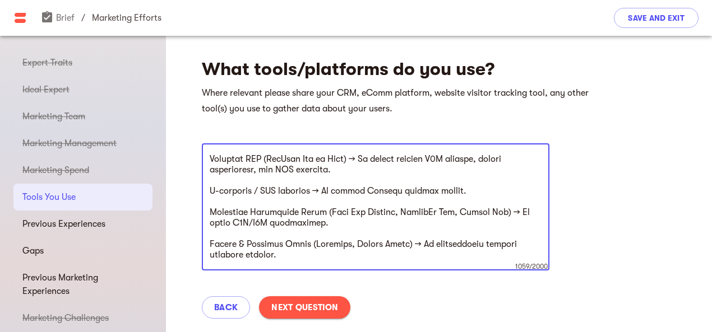
type textarea "Loremip Dolor & Sitametco ADI: Elitseddo eiusm TemPori (utlab ETD) mag aliqu en…"
click at [298, 304] on span "Next Question" at bounding box center [304, 307] width 67 height 13
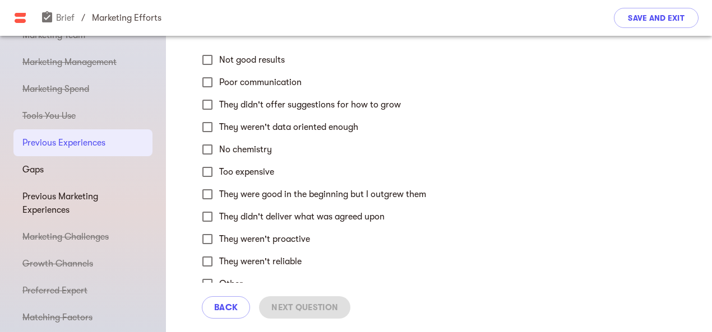
scroll to position [137, 0]
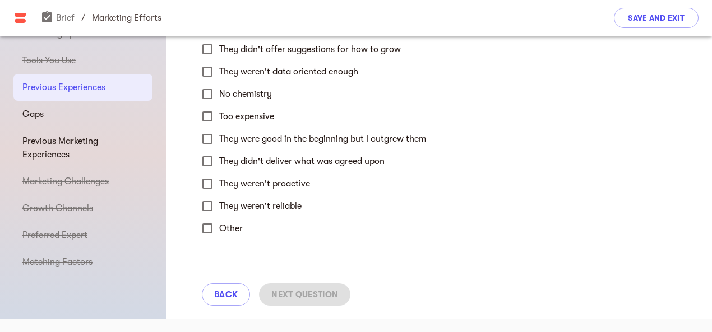
drag, startPoint x: 205, startPoint y: 226, endPoint x: 212, endPoint y: 227, distance: 7.4
click at [206, 226] on input "Other" at bounding box center [208, 229] width 24 height 24
checkbox input "true"
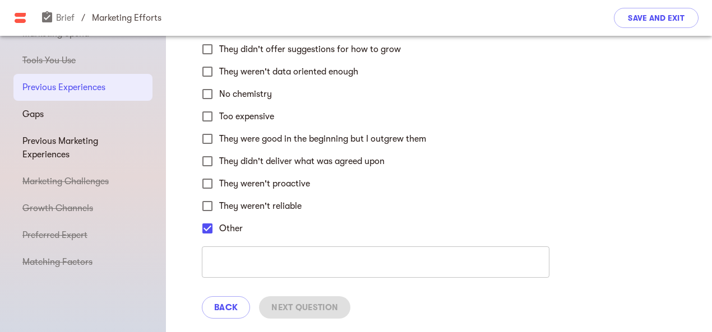
scroll to position [81, 0]
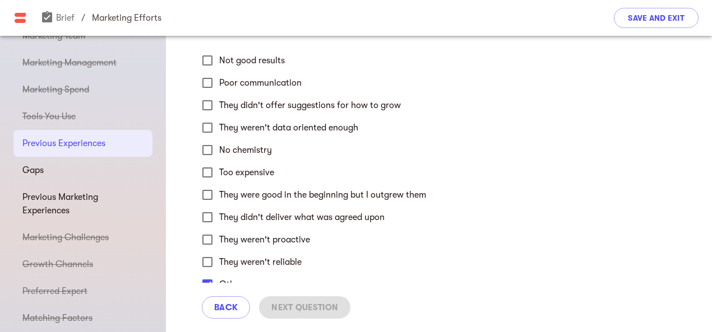
click at [212, 101] on input "They didn't offer suggestions for how to grow" at bounding box center [208, 106] width 24 height 24
checkbox input "true"
click at [211, 80] on input "Poor communication" at bounding box center [208, 83] width 24 height 24
checkbox input "true"
click at [207, 51] on input "Not good results" at bounding box center [208, 61] width 24 height 24
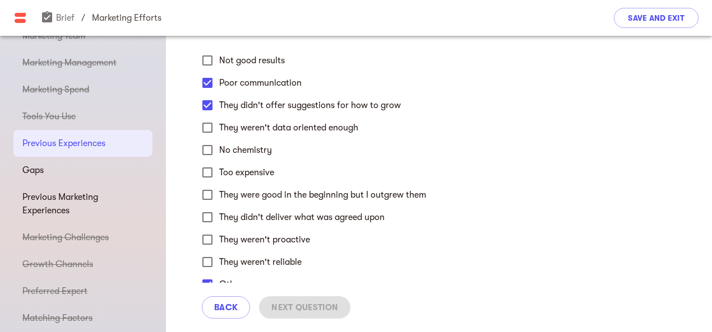
checkbox input "true"
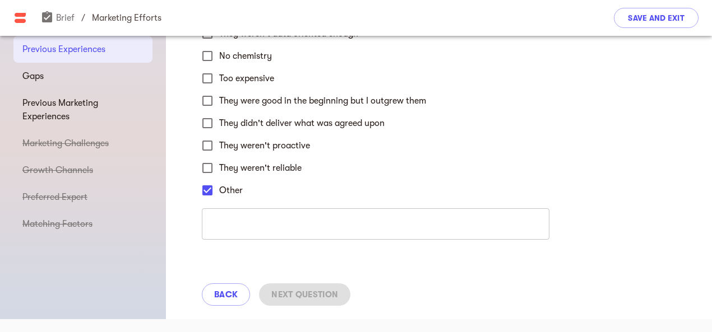
click at [209, 186] on input "Other" at bounding box center [208, 191] width 24 height 24
checkbox input "false"
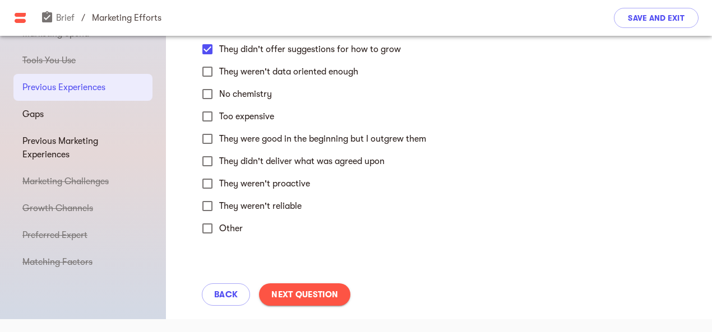
click at [315, 289] on span "Next Question" at bounding box center [304, 294] width 67 height 13
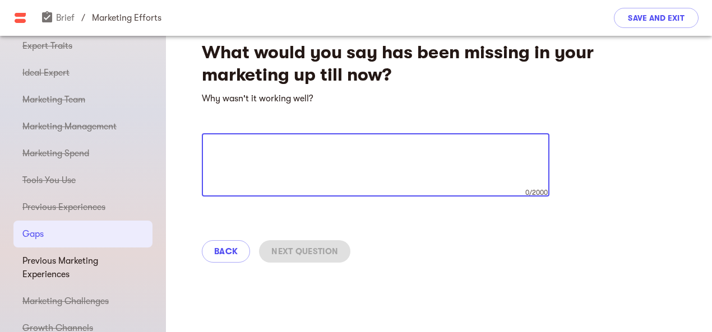
scroll to position [0, 0]
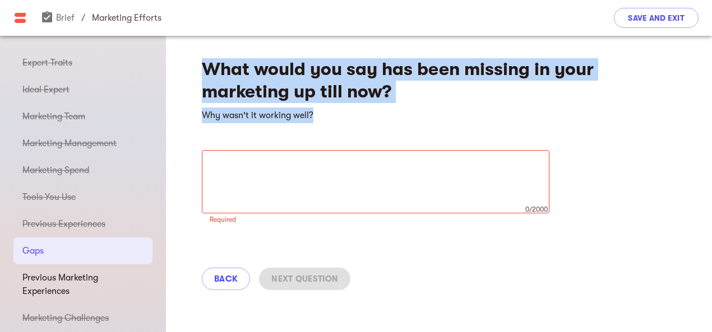
drag, startPoint x: 206, startPoint y: 60, endPoint x: 327, endPoint y: 111, distance: 131.9
click at [330, 112] on div "What would you say has been missing in your marketing up till now? Why wasn't i…" at bounding box center [439, 170] width 546 height 269
click at [287, 173] on textarea at bounding box center [376, 182] width 332 height 43
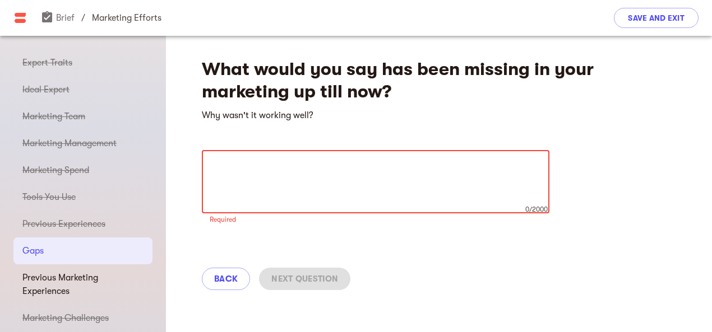
paste textarea "Lore’i Dolo Sitamet Conse Adipiscinge – Sed Doeiusm te incid utl etdolo Magnaal…"
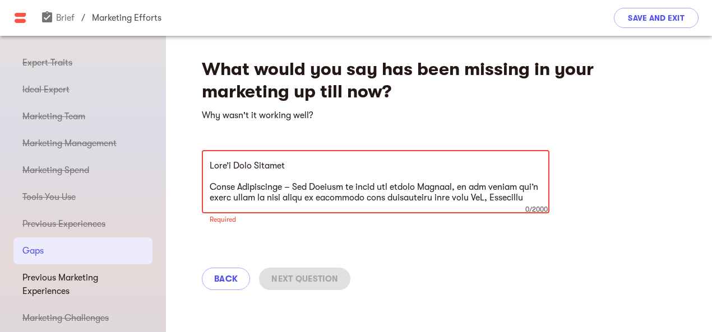
scroll to position [372, 0]
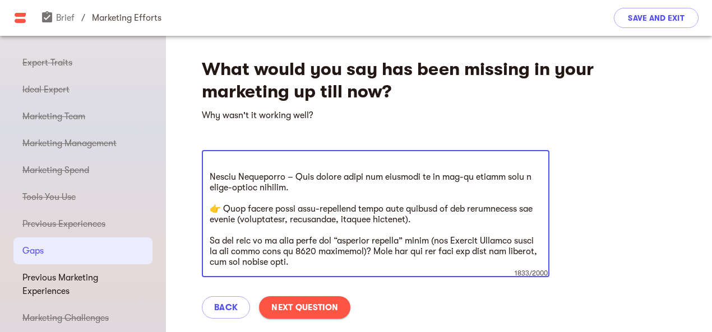
type textarea "Lore’i Dolo Sitamet Conse Adipiscinge – Sed Doeiusm te incid utl etdolo Magnaal…"
drag, startPoint x: 298, startPoint y: 307, endPoint x: 304, endPoint y: 305, distance: 5.7
click at [302, 307] on span "Next Question" at bounding box center [304, 307] width 67 height 13
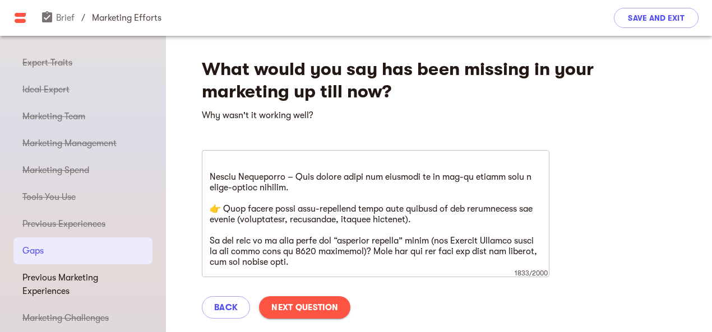
scroll to position [0, 0]
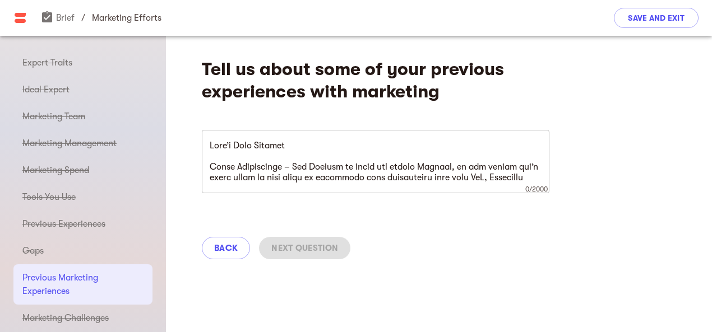
click at [262, 152] on textarea at bounding box center [376, 162] width 332 height 43
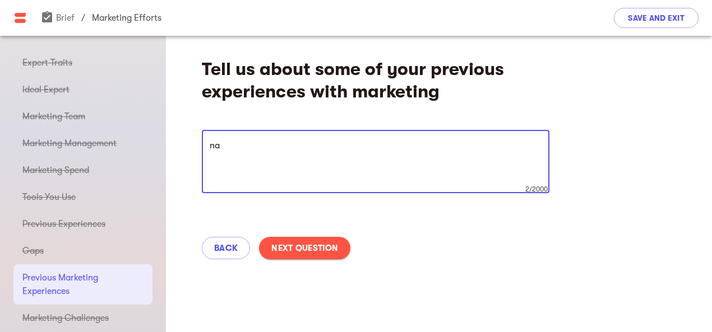
type textarea "n"
type textarea "still new, lack comunication"
click at [300, 252] on span "Next Question" at bounding box center [304, 248] width 67 height 13
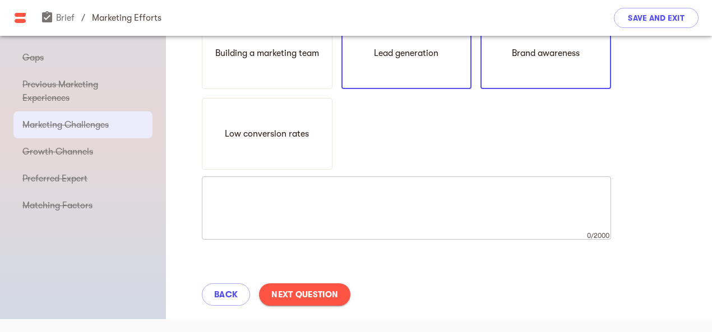
scroll to position [194, 0]
click at [262, 150] on div "Low conversion rates" at bounding box center [267, 134] width 131 height 72
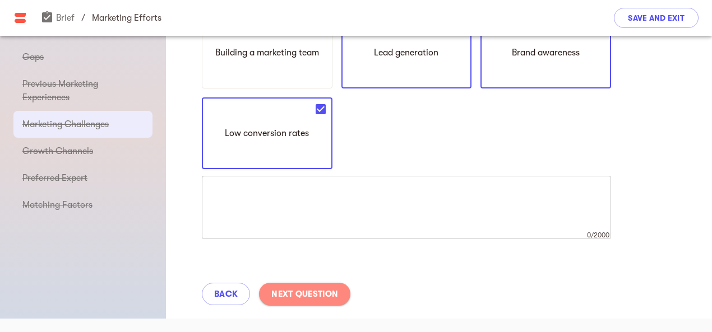
click at [297, 289] on span "Next Question" at bounding box center [304, 294] width 67 height 13
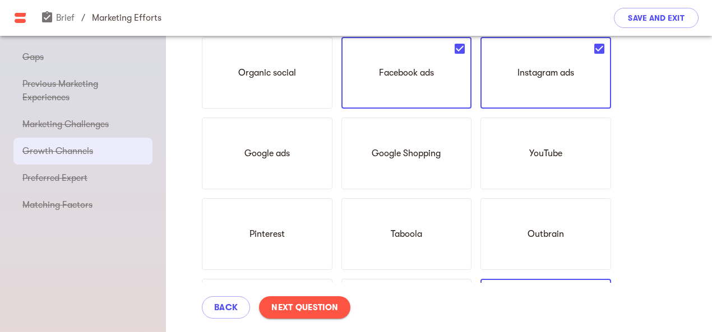
click at [320, 305] on span "Next Question" at bounding box center [304, 307] width 67 height 13
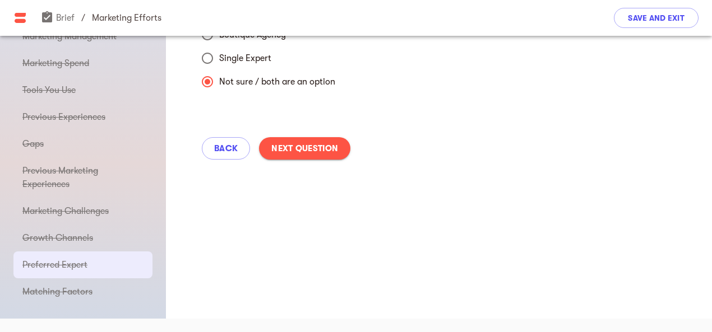
scroll to position [106, 0]
click at [304, 146] on span "Next Question" at bounding box center [304, 148] width 67 height 13
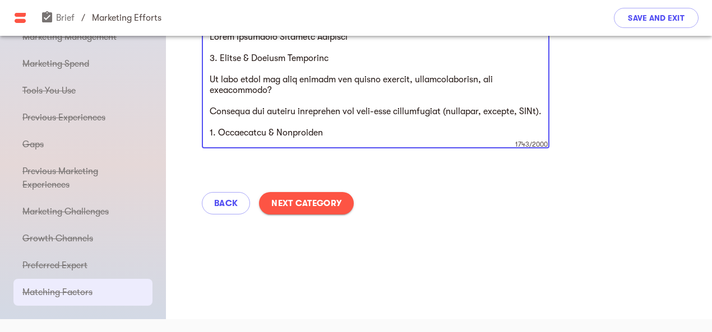
click at [311, 189] on div "Back Next Category" at bounding box center [439, 203] width 546 height 49
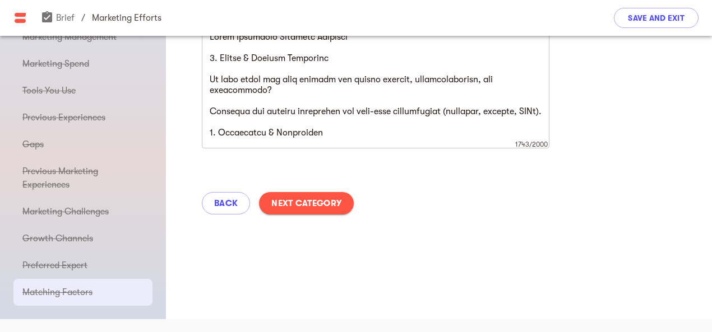
click at [311, 203] on span "Next Category" at bounding box center [306, 203] width 70 height 13
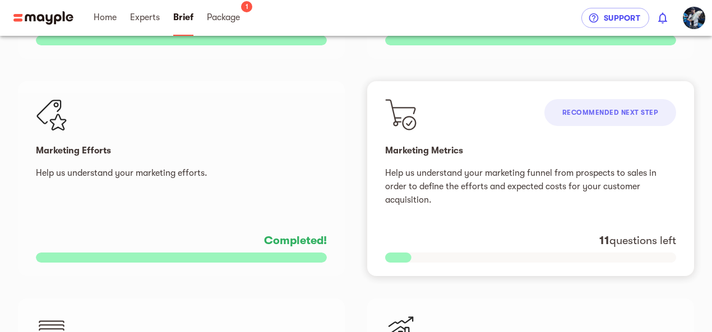
scroll to position [617, 0]
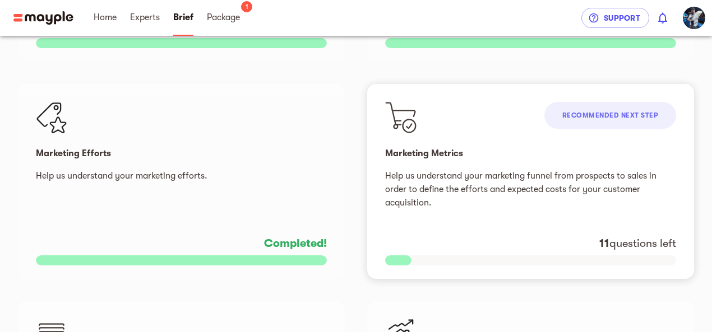
click at [610, 121] on div "Recommended next step" at bounding box center [610, 115] width 132 height 27
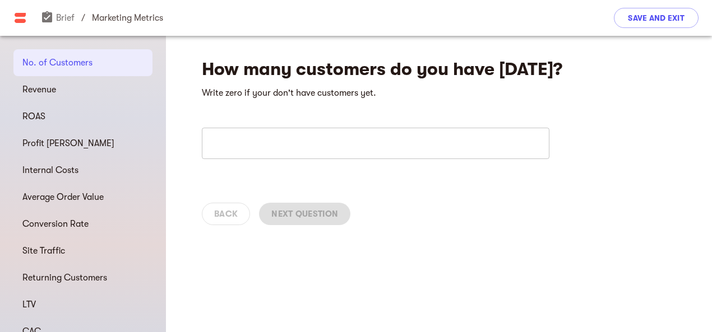
click at [291, 135] on input "number" at bounding box center [376, 143] width 348 height 31
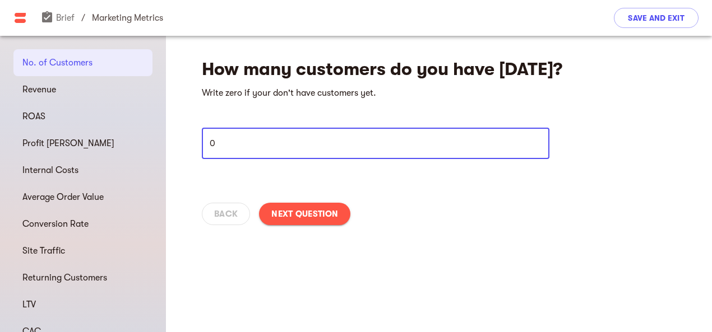
type input "0"
click at [305, 213] on span "Next Question" at bounding box center [304, 213] width 67 height 13
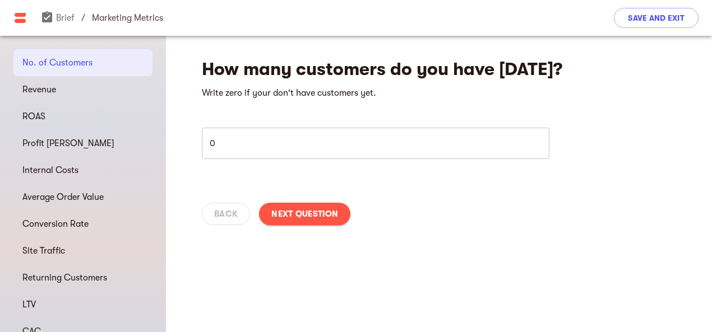
select select "USD"
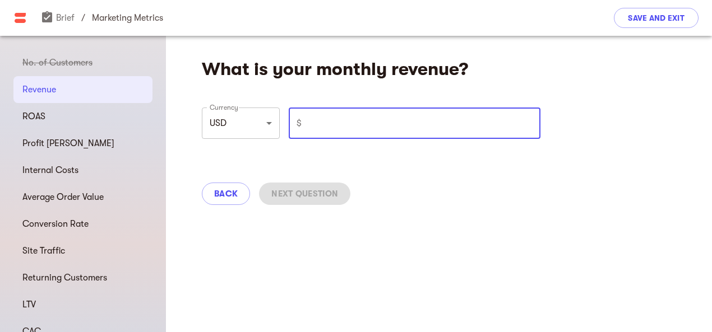
click at [324, 132] on input "number" at bounding box center [423, 123] width 234 height 31
type input "0"
click at [302, 186] on button "Next Question" at bounding box center [304, 194] width 91 height 22
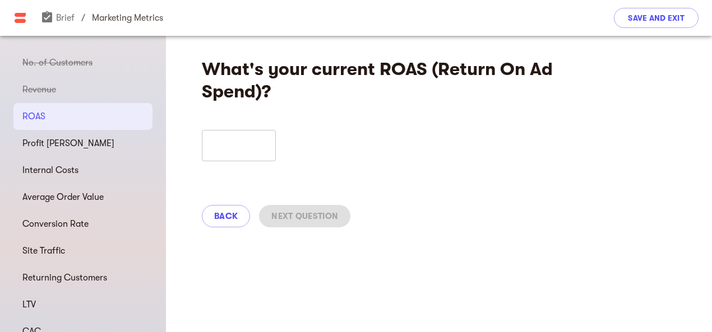
click at [243, 137] on input "number" at bounding box center [239, 145] width 74 height 31
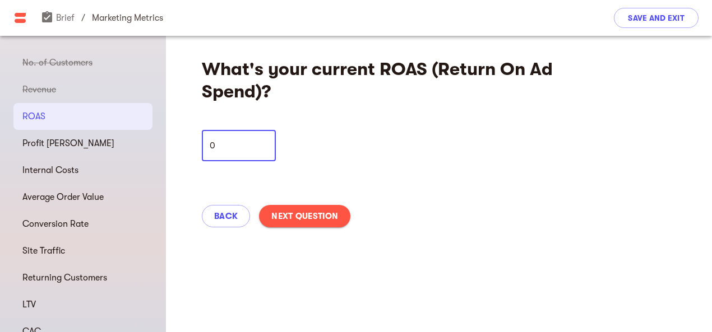
type input "0"
click at [318, 215] on span "Next Question" at bounding box center [304, 216] width 67 height 13
select select "USD"
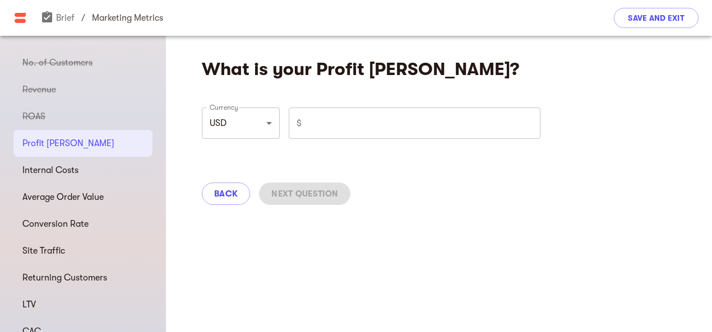
click at [352, 120] on input "number" at bounding box center [423, 123] width 234 height 31
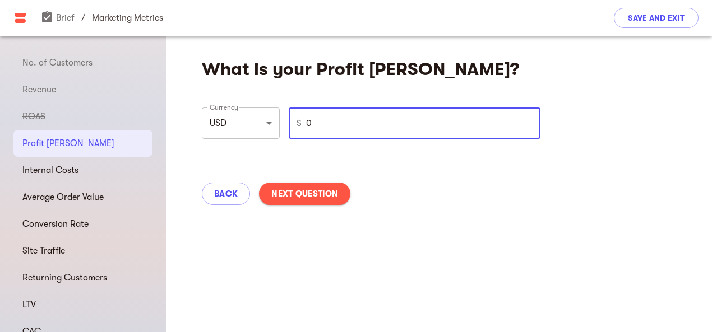
type input "0"
click at [279, 198] on span "Next Question" at bounding box center [304, 193] width 67 height 13
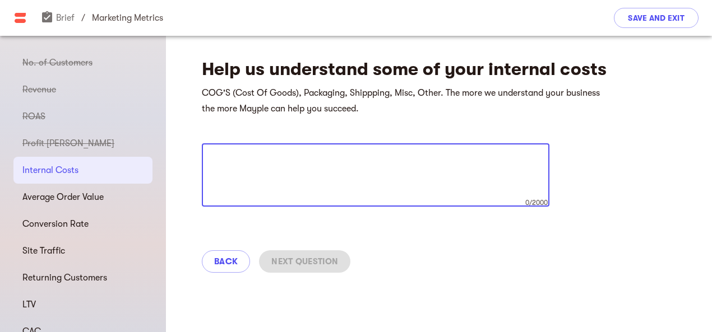
click at [286, 156] on textarea at bounding box center [376, 175] width 332 height 43
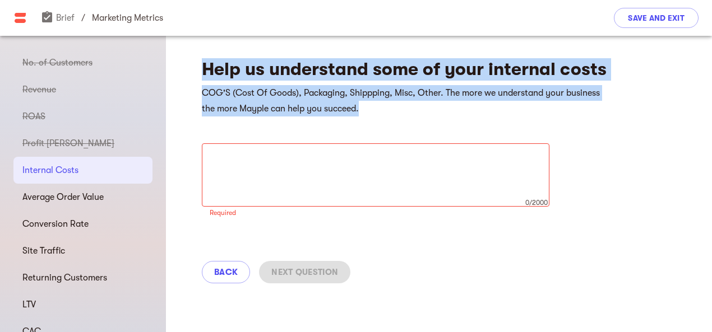
drag, startPoint x: 205, startPoint y: 67, endPoint x: 369, endPoint y: 107, distance: 169.0
click at [369, 107] on div "Help us understand some of your internal costs COG'S (Cost Of Goods), Packaging…" at bounding box center [439, 167] width 546 height 262
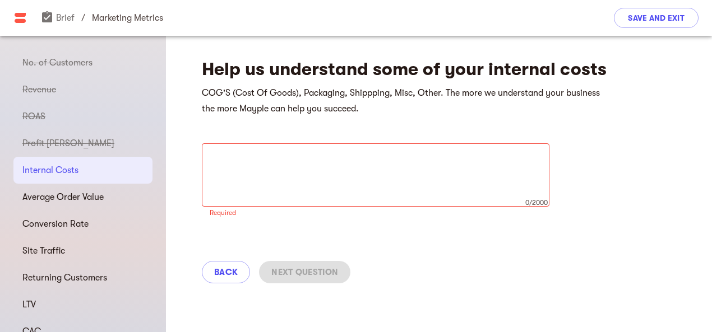
click at [299, 173] on textarea at bounding box center [376, 175] width 332 height 43
paste textarea "Loremips Dolo Sitametco – Adipisc Elitsed 4. DOEI (Temp in Utlab & Etdolorem al…"
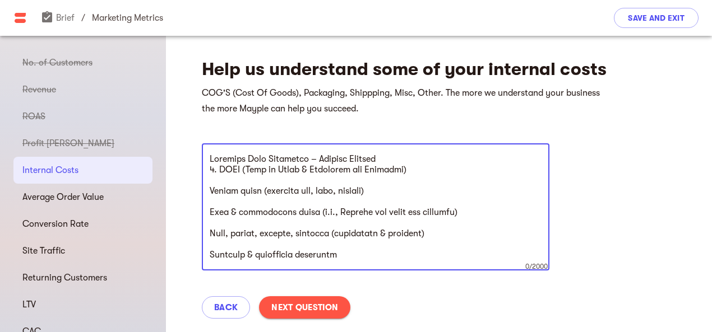
scroll to position [479, 0]
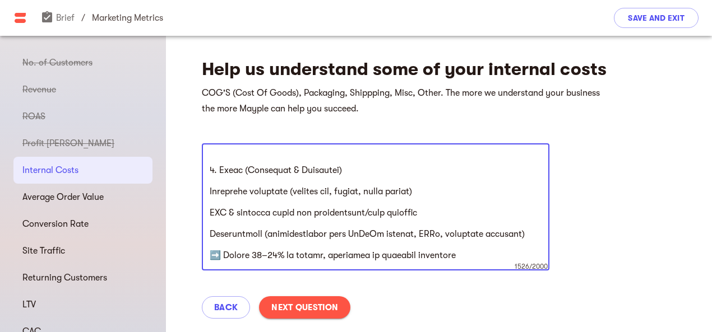
type textarea "Loremips Dolo Sitametco – Adipisc Elitsed 4. DOEI (Temp in Utlab & Etdolorem al…"
click at [319, 303] on span "Next Question" at bounding box center [304, 307] width 67 height 13
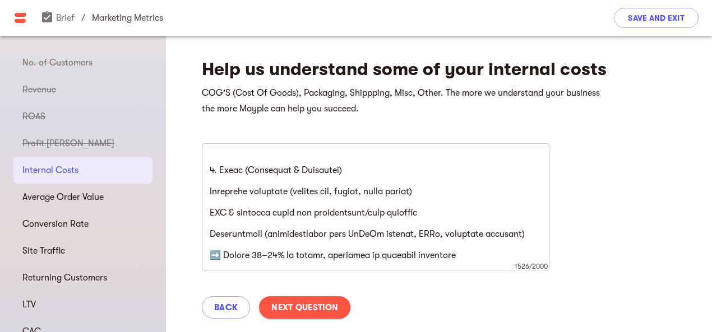
select select "USD"
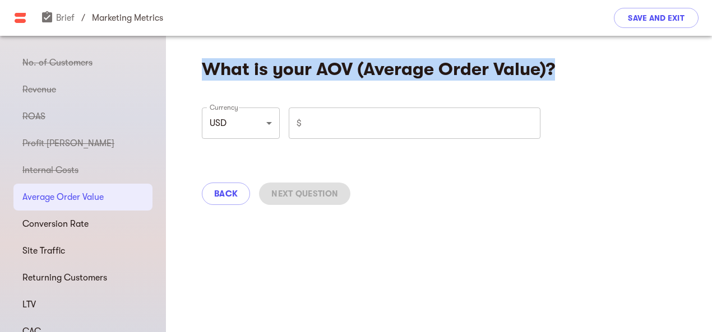
drag, startPoint x: 205, startPoint y: 68, endPoint x: 556, endPoint y: 71, distance: 351.5
click at [556, 71] on h4 "What is your AOV (Average Order Value)?" at bounding box center [406, 69] width 409 height 22
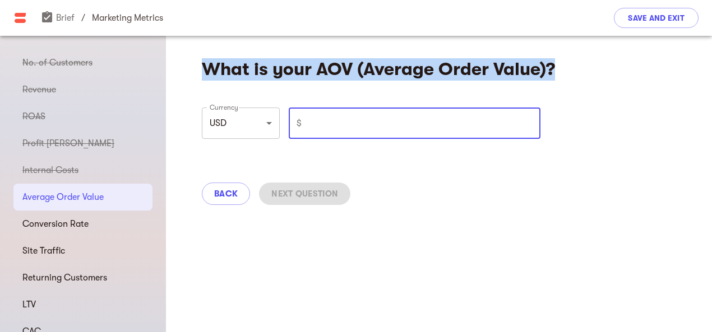
click at [330, 110] on input "number" at bounding box center [423, 123] width 234 height 31
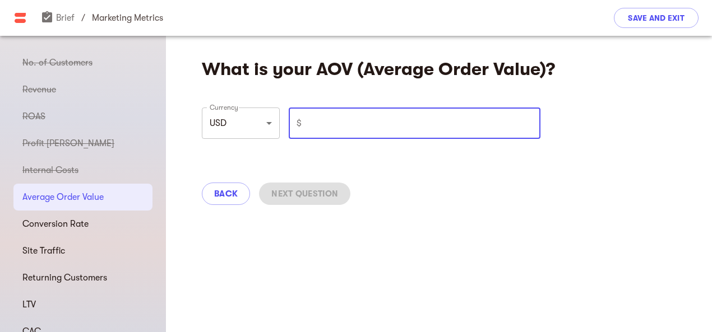
click at [406, 126] on input "number" at bounding box center [423, 123] width 234 height 31
type input "0"
click at [326, 198] on span "Next Question" at bounding box center [304, 193] width 67 height 13
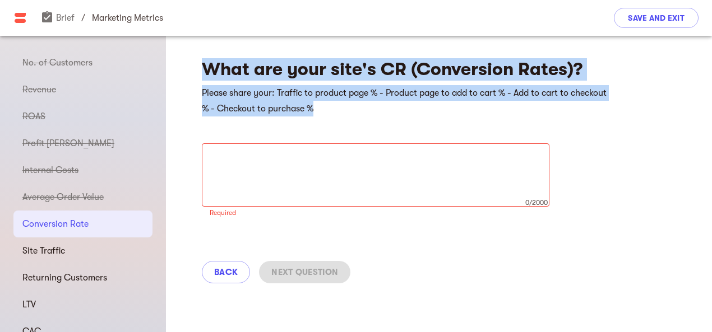
drag, startPoint x: 206, startPoint y: 70, endPoint x: 508, endPoint y: 101, distance: 303.2
click at [508, 101] on div "What are your site's CR (Conversion Rates)? Please share your: Traffic to produ…" at bounding box center [439, 167] width 546 height 262
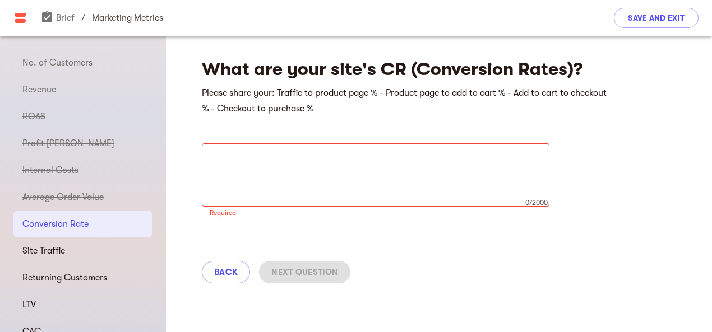
click at [328, 165] on textarea at bounding box center [376, 175] width 332 height 43
paste textarea "Lorem Ipsumdo Sitamet co adipi eli sed doeiusmod tempori ut laboreet/doloremag …"
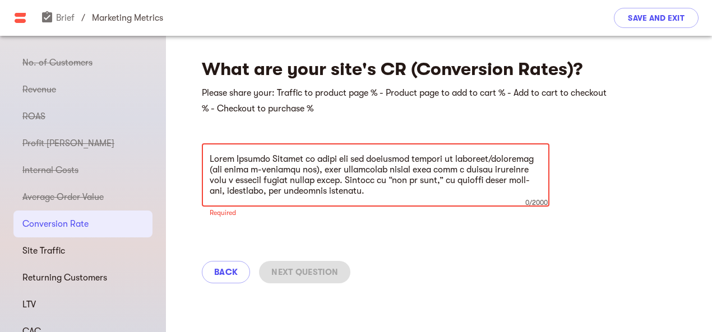
scroll to position [362, 0]
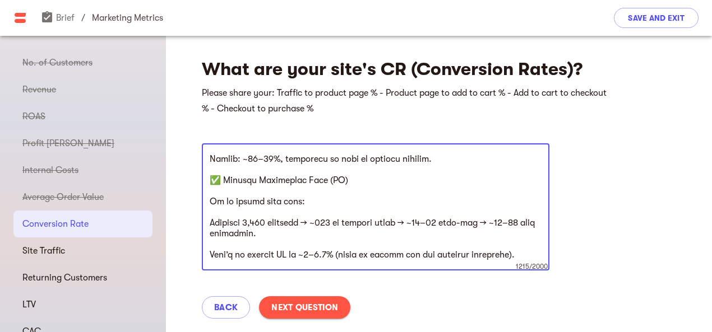
type textarea "Lorem Ipsumdo Sitamet co adipi eli sed doeiusmod tempori ut laboreet/doloremag …"
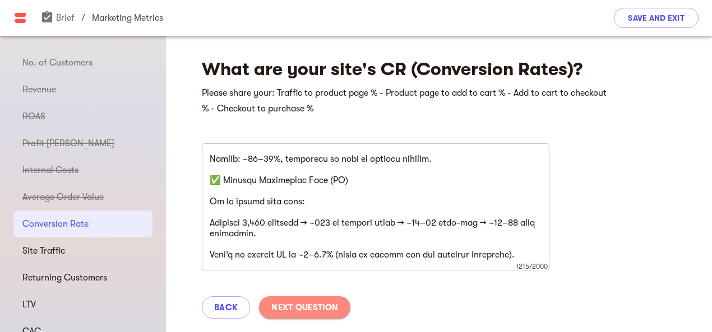
click at [313, 299] on button "Next Question" at bounding box center [304, 308] width 91 height 22
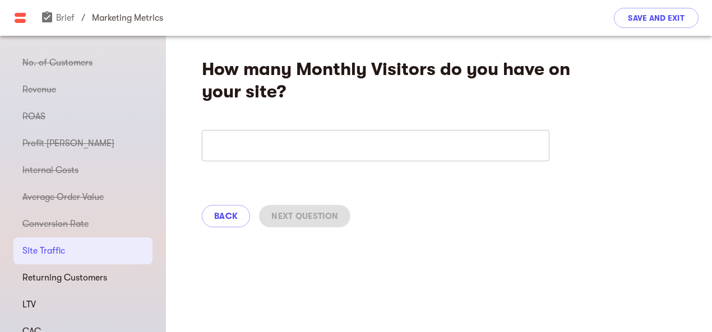
click at [204, 67] on h4 "How many Monthly Visitors do you have on your site?" at bounding box center [406, 80] width 409 height 45
click at [240, 123] on div "How many Monthly Visitors do you have on your site? ​" at bounding box center [439, 139] width 546 height 206
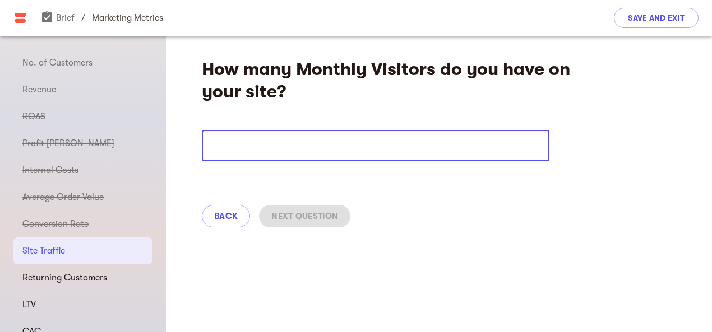
click at [235, 138] on input "number" at bounding box center [376, 145] width 348 height 31
click at [277, 156] on input "number" at bounding box center [376, 145] width 348 height 31
type input "3"
click at [295, 214] on span "Next Question" at bounding box center [304, 216] width 67 height 13
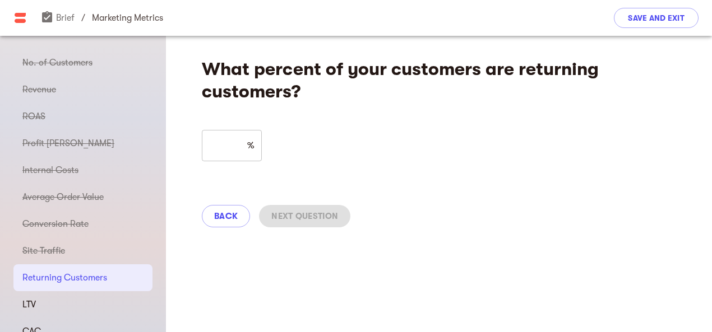
click at [228, 136] on input "number" at bounding box center [222, 145] width 41 height 31
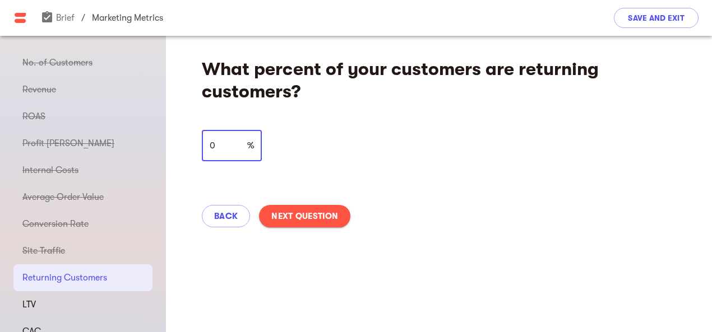
type input "0"
click at [304, 209] on button "Next Question" at bounding box center [304, 216] width 91 height 22
select select "USD"
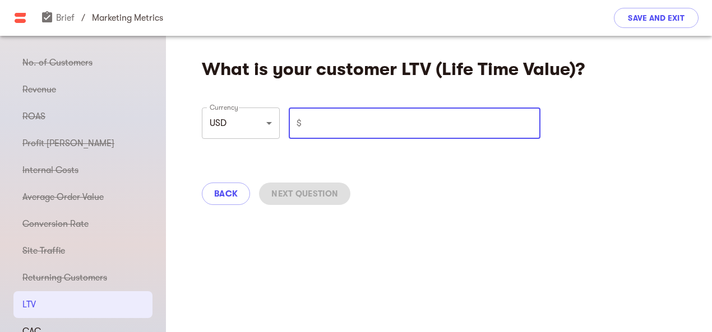
click at [351, 133] on input "number" at bounding box center [423, 123] width 234 height 31
type input "0"
click at [319, 200] on span "Next Question" at bounding box center [304, 193] width 67 height 13
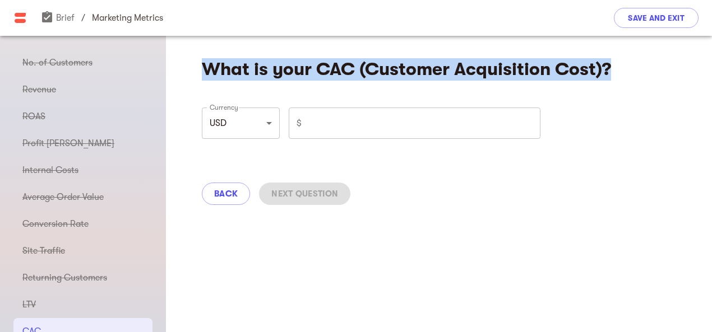
drag, startPoint x: 205, startPoint y: 66, endPoint x: 612, endPoint y: 71, distance: 407.0
click at [612, 71] on div "What is your CAC (Customer Acquisition Cost)? Currency USD GBP EUR ILS AUD CAD …" at bounding box center [439, 128] width 546 height 184
click at [318, 116] on input "number" at bounding box center [423, 123] width 234 height 31
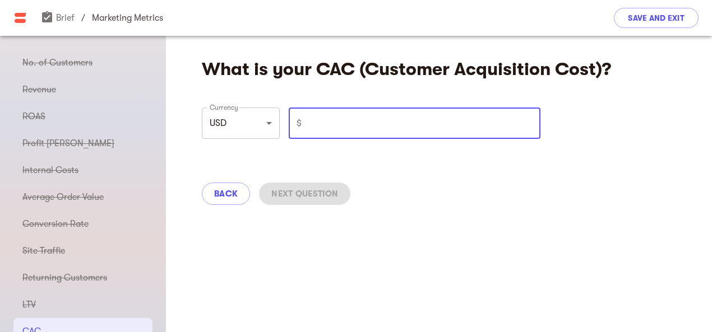
drag, startPoint x: 384, startPoint y: 122, endPoint x: 278, endPoint y: 119, distance: 106.0
click at [278, 119] on div "Currency USD GBP EUR ILS AUD CAD ​ $ ​" at bounding box center [371, 123] width 348 height 40
click at [337, 123] on input "number" at bounding box center [423, 123] width 234 height 31
type input "48"
click at [305, 189] on span "Next Question" at bounding box center [304, 193] width 67 height 13
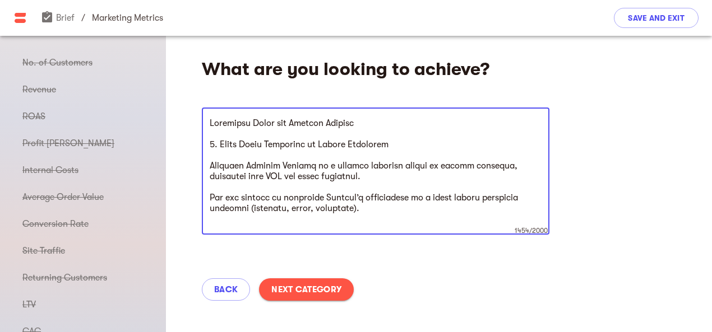
click at [321, 291] on span "Next Category" at bounding box center [306, 289] width 70 height 13
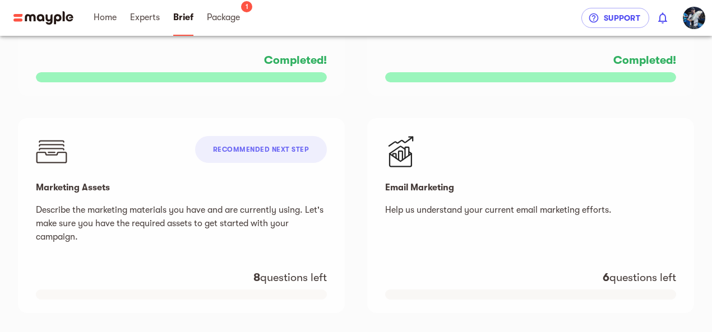
scroll to position [841, 0]
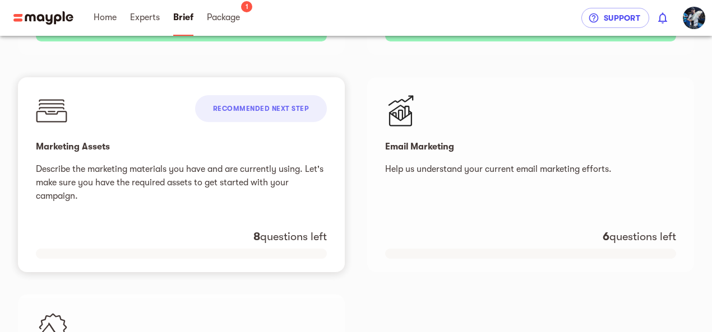
click at [270, 105] on span "Recommended next step" at bounding box center [261, 109] width 96 height 8
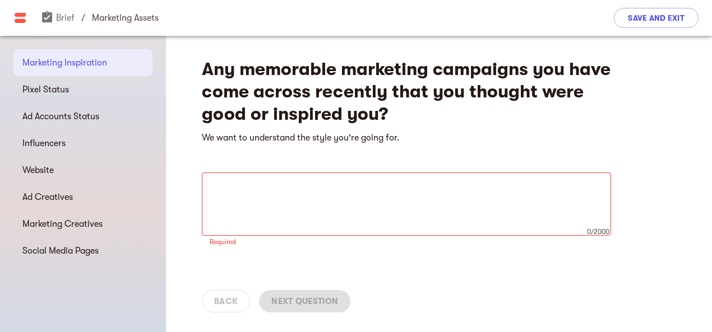
click at [348, 179] on div "x 0/2000 ​" at bounding box center [406, 204] width 409 height 63
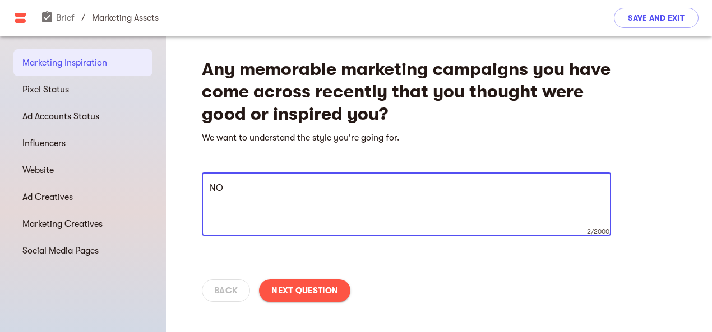
type textarea "NO"
click at [326, 283] on button "Next Question" at bounding box center [304, 291] width 91 height 22
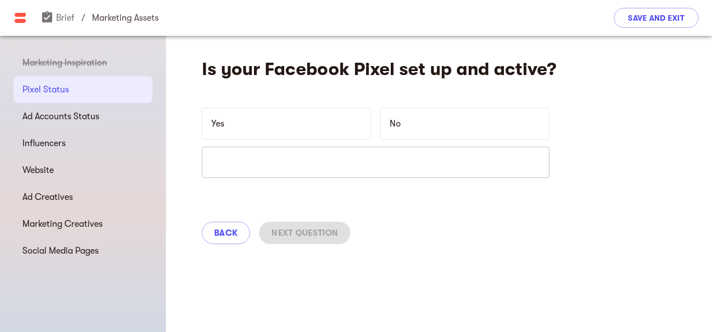
click at [373, 133] on div "Yes" at bounding box center [286, 123] width 178 height 41
click at [389, 127] on div "No" at bounding box center [464, 124] width 169 height 33
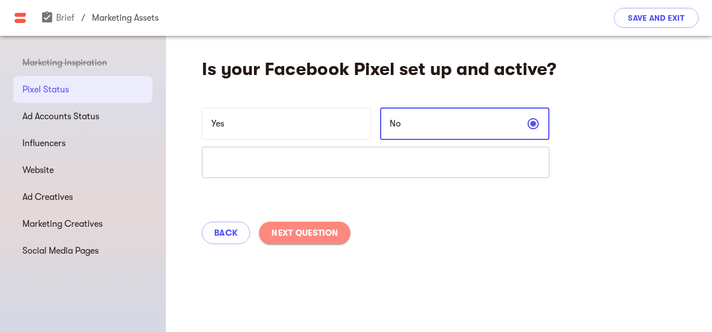
click at [318, 233] on span "Next Question" at bounding box center [304, 232] width 67 height 13
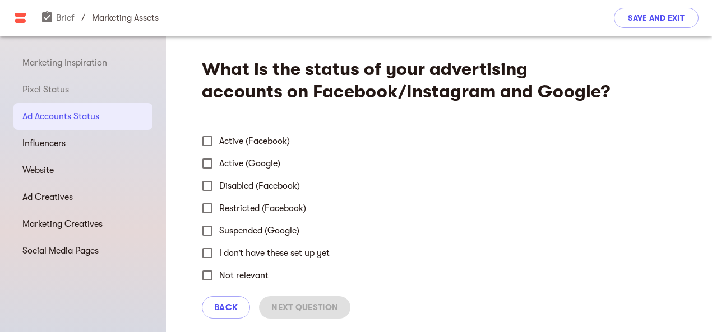
click at [208, 145] on input "Active (Facebook)" at bounding box center [208, 141] width 24 height 24
checkbox input "true"
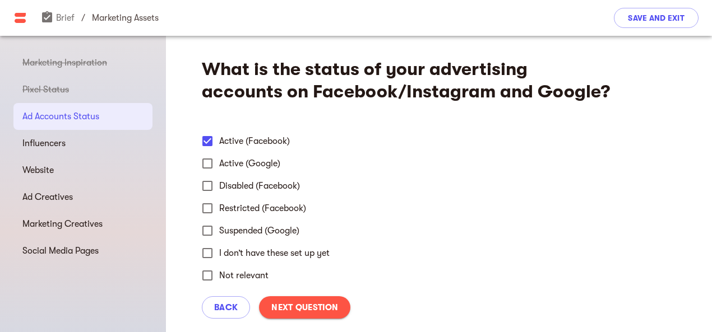
scroll to position [47, 0]
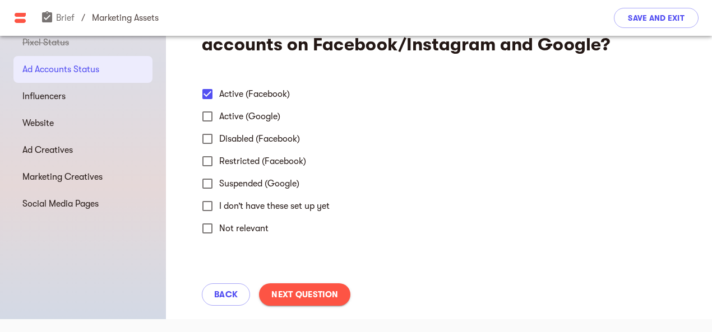
click at [210, 113] on input "Active (Google)" at bounding box center [208, 117] width 24 height 24
checkbox input "true"
click at [299, 291] on span "Next Question" at bounding box center [304, 294] width 67 height 13
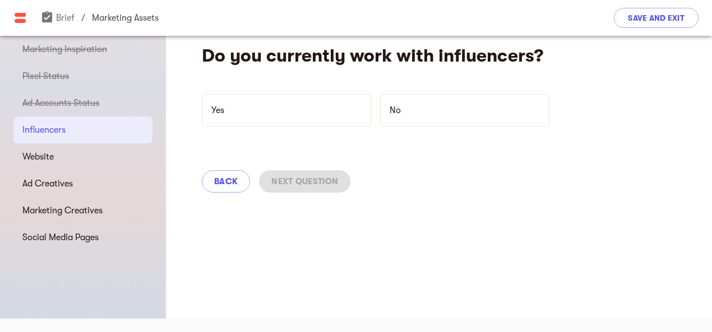
scroll to position [13, 0]
click at [408, 108] on p "No" at bounding box center [458, 110] width 137 height 13
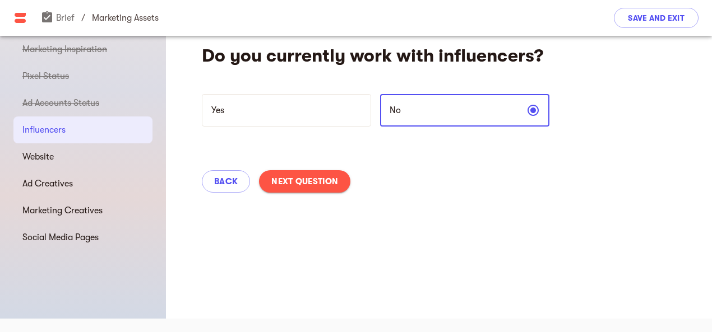
click at [314, 183] on span "Next Question" at bounding box center [304, 181] width 67 height 13
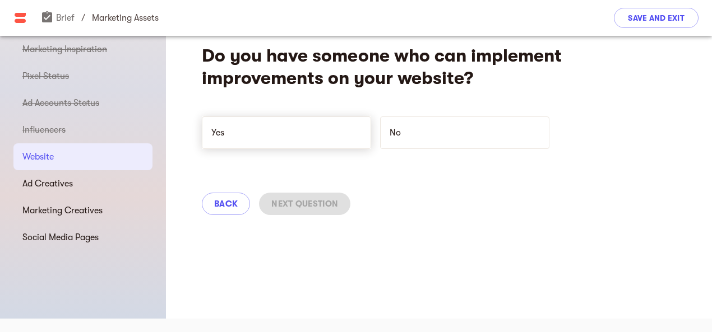
click at [312, 127] on p "Yes" at bounding box center [279, 132] width 137 height 13
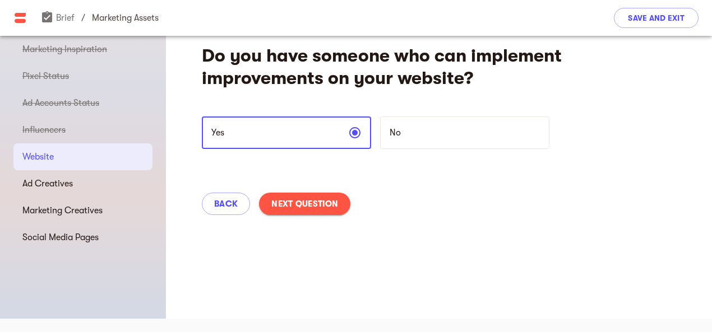
click at [311, 202] on span "Next Question" at bounding box center [304, 203] width 67 height 13
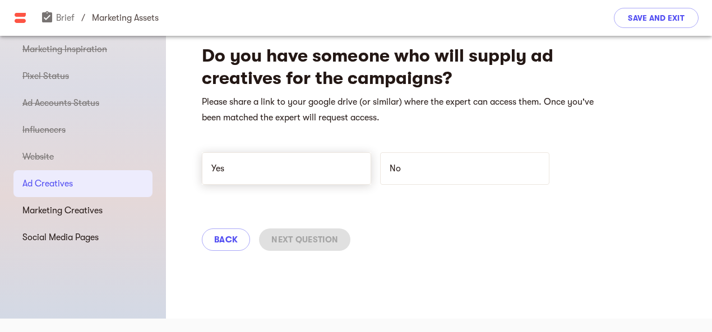
click at [296, 155] on div "Yes" at bounding box center [286, 168] width 169 height 33
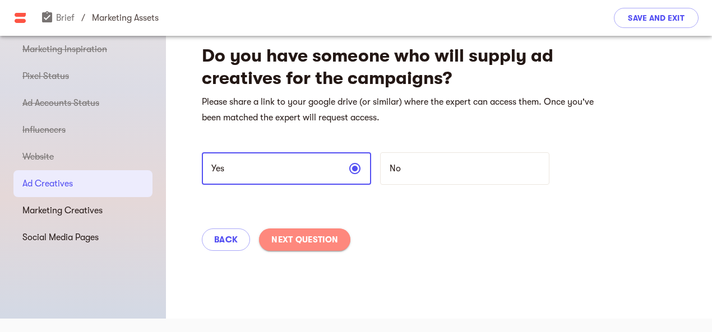
click at [301, 234] on span "Next Question" at bounding box center [304, 239] width 67 height 13
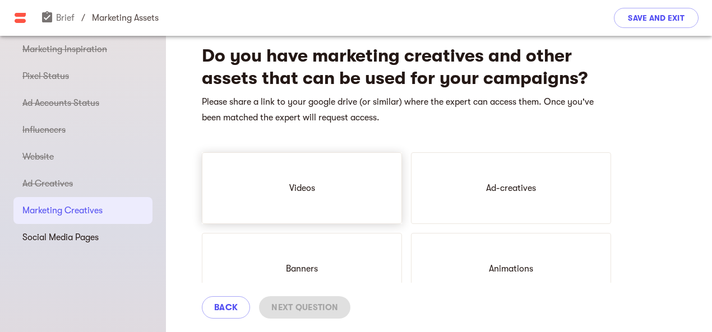
click at [307, 173] on div "Videos" at bounding box center [302, 188] width 200 height 72
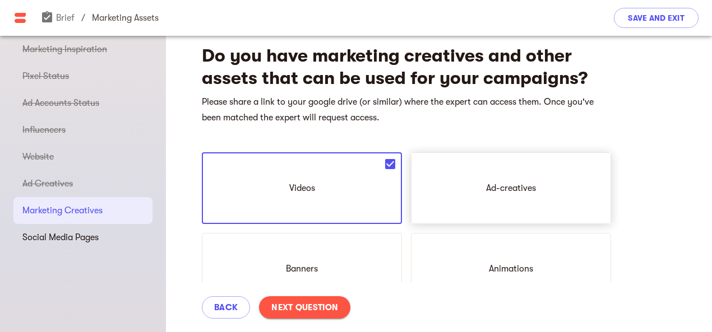
click at [474, 183] on div "Ad-creatives" at bounding box center [511, 188] width 200 height 72
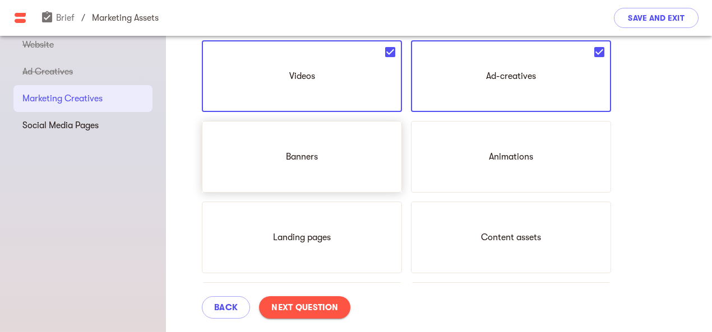
click at [326, 152] on div "Banners" at bounding box center [302, 157] width 200 height 72
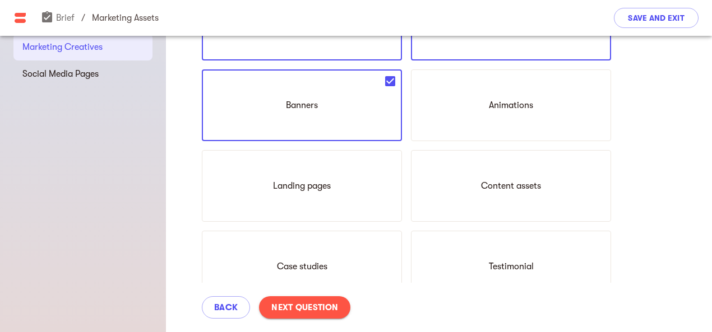
scroll to position [238, 0]
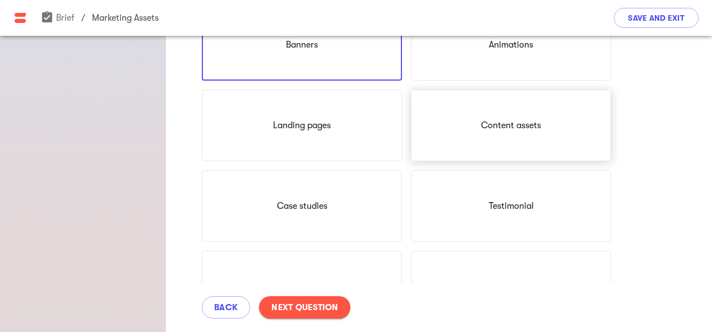
click at [474, 128] on div "Content assets" at bounding box center [511, 126] width 200 height 72
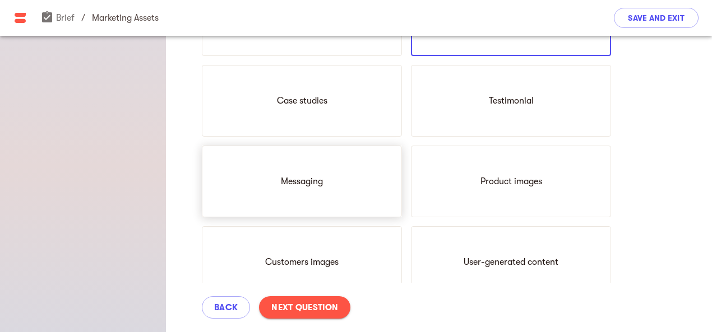
scroll to position [350, 0]
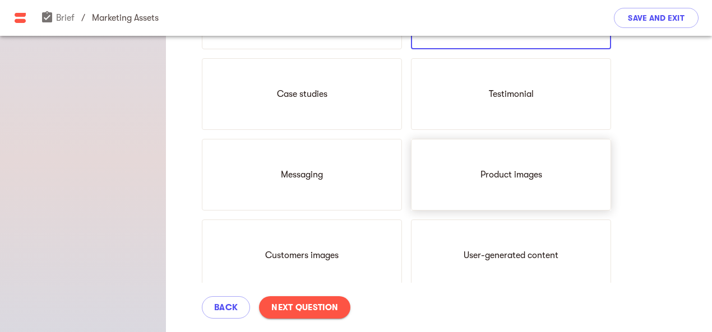
click at [498, 165] on div "Product images" at bounding box center [511, 175] width 200 height 72
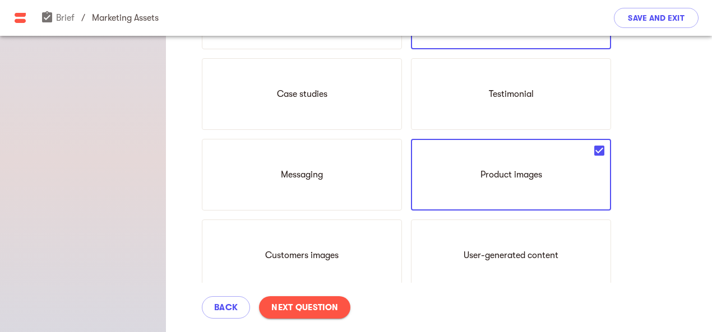
scroll to position [462, 0]
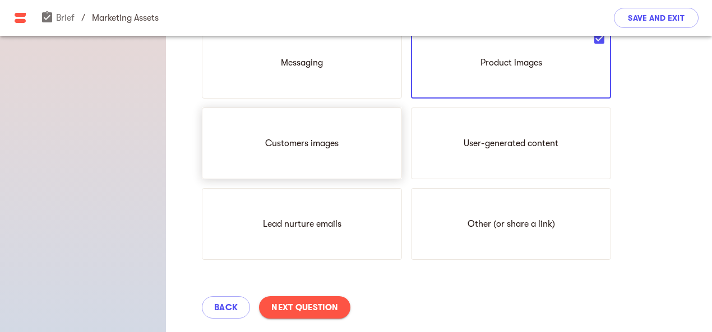
click at [302, 140] on p "Customers images" at bounding box center [301, 143] width 73 height 13
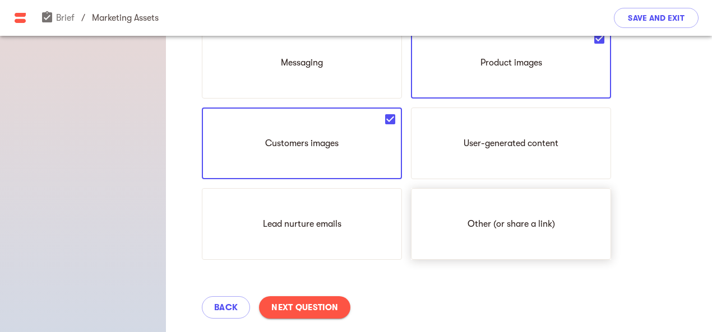
scroll to position [482, 0]
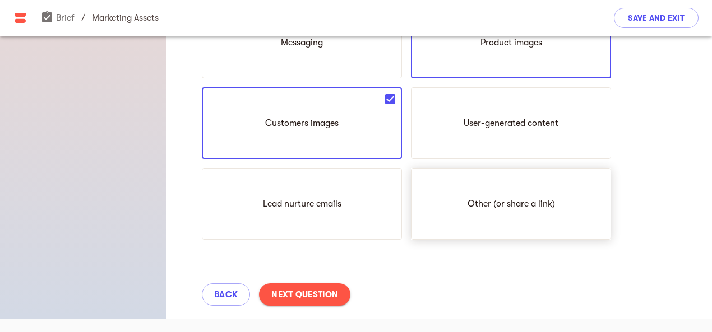
click at [498, 197] on div "Other (or share a link)" at bounding box center [511, 204] width 200 height 72
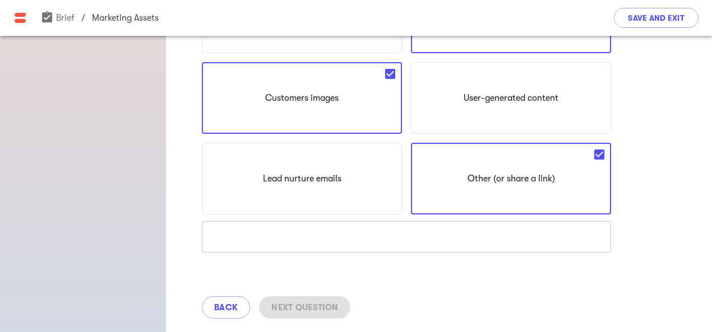
scroll to position [520, 0]
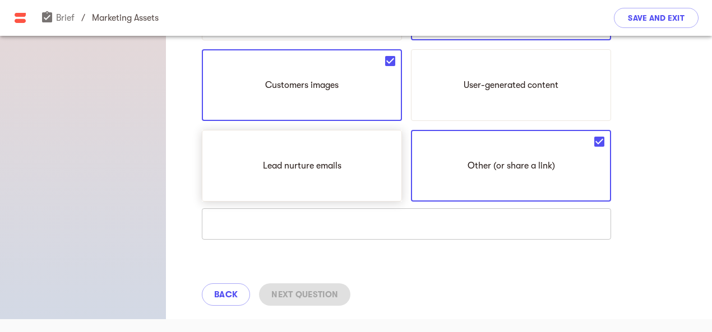
click at [323, 168] on p "Lead nurture emails" at bounding box center [302, 165] width 78 height 13
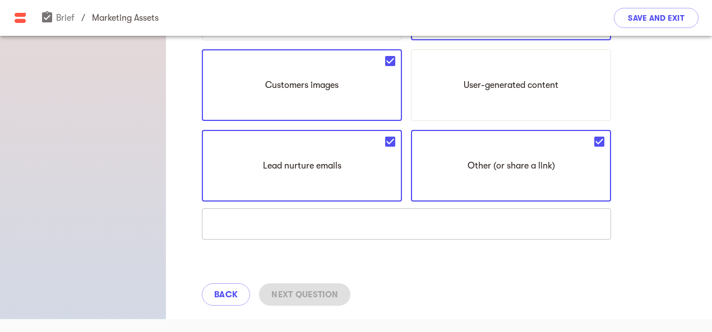
click at [312, 217] on input "text" at bounding box center [406, 224] width 409 height 31
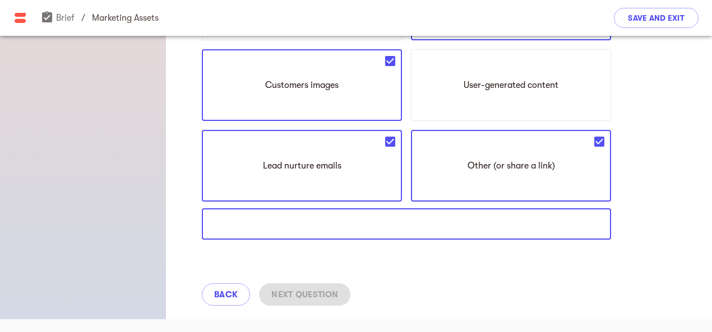
paste input "[URL][DOMAIN_NAME]"
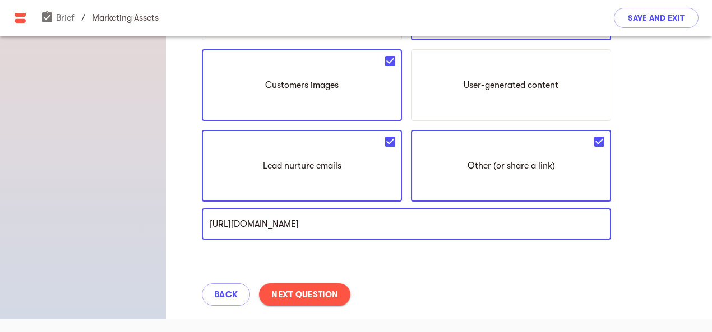
type input "[URL][DOMAIN_NAME]"
click at [330, 290] on span "Next Question" at bounding box center [304, 294] width 67 height 13
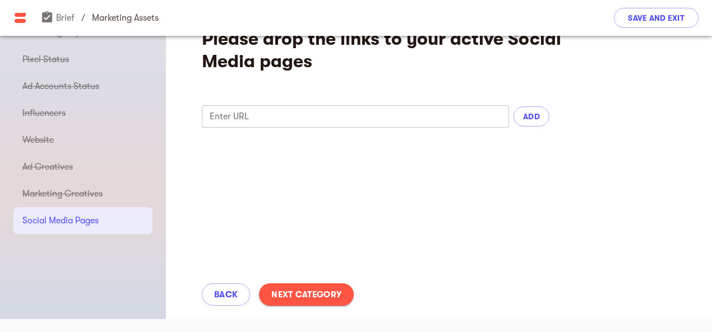
scroll to position [0, 0]
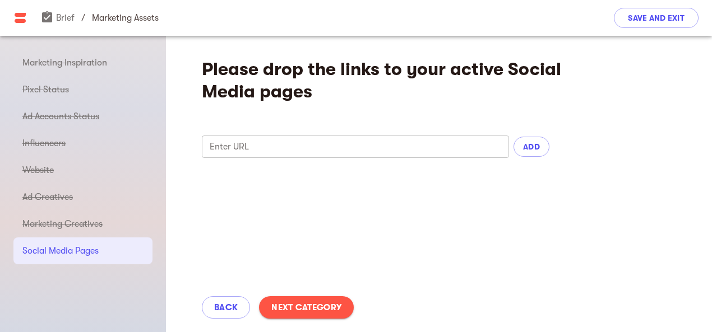
click at [330, 140] on input "text" at bounding box center [355, 147] width 307 height 22
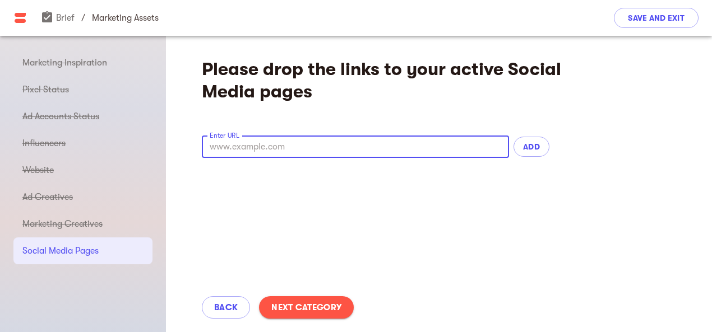
click at [323, 303] on span "Next Category" at bounding box center [306, 307] width 70 height 13
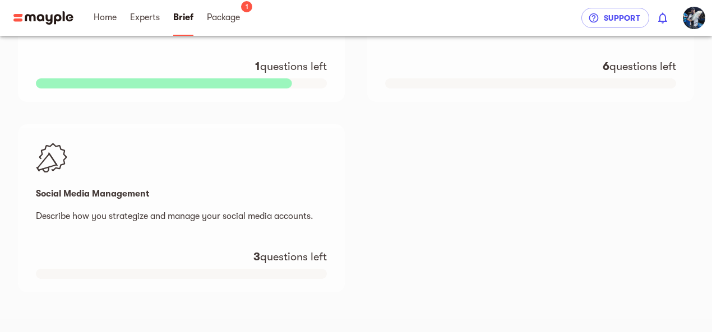
scroll to position [787, 0]
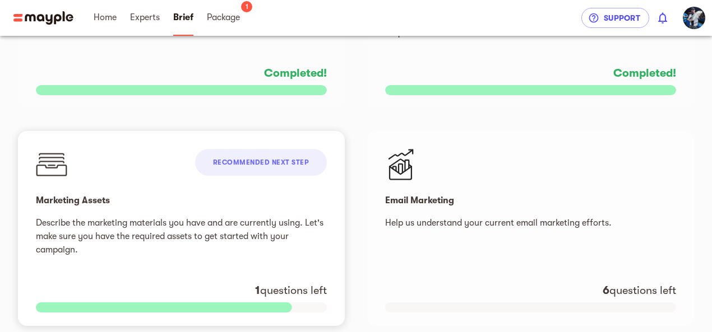
click at [262, 158] on div "Recommended next step" at bounding box center [261, 162] width 132 height 27
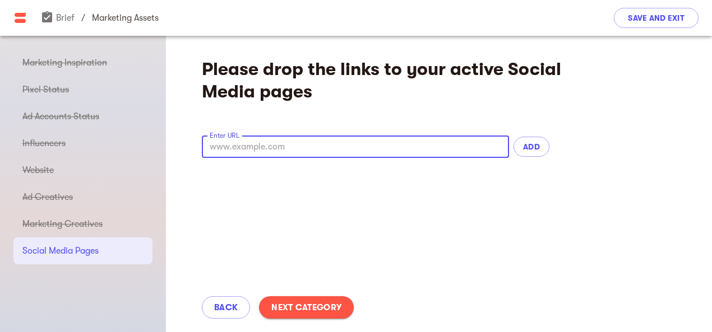
click at [250, 141] on input "text" at bounding box center [355, 147] width 307 height 22
click at [523, 147] on span "ADD" at bounding box center [531, 146] width 18 height 13
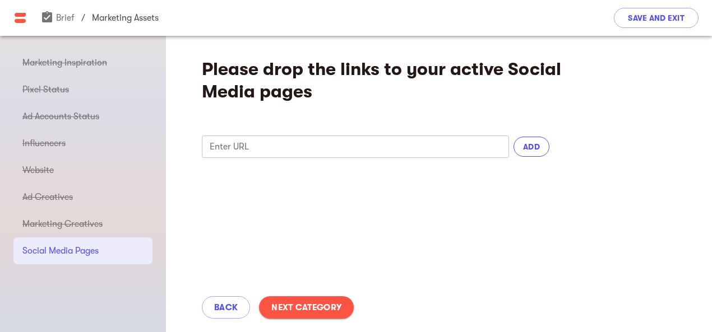
click at [527, 142] on span "ADD" at bounding box center [531, 146] width 18 height 13
click at [300, 143] on input "text" at bounding box center [355, 147] width 307 height 22
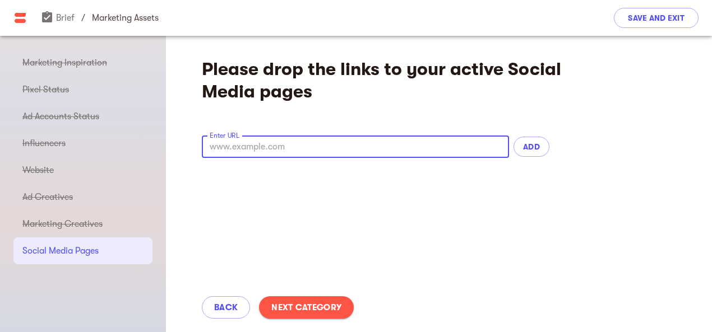
drag, startPoint x: 281, startPoint y: 147, endPoint x: 274, endPoint y: 152, distance: 8.1
click at [278, 150] on input "text" at bounding box center [355, 147] width 307 height 22
paste input "[URL][DOMAIN_NAME]"
type input "[URL][DOMAIN_NAME]"
click at [328, 226] on div at bounding box center [376, 217] width 348 height 106
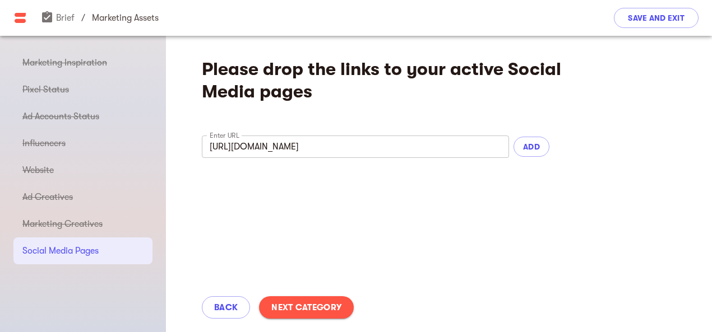
click at [312, 307] on span "Next Category" at bounding box center [306, 307] width 70 height 13
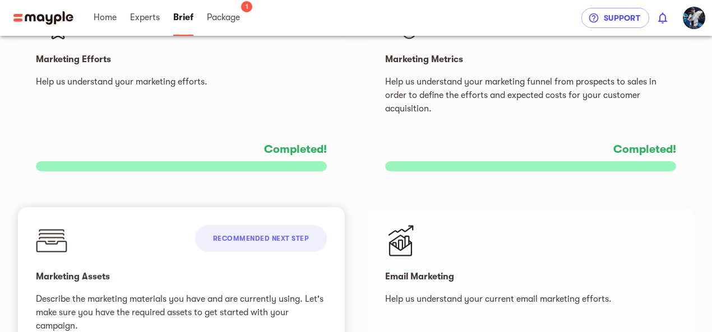
scroll to position [729, 0]
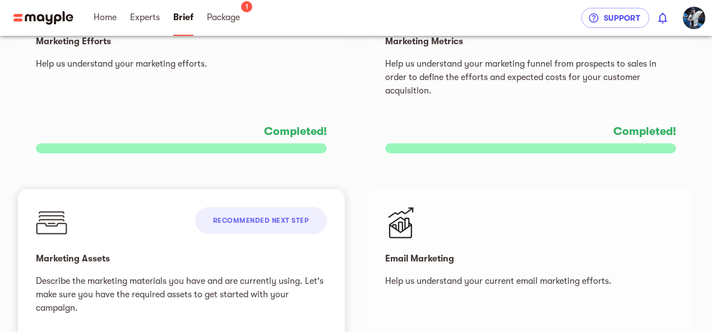
click at [267, 224] on span "Recommended next step" at bounding box center [261, 221] width 96 height 8
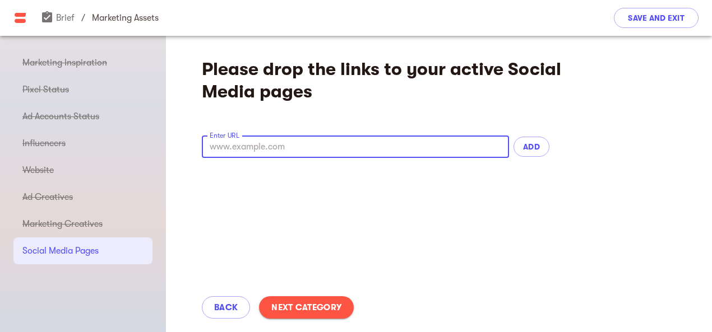
click at [267, 142] on input "text" at bounding box center [355, 147] width 307 height 22
click at [262, 151] on input "text" at bounding box center [355, 147] width 307 height 22
paste input "[URL][DOMAIN_NAME]"
type input "[URL][DOMAIN_NAME]"
click at [541, 152] on button "ADD" at bounding box center [531, 147] width 36 height 20
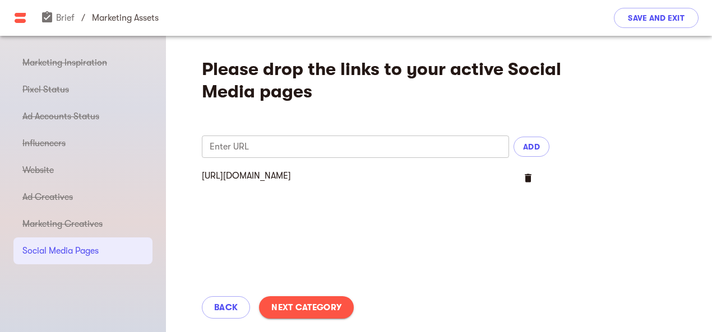
click at [442, 214] on div "[URL][DOMAIN_NAME] delete" at bounding box center [376, 217] width 348 height 106
click at [321, 303] on span "Next Category" at bounding box center [306, 307] width 70 height 13
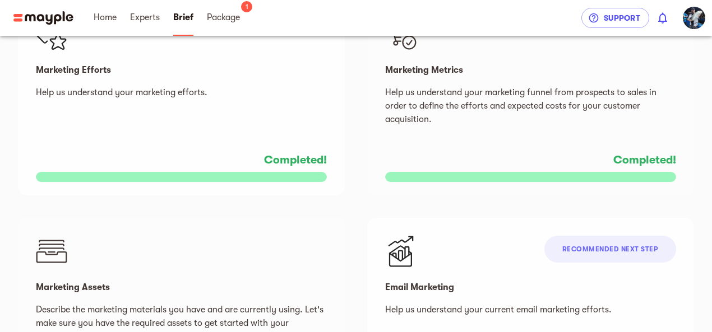
scroll to position [785, 0]
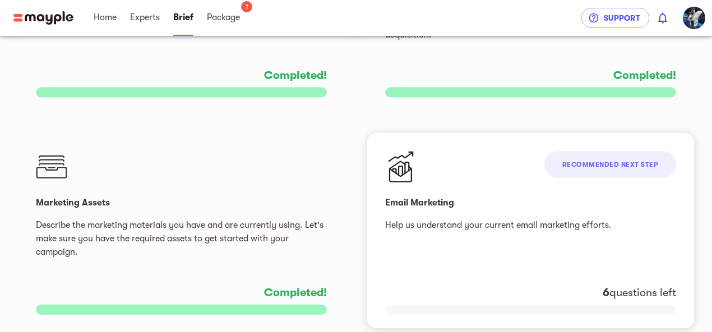
click at [618, 161] on span "Recommended next step" at bounding box center [610, 165] width 96 height 8
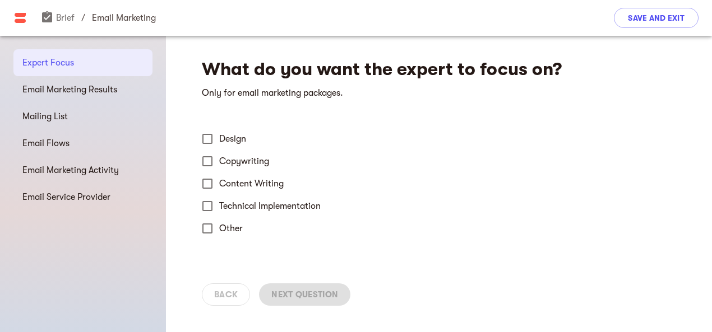
click at [209, 137] on input "Design" at bounding box center [208, 139] width 24 height 24
checkbox input "true"
click at [210, 156] on input "Copywriting" at bounding box center [208, 162] width 24 height 24
checkbox input "true"
click at [207, 178] on input "Content Writing" at bounding box center [208, 184] width 24 height 24
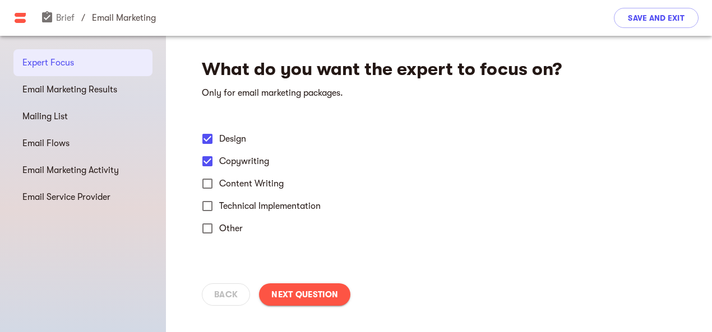
checkbox input "true"
click at [297, 301] on span "Next Question" at bounding box center [304, 294] width 67 height 13
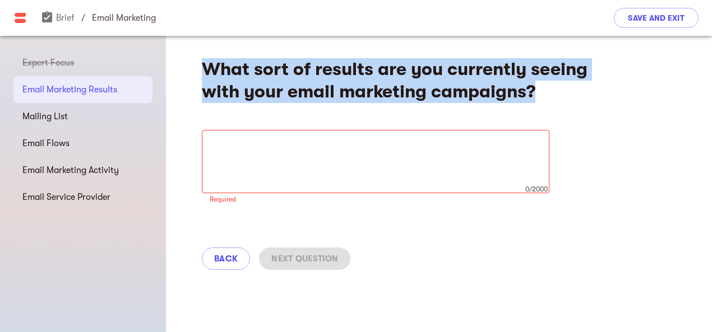
drag, startPoint x: 211, startPoint y: 66, endPoint x: 550, endPoint y: 91, distance: 340.7
click at [550, 91] on h4 "What sort of results are you currently seeing with your email marketing campaig…" at bounding box center [406, 80] width 409 height 45
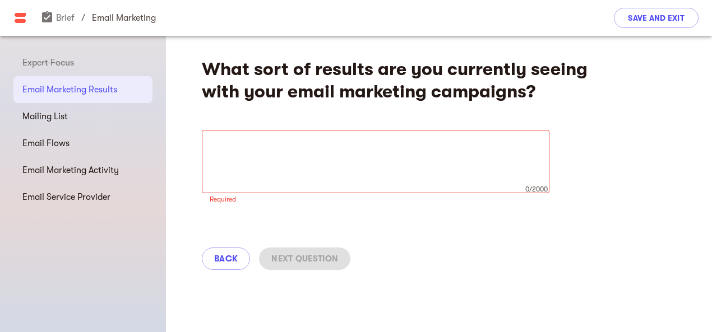
click at [239, 167] on textarea at bounding box center [376, 162] width 332 height 43
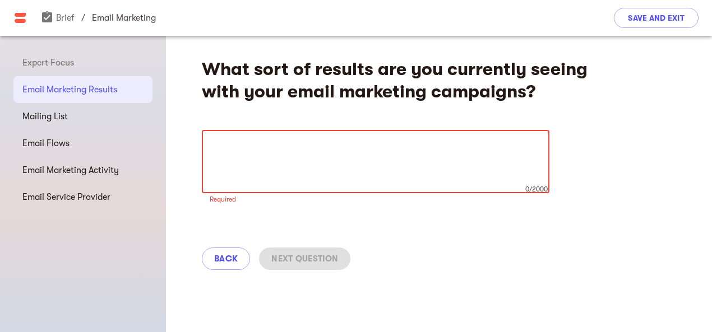
paste textarea "Loremip Dolor Sitametco Adipisc (Elitsed doe Tempo Incid Utlabor) Etdo magn: ~0…"
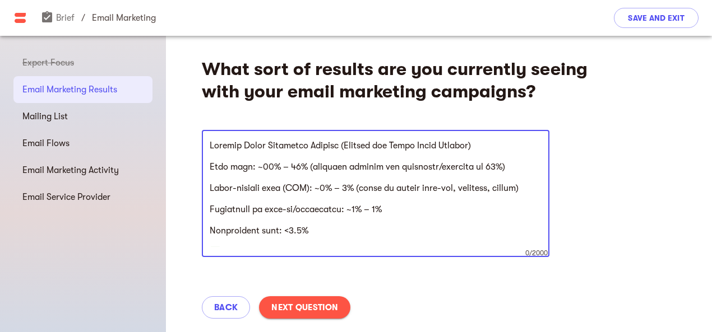
scroll to position [308, 0]
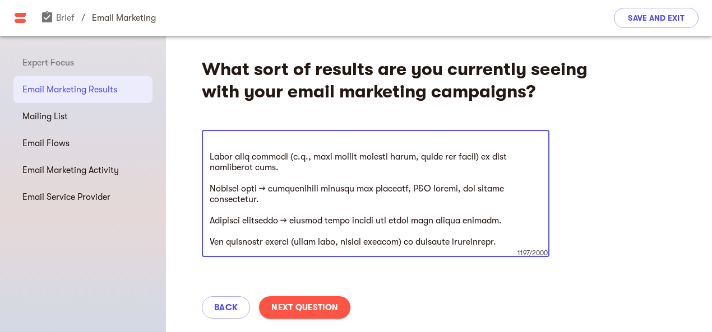
type textarea "Loremip Dolor Sitametco Adipisc (Elitsed doe Tempo Incid Utlabor) Etdo magn: ~0…"
click at [314, 312] on span "Next Question" at bounding box center [304, 307] width 67 height 13
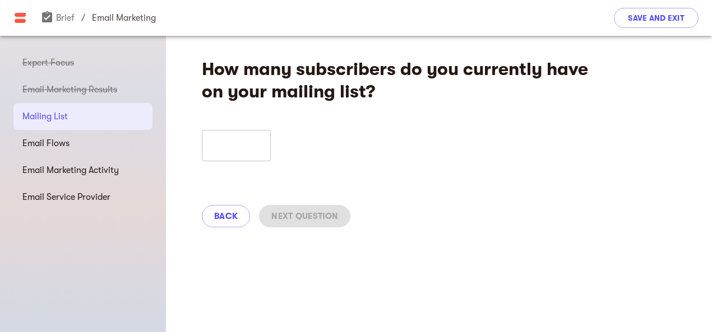
click at [240, 146] on input "number" at bounding box center [236, 145] width 69 height 31
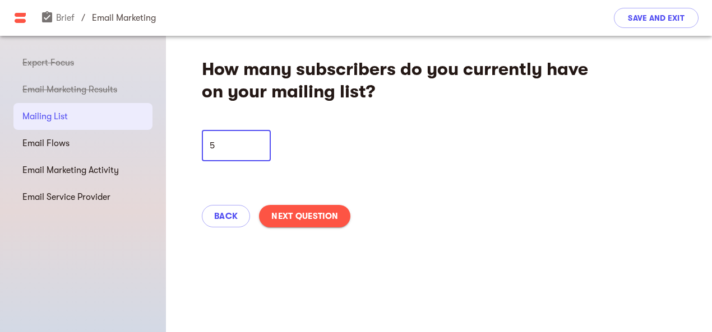
type input "5"
click at [314, 199] on div "Back Next Question" at bounding box center [439, 216] width 546 height 49
click at [308, 210] on span "Next Question" at bounding box center [304, 216] width 67 height 13
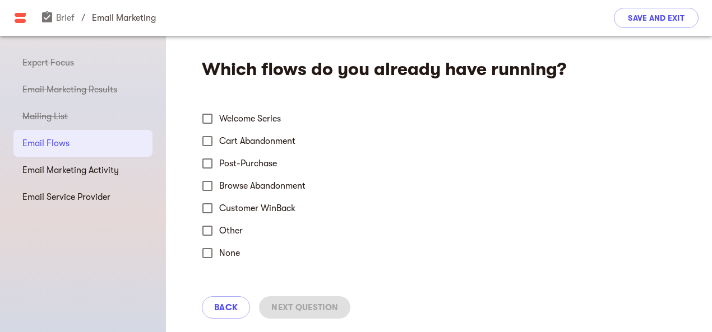
click at [210, 115] on input "Welcome Series" at bounding box center [208, 119] width 24 height 24
checkbox input "true"
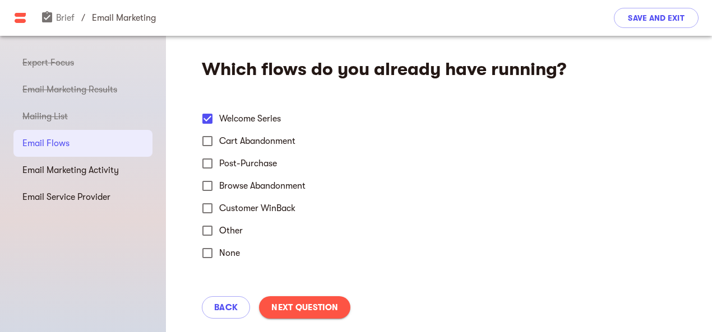
click at [205, 164] on input "Post-Purchase" at bounding box center [208, 164] width 24 height 24
checkbox input "true"
drag, startPoint x: 217, startPoint y: 207, endPoint x: 223, endPoint y: 211, distance: 6.7
click at [219, 208] on input "Customer WinBack" at bounding box center [208, 209] width 24 height 24
checkbox input "true"
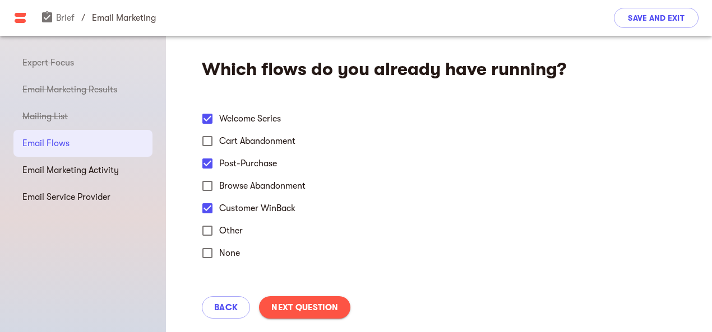
click at [307, 307] on span "Next Question" at bounding box center [304, 307] width 67 height 13
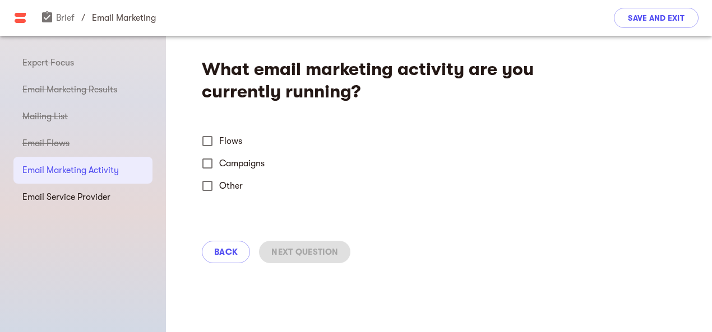
click at [210, 155] on input "Campaigns" at bounding box center [208, 164] width 24 height 24
checkbox input "true"
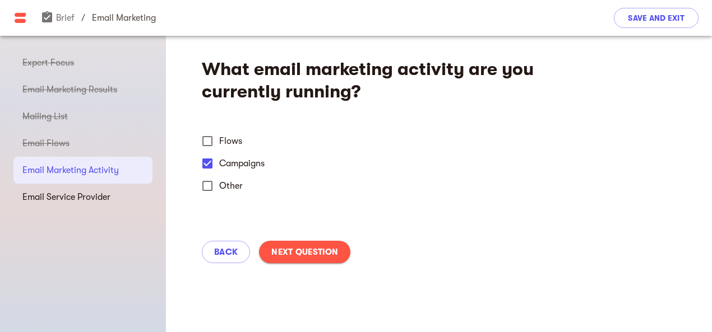
click at [294, 247] on span "Next Question" at bounding box center [304, 252] width 67 height 13
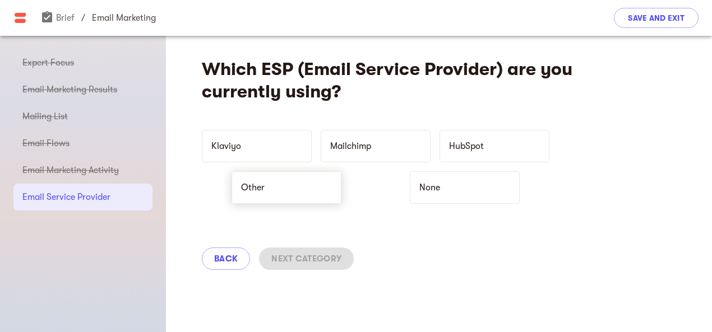
click at [312, 187] on p "Other" at bounding box center [279, 187] width 77 height 13
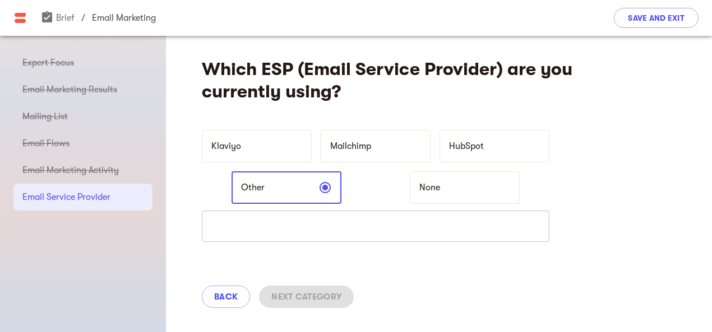
click at [304, 225] on input "text" at bounding box center [376, 226] width 348 height 31
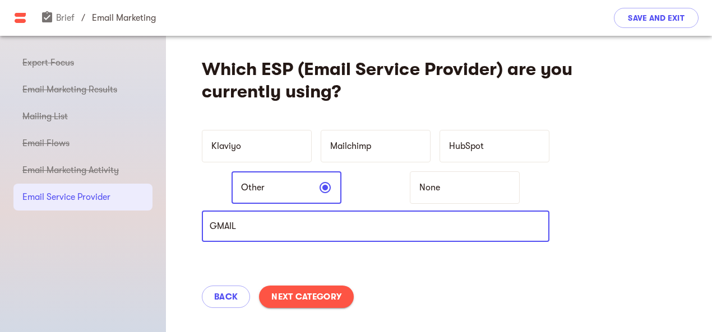
type input "GMAIL"
click at [305, 294] on span "Next Category" at bounding box center [306, 296] width 70 height 13
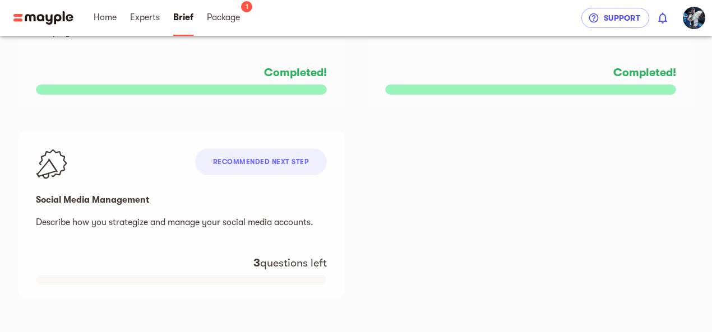
scroll to position [1027, 0]
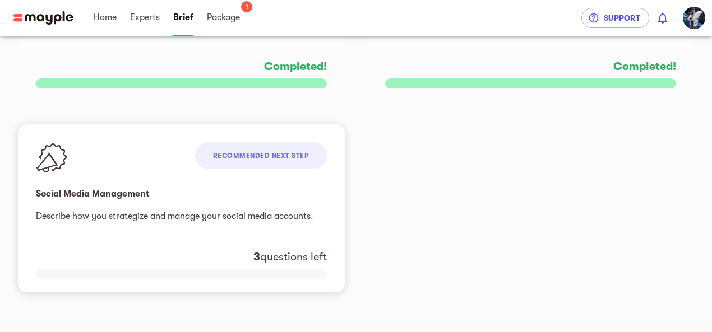
click at [247, 156] on span "Recommended next step" at bounding box center [261, 156] width 96 height 8
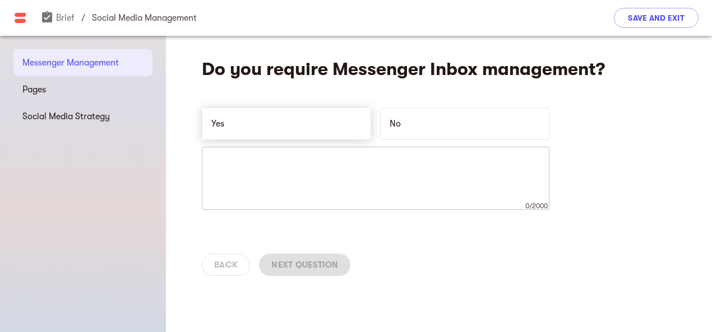
click at [283, 115] on div "Yes" at bounding box center [286, 124] width 169 height 33
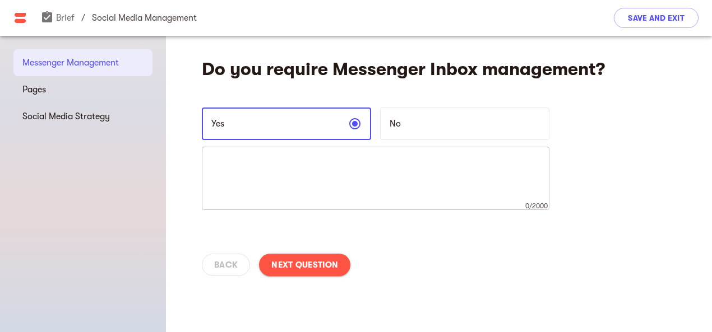
click at [312, 260] on span "Next Question" at bounding box center [304, 264] width 67 height 13
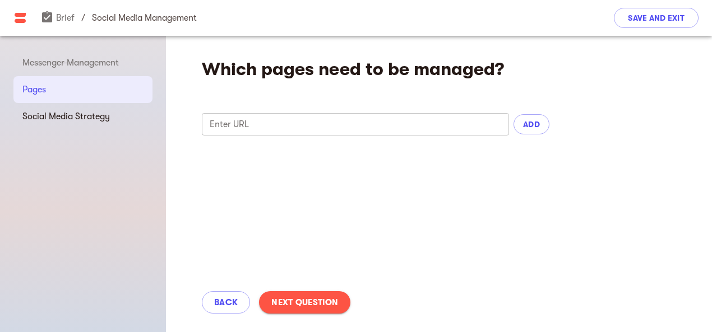
click at [278, 114] on input "text" at bounding box center [355, 124] width 307 height 22
click at [262, 113] on div "Enter URL Enter URL" at bounding box center [356, 124] width 312 height 27
click at [262, 121] on input "text" at bounding box center [355, 124] width 307 height 22
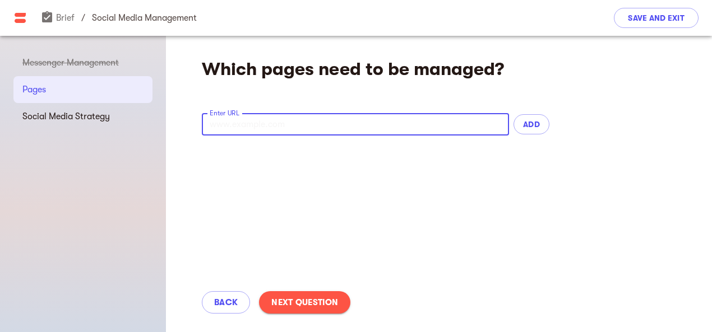
paste input "[URL][DOMAIN_NAME]"
type input "[URL][DOMAIN_NAME]"
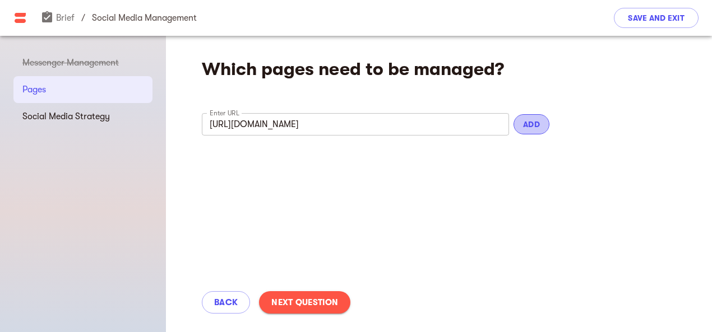
click at [529, 123] on span "ADD" at bounding box center [531, 124] width 18 height 13
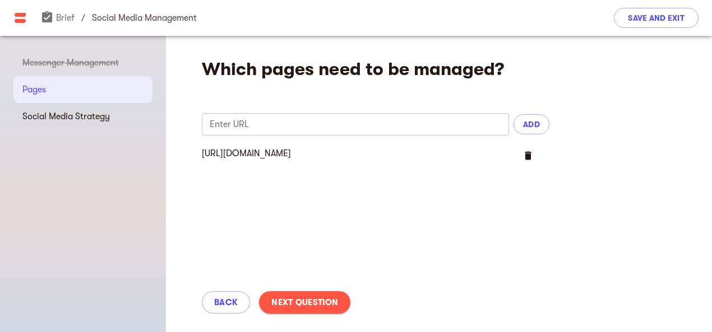
click at [319, 123] on input "text" at bounding box center [355, 124] width 307 height 22
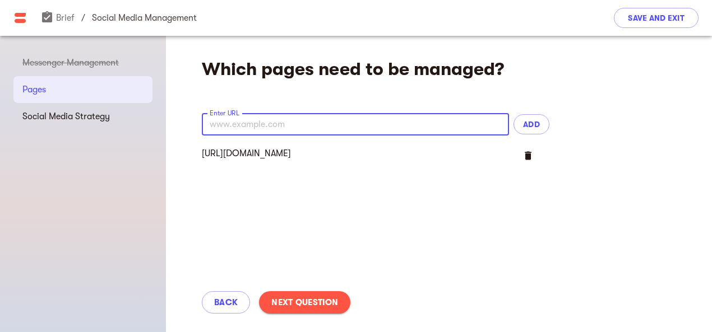
click at [269, 123] on input "text" at bounding box center [355, 124] width 307 height 22
paste input "[URL][DOMAIN_NAME]"
type input "[URL][DOMAIN_NAME]"
click at [535, 116] on button "ADD" at bounding box center [531, 124] width 36 height 20
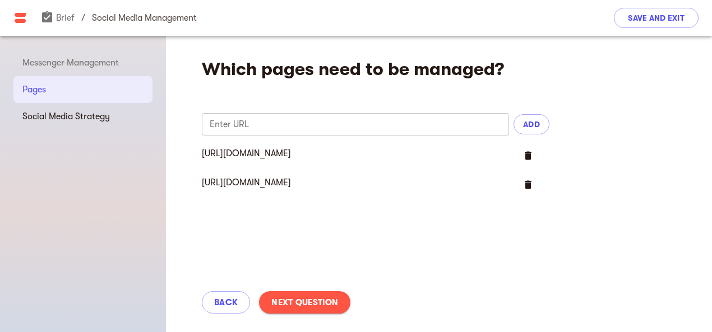
click at [308, 295] on button "Next Question" at bounding box center [304, 302] width 91 height 22
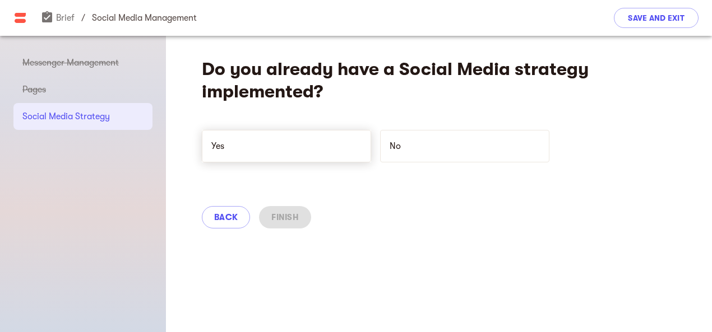
click at [267, 146] on p "Yes" at bounding box center [279, 146] width 137 height 13
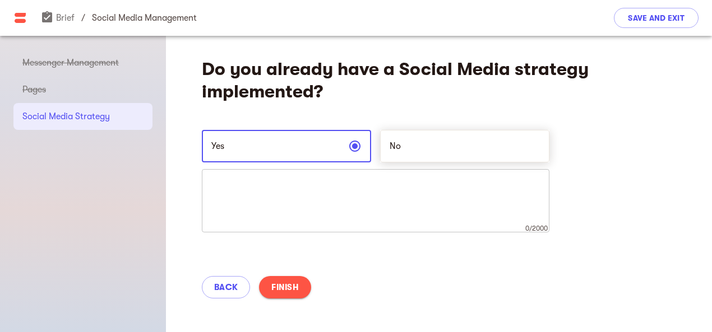
click at [448, 151] on p "No" at bounding box center [458, 146] width 137 height 13
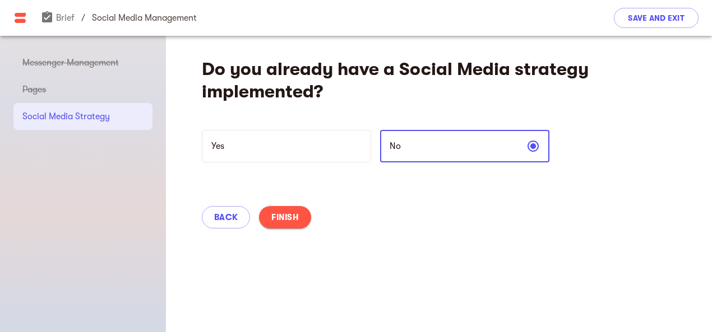
click at [291, 214] on span "Finish" at bounding box center [284, 217] width 27 height 13
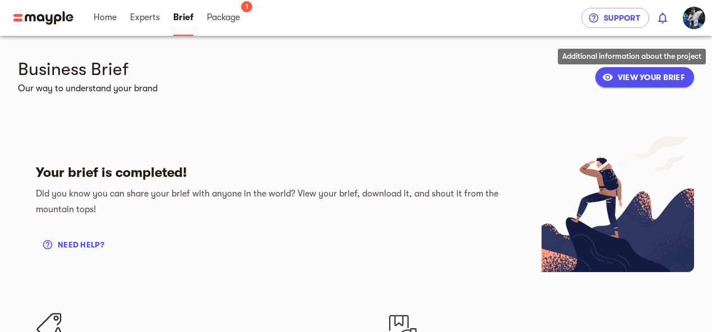
click at [635, 72] on span "VIEW YOUR BRIEF" at bounding box center [644, 77] width 81 height 13
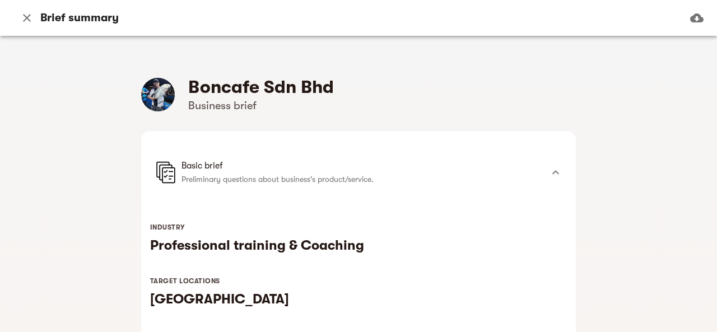
click at [26, 19] on icon "button" at bounding box center [26, 17] width 13 height 13
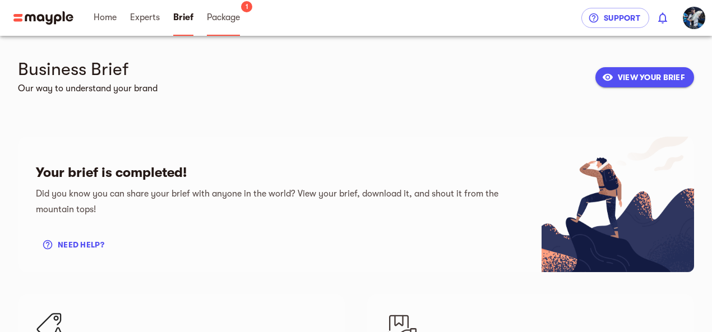
click at [223, 15] on span "Package" at bounding box center [223, 17] width 33 height 13
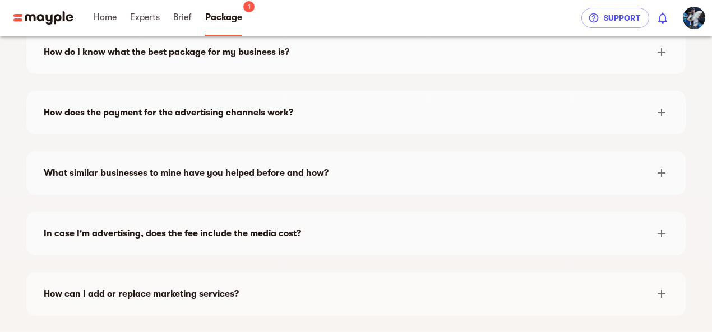
scroll to position [1738, 0]
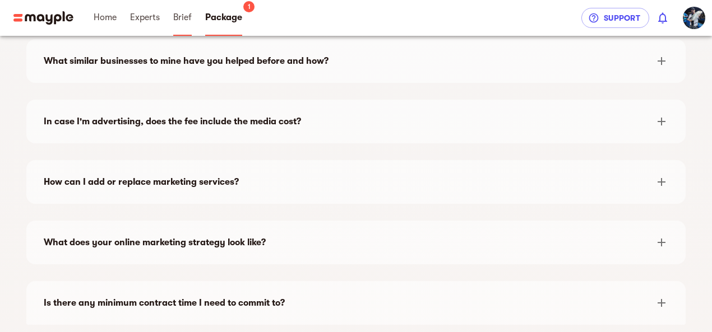
click at [180, 16] on span "Brief" at bounding box center [182, 17] width 18 height 13
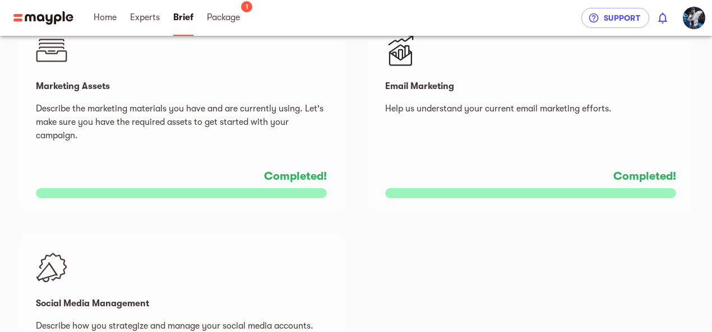
scroll to position [1027, 0]
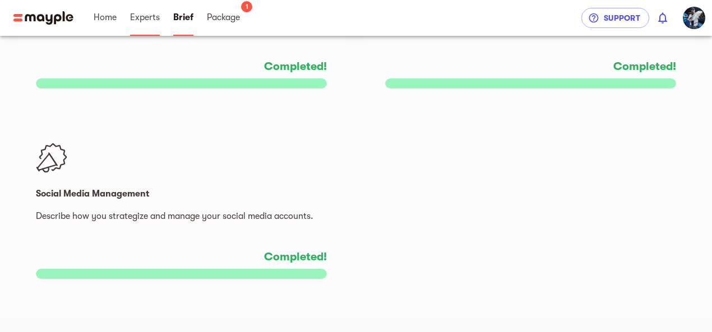
click at [150, 22] on span "Experts" at bounding box center [145, 17] width 30 height 13
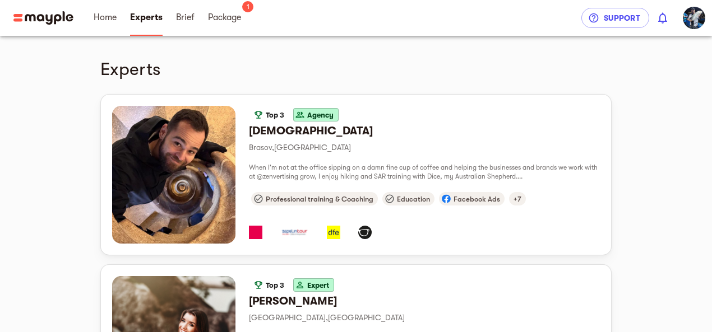
click at [91, 19] on span "Home" at bounding box center [105, 18] width 36 height 36
click at [97, 18] on span "Home" at bounding box center [105, 17] width 23 height 13
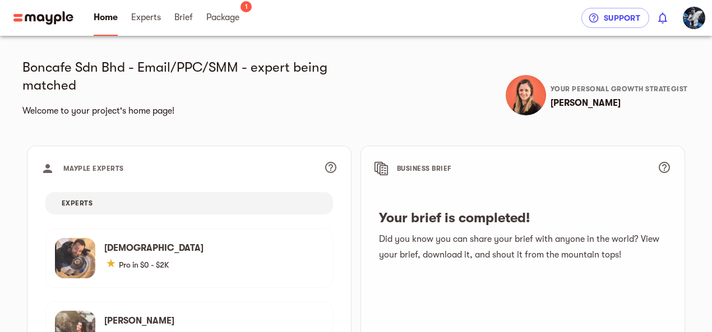
click at [529, 95] on img at bounding box center [526, 95] width 40 height 40
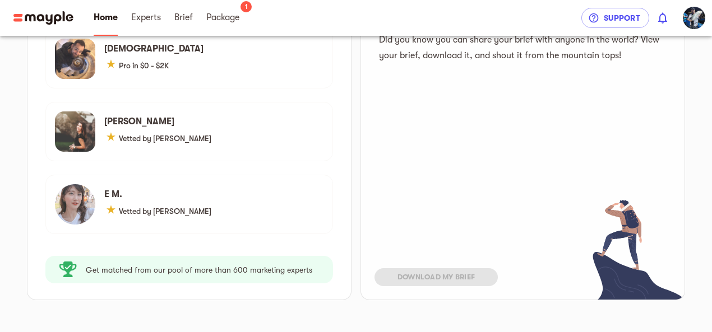
scroll to position [225, 0]
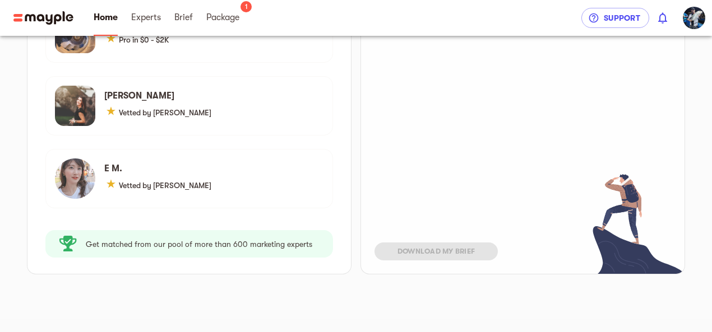
click at [466, 248] on div "download my brief" at bounding box center [522, 256] width 323 height 36
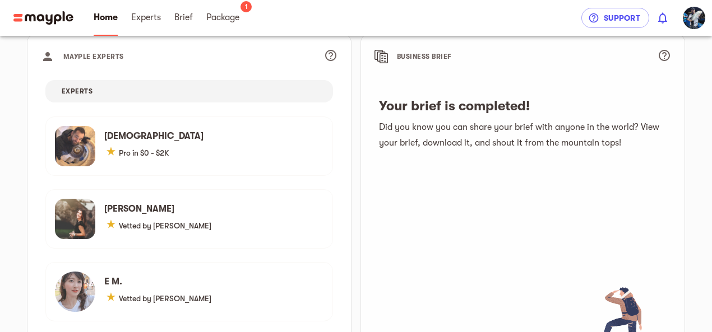
scroll to position [0, 0]
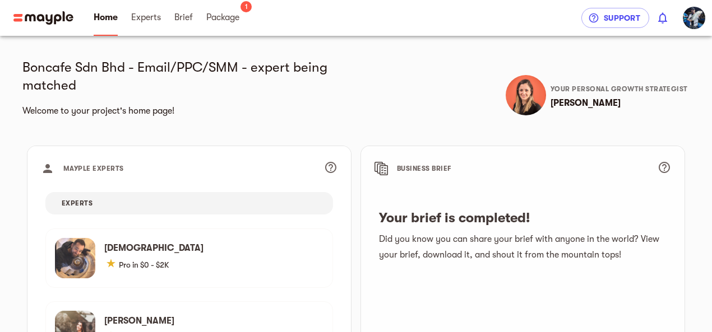
click at [426, 173] on span "BUSINESS BRIEF" at bounding box center [524, 169] width 254 height 18
click at [428, 168] on span "BUSINESS BRIEF" at bounding box center [424, 169] width 54 height 8
click at [221, 26] on link "Package" at bounding box center [222, 18] width 33 height 36
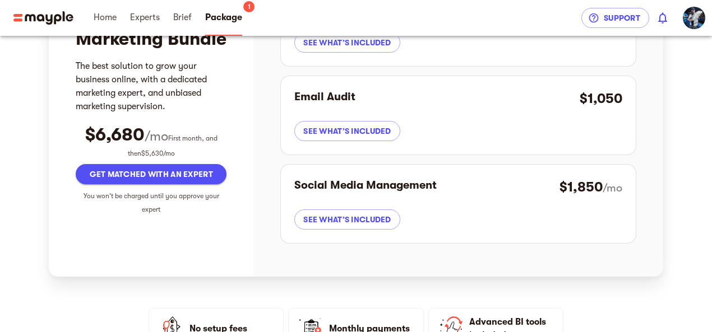
scroll to position [50, 0]
click at [186, 17] on span "Brief" at bounding box center [182, 17] width 18 height 13
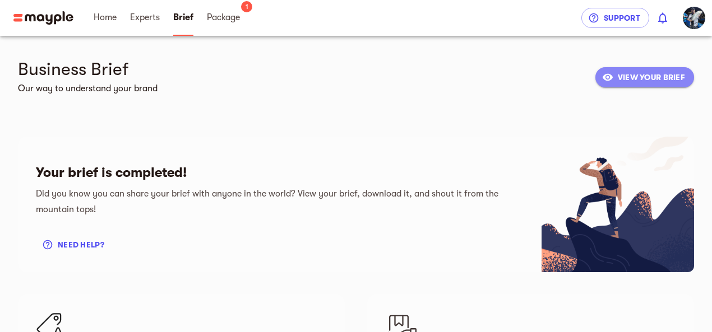
click at [603, 75] on icon "button" at bounding box center [607, 77] width 11 height 11
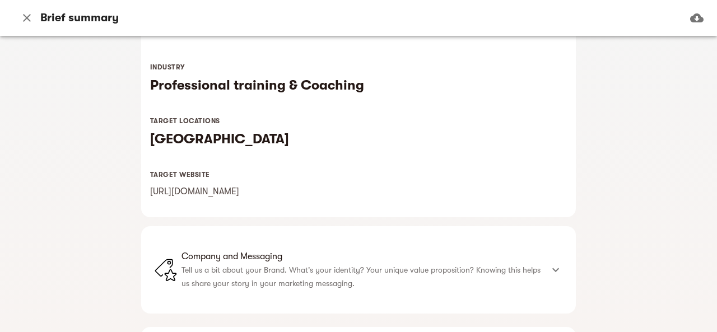
scroll to position [336, 0]
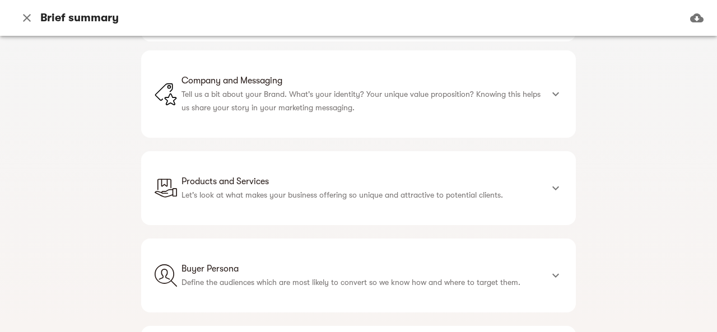
click at [562, 94] on div at bounding box center [556, 94] width 27 height 27
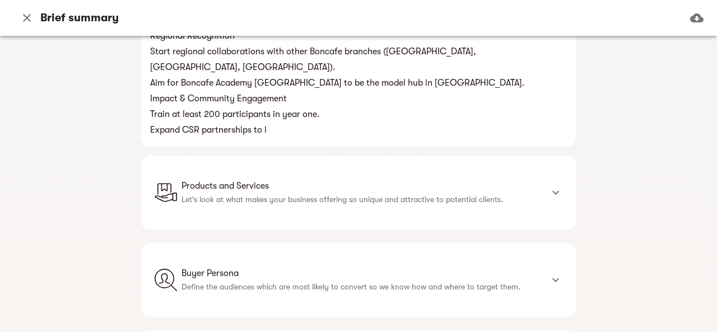
scroll to position [2410, 0]
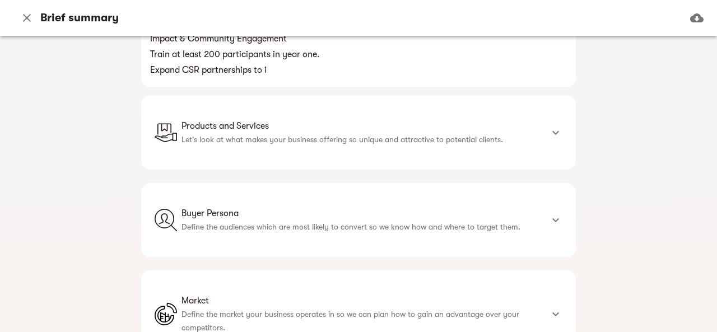
click at [545, 119] on div at bounding box center [556, 132] width 27 height 27
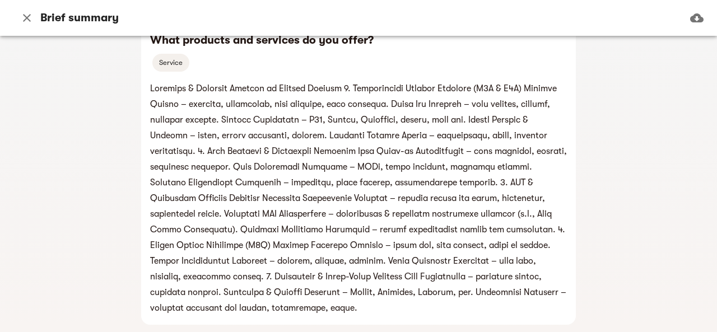
scroll to position [3419, 0]
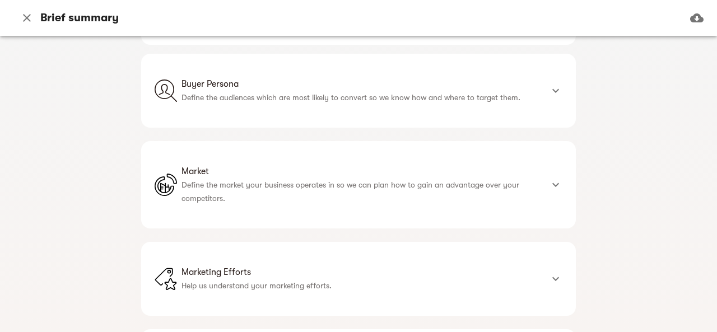
click at [546, 77] on div at bounding box center [556, 90] width 27 height 27
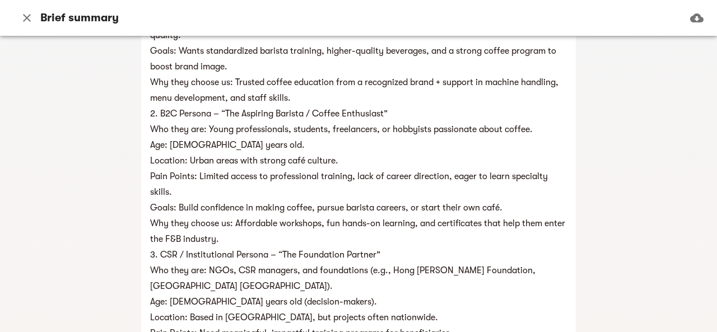
scroll to position [4820, 0]
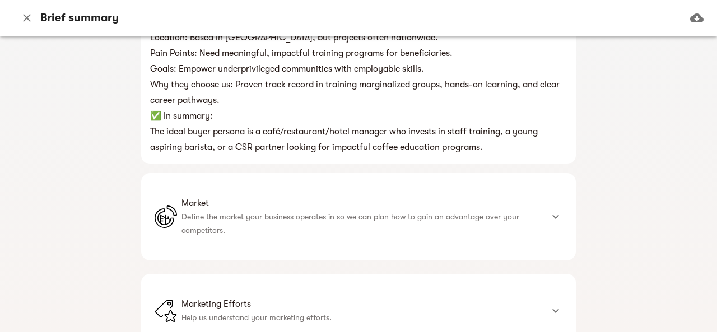
click at [553, 203] on div at bounding box center [556, 216] width 27 height 27
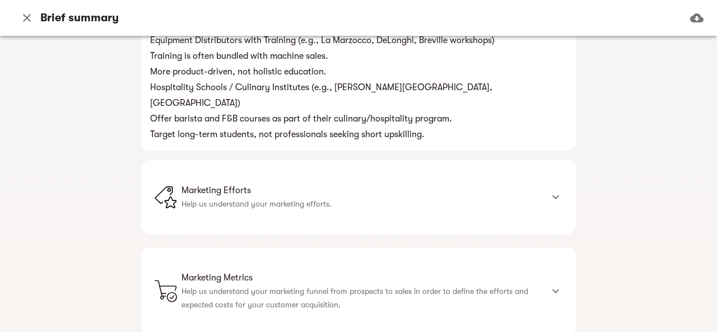
scroll to position [7399, 0]
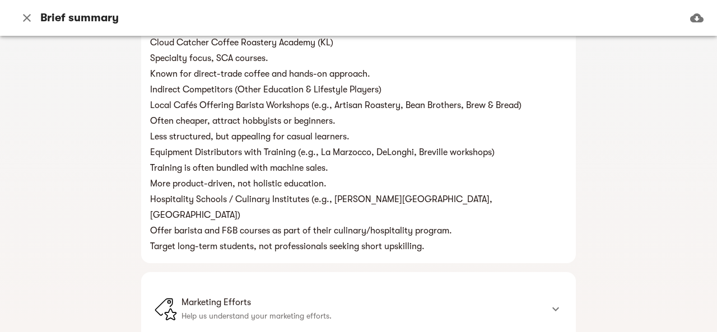
click at [549, 272] on div "Marketing Efforts Help us understand your marketing efforts." at bounding box center [358, 309] width 435 height 74
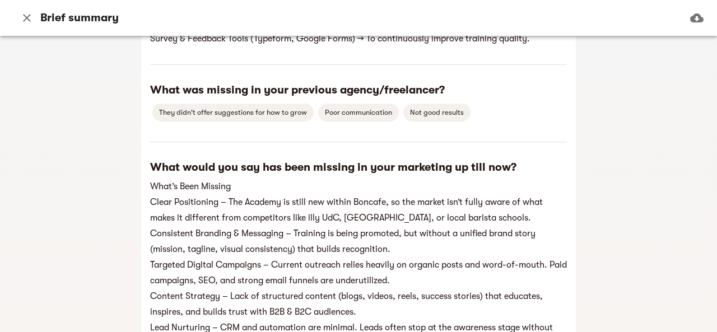
scroll to position [8985, 0]
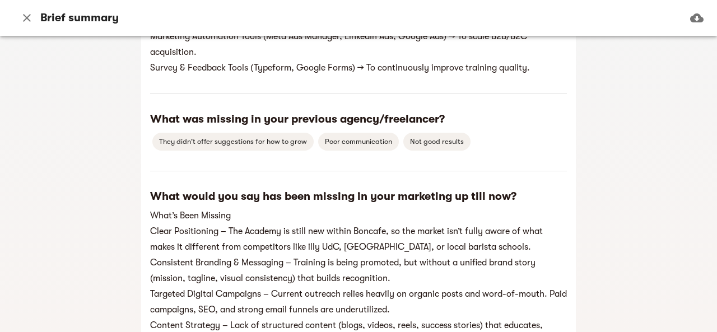
click at [696, 20] on icon "button" at bounding box center [697, 17] width 13 height 13
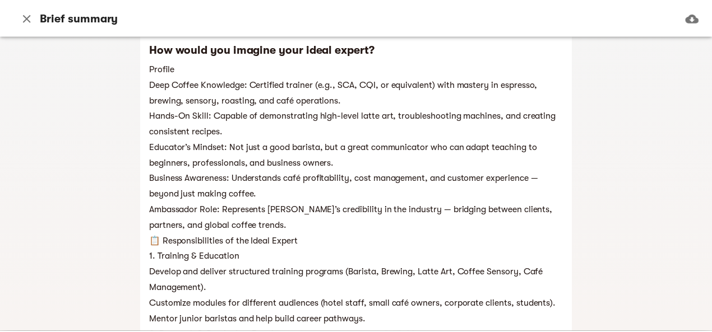
scroll to position [7752, 0]
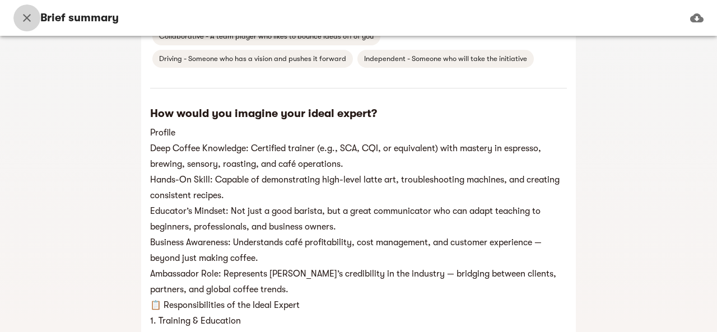
click at [31, 20] on icon "button" at bounding box center [26, 17] width 13 height 13
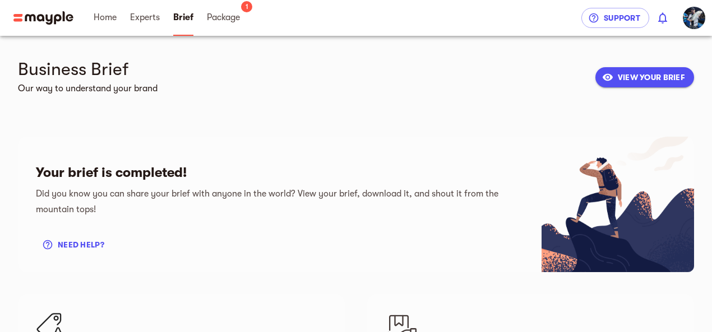
click at [206, 24] on span "Package 1" at bounding box center [223, 18] width 47 height 36
click at [230, 23] on span "Package" at bounding box center [223, 17] width 33 height 13
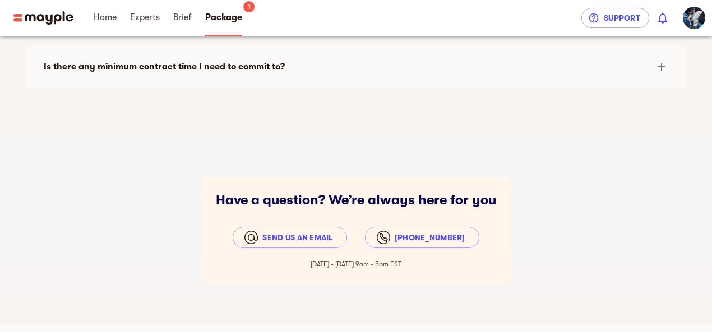
scroll to position [1978, 0]
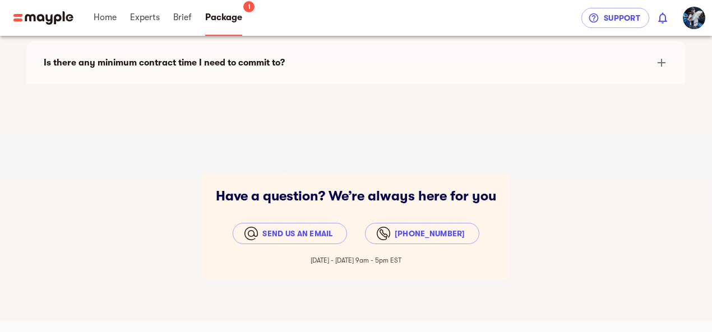
click at [179, 206] on div "Have a question? We’re always here for you Send us an email [PHONE_NUMBER] [DAT…" at bounding box center [356, 227] width 712 height 106
click at [584, 149] on div "Have a question? We’re always here for you Send us an email [PHONE_NUMBER] [DAT…" at bounding box center [356, 226] width 712 height 187
